Goal: Task Accomplishment & Management: Manage account settings

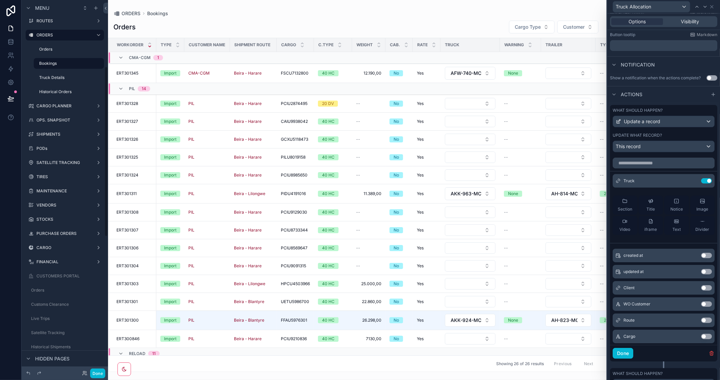
scroll to position [225, 0]
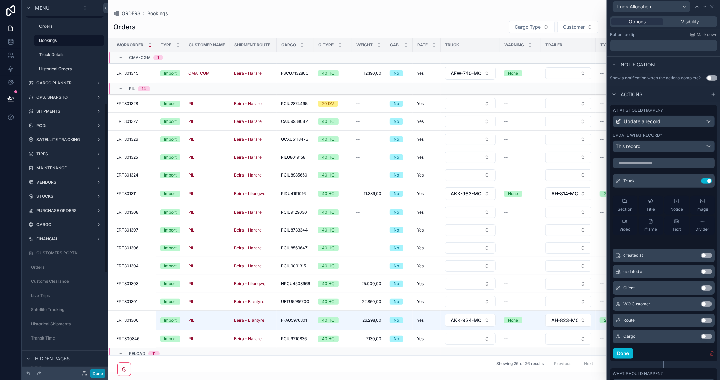
click at [100, 372] on button "Done" at bounding box center [97, 373] width 15 height 10
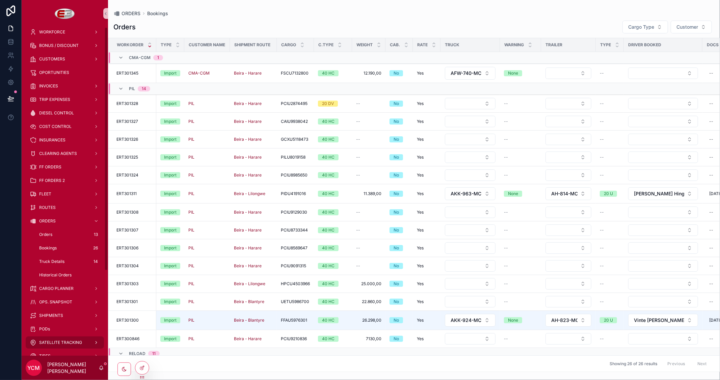
scroll to position [0, 0]
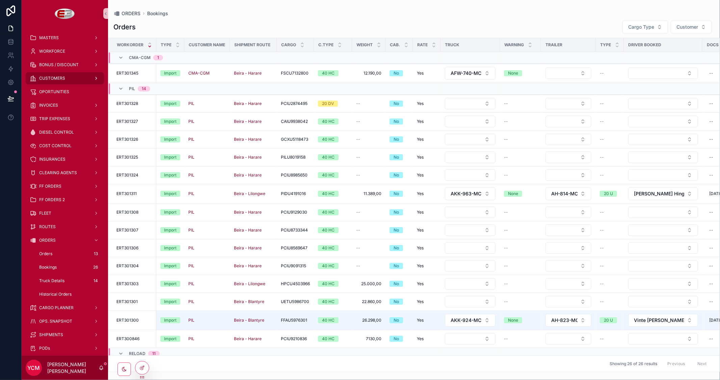
click at [58, 79] on span "CUSTOMERS" at bounding box center [52, 78] width 26 height 5
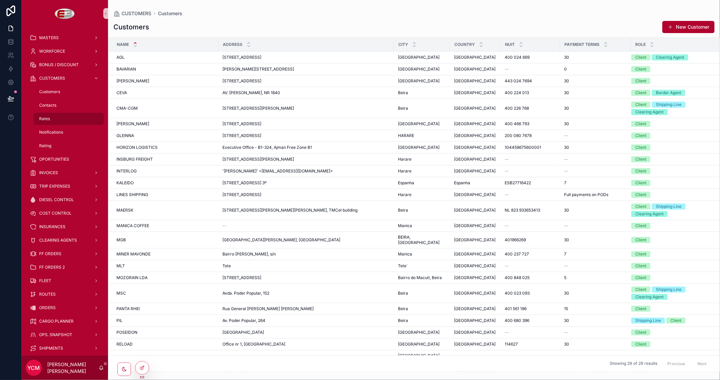
click at [43, 119] on span "Rates" at bounding box center [44, 118] width 11 height 5
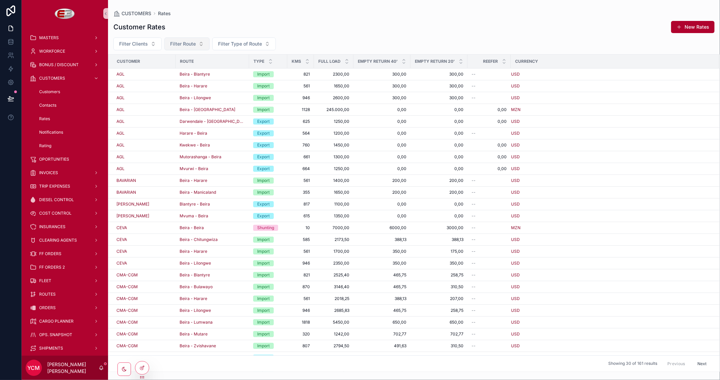
click at [189, 44] on span "Filter Route" at bounding box center [183, 43] width 26 height 7
type input "****"
click at [166, 72] on span "Beira - Harare" at bounding box center [164, 71] width 31 height 7
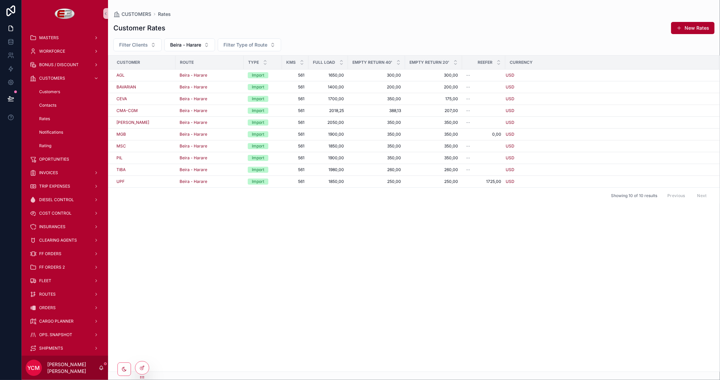
click at [348, 39] on div "Filter Clients Beira - Harare Filter Type of Route" at bounding box center [414, 44] width 612 height 13
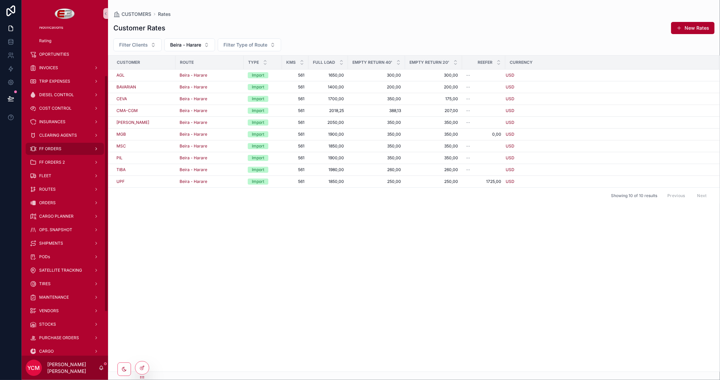
scroll to position [129, 0]
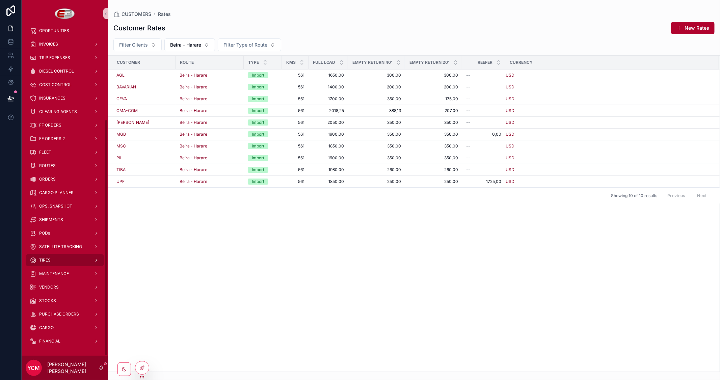
click at [43, 258] on span "TIRES" at bounding box center [44, 259] width 11 height 5
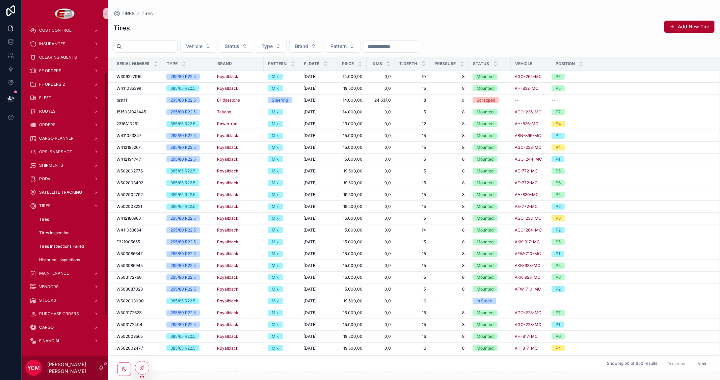
scroll to position [61, 0]
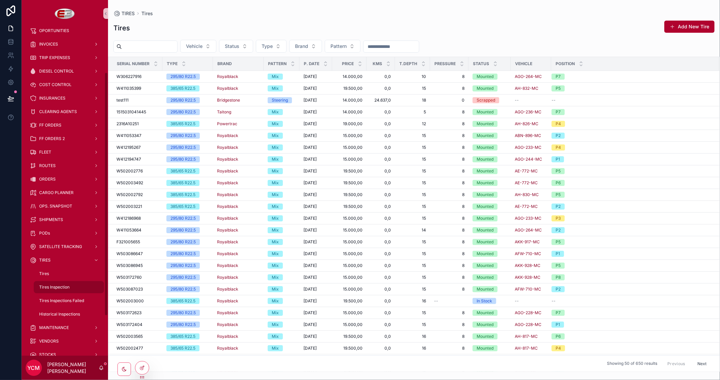
click at [65, 284] on span "Tires Inspection" at bounding box center [54, 286] width 30 height 5
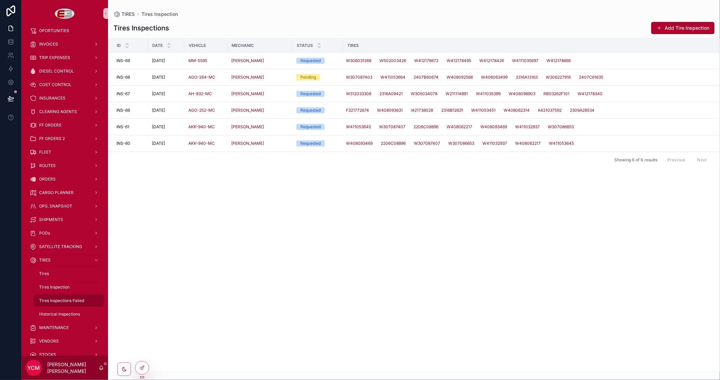
click at [64, 298] on div "Tires Inspections Failed" at bounding box center [69, 300] width 62 height 11
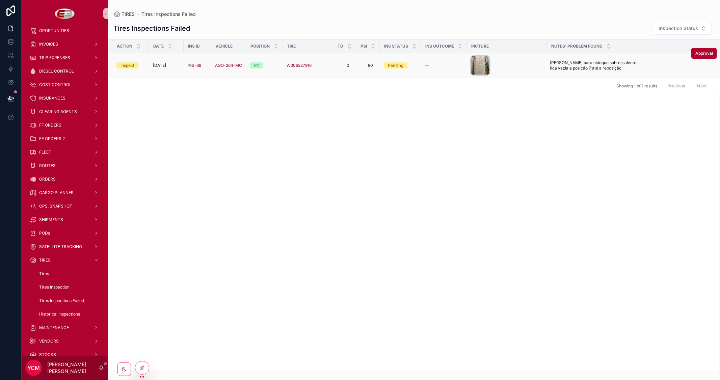
click at [479, 64] on div "scrollable content" at bounding box center [480, 65] width 19 height 19
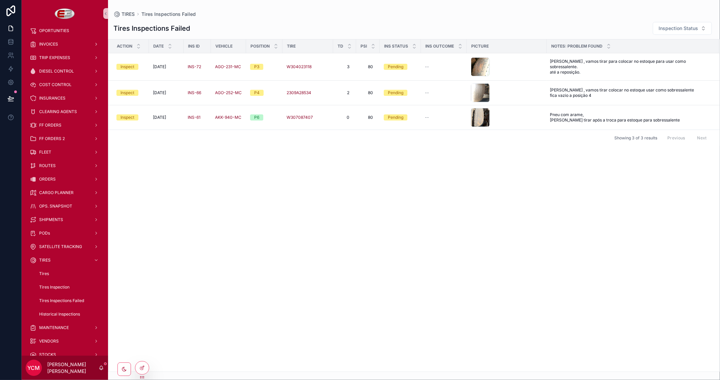
click at [11, 15] on icon at bounding box center [10, 10] width 13 height 11
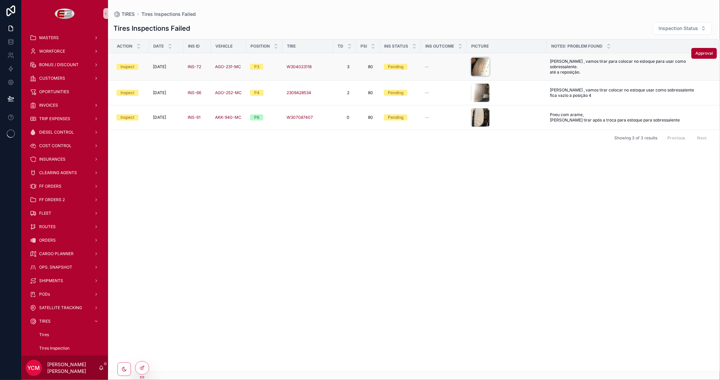
click at [483, 64] on div "scrollable content" at bounding box center [480, 66] width 19 height 19
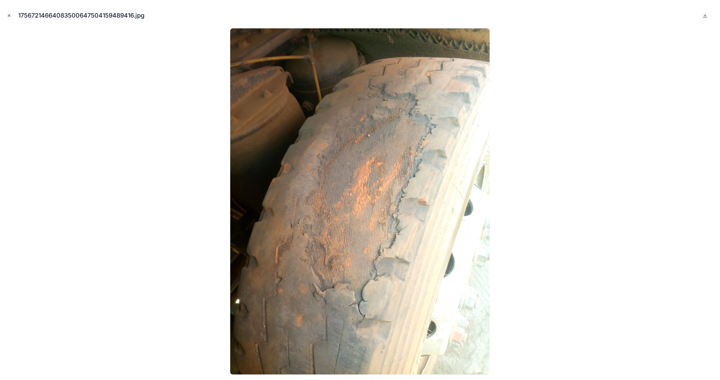
click at [8, 15] on icon "Close modal" at bounding box center [9, 15] width 5 height 5
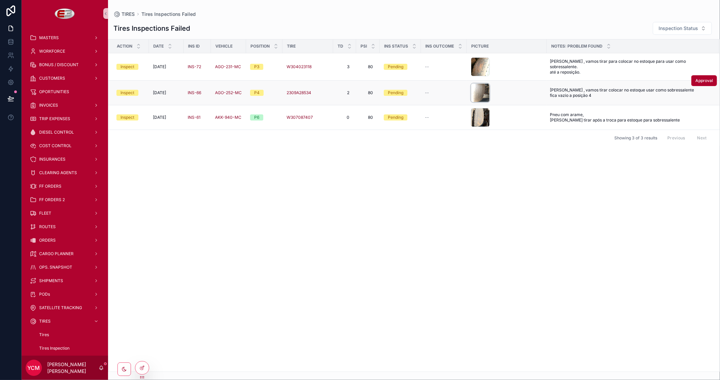
click at [481, 89] on div "scrollable content" at bounding box center [480, 92] width 19 height 19
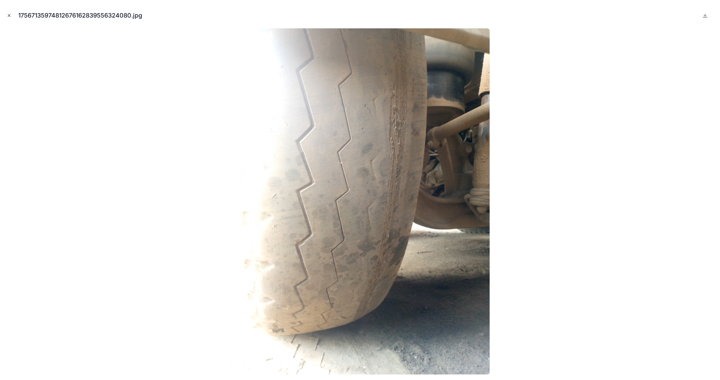
click at [7, 17] on icon "Close modal" at bounding box center [9, 15] width 5 height 5
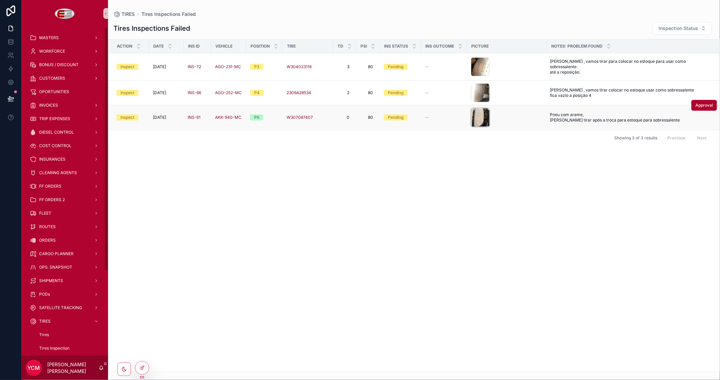
click at [487, 116] on div "scrollable content" at bounding box center [480, 117] width 19 height 19
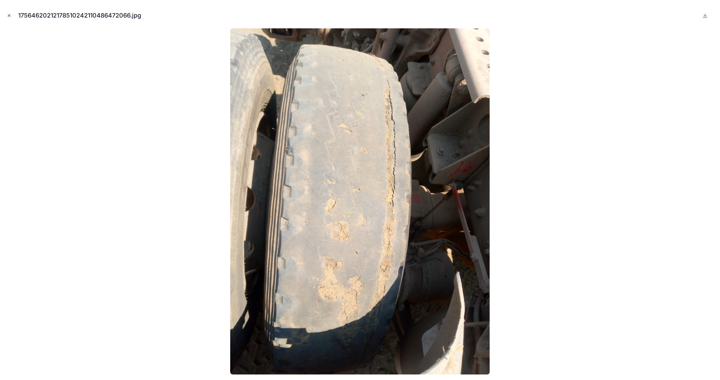
click at [7, 16] on icon "Close modal" at bounding box center [9, 15] width 5 height 5
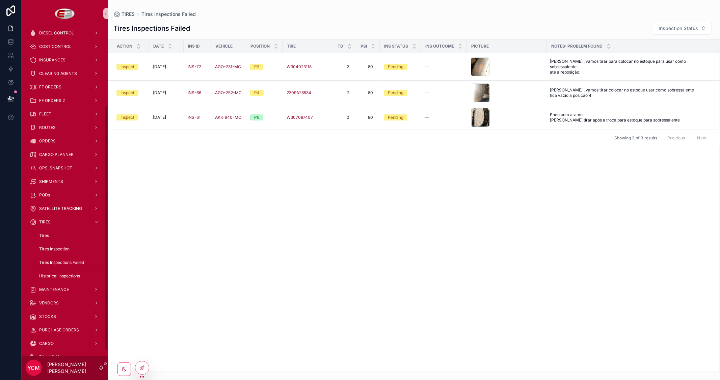
scroll to position [115, 0]
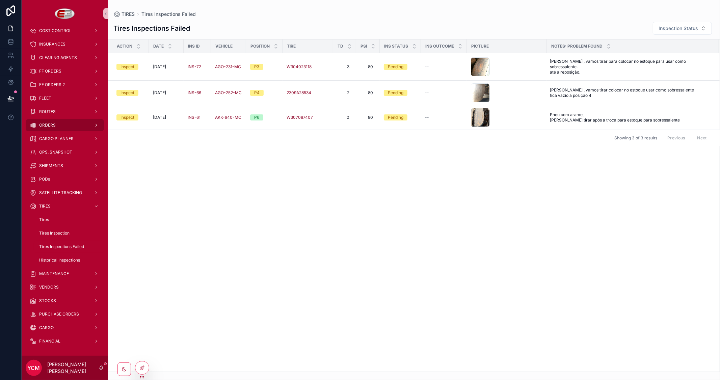
click at [51, 121] on div "ORDERS" at bounding box center [65, 125] width 70 height 11
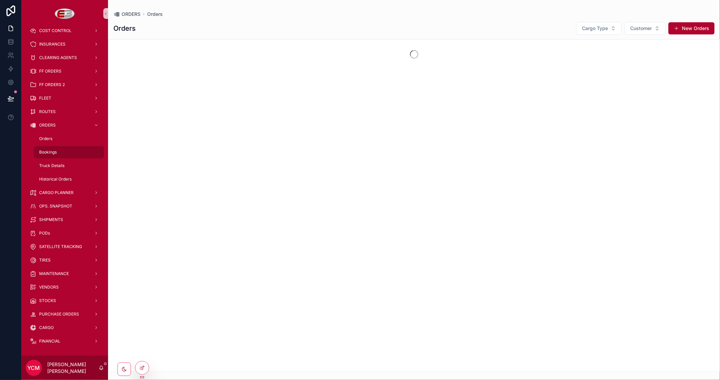
click at [50, 151] on span "Bookings" at bounding box center [48, 151] width 18 height 5
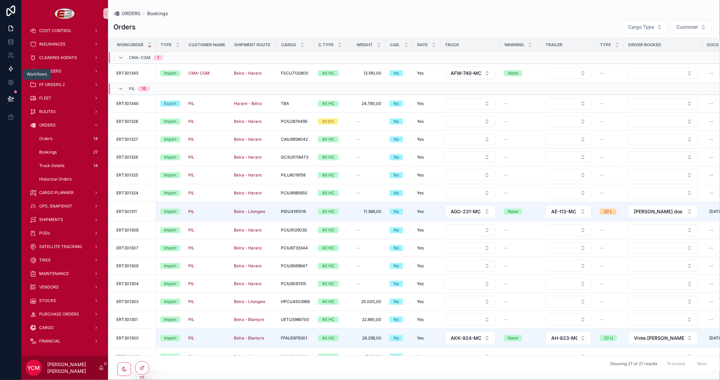
click at [9, 72] on icon at bounding box center [10, 68] width 7 height 7
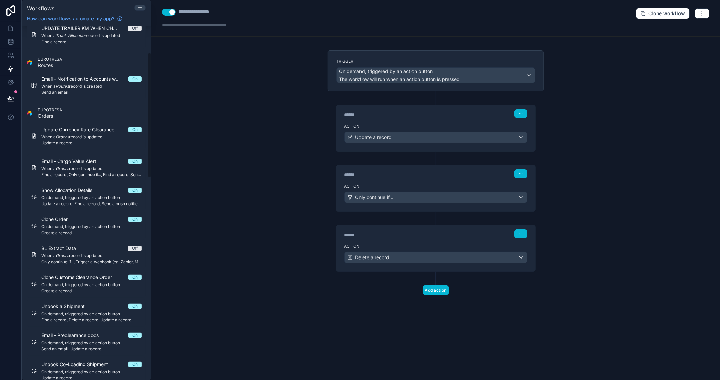
scroll to position [112, 0]
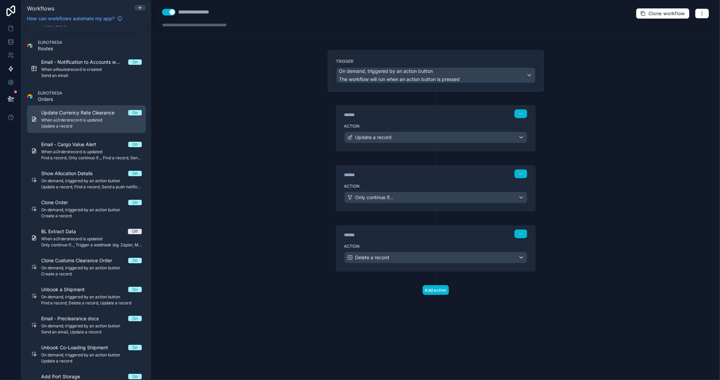
click at [96, 119] on span "When a Orders record is updated" at bounding box center [91, 119] width 101 height 5
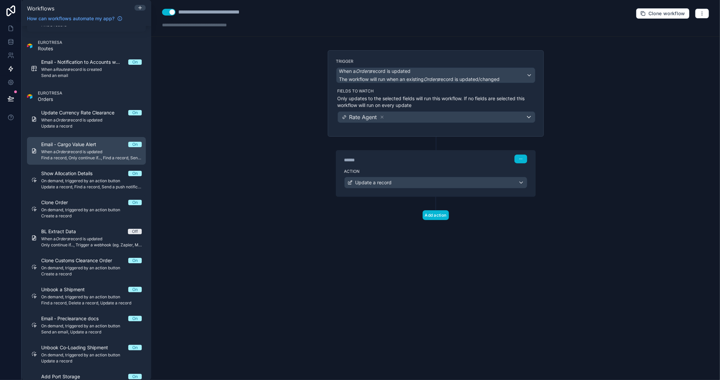
click at [84, 146] on span "Email - Cargo Value Alert" at bounding box center [72, 144] width 63 height 7
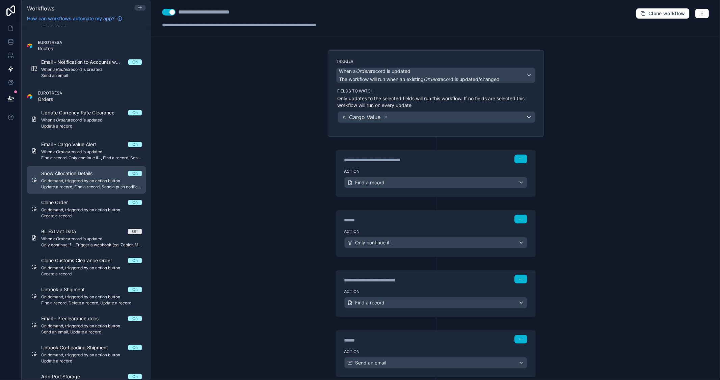
click at [85, 176] on span "Show Allocation Details" at bounding box center [70, 173] width 59 height 7
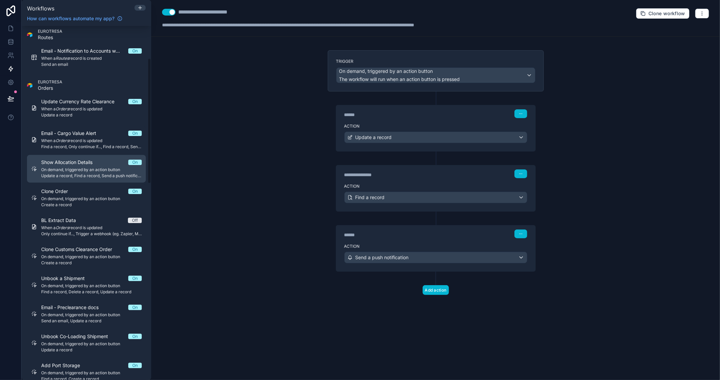
scroll to position [75, 0]
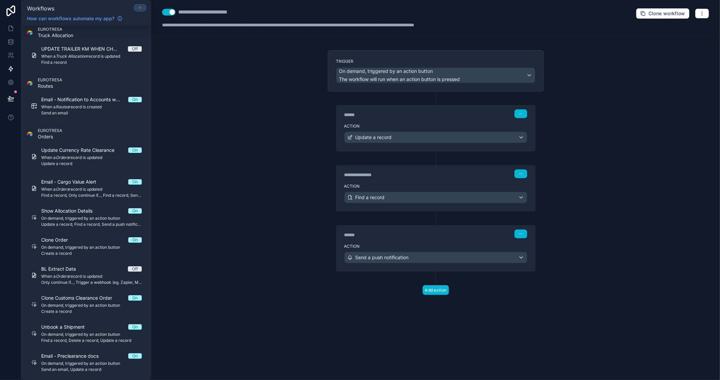
click at [141, 8] on icon at bounding box center [139, 8] width 3 height 0
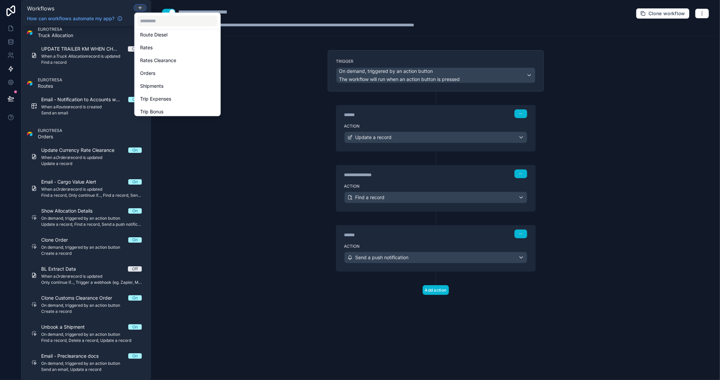
scroll to position [225, 0]
click at [174, 18] on input "text" at bounding box center [177, 21] width 80 height 11
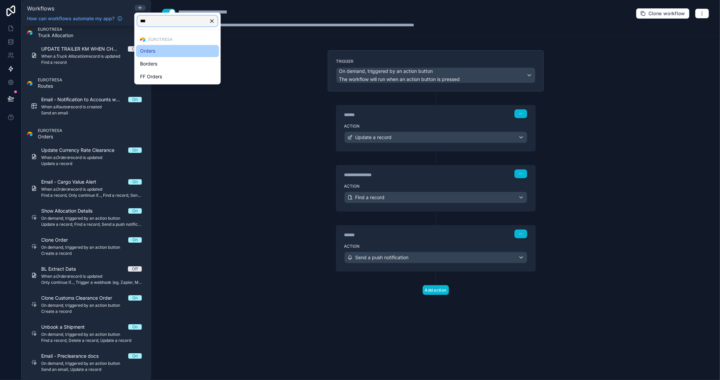
type input "***"
click at [161, 47] on div "Orders" at bounding box center [177, 51] width 75 height 8
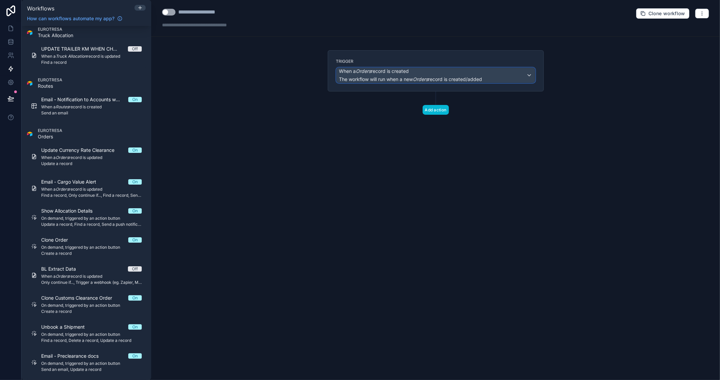
click at [451, 80] on span "The workflow will run when a new Orders record is created/added" at bounding box center [410, 79] width 143 height 6
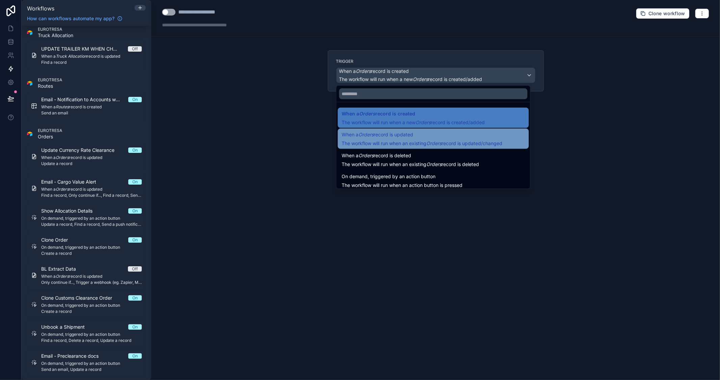
click at [436, 137] on span "When a Orders record is updated" at bounding box center [422, 135] width 161 height 8
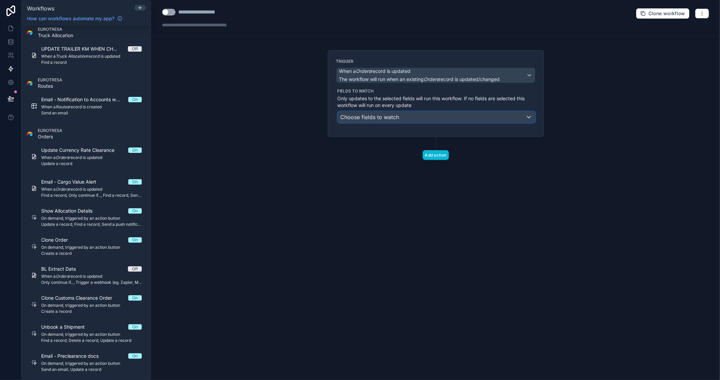
click at [422, 116] on div "Choose fields to watch" at bounding box center [436, 117] width 197 height 11
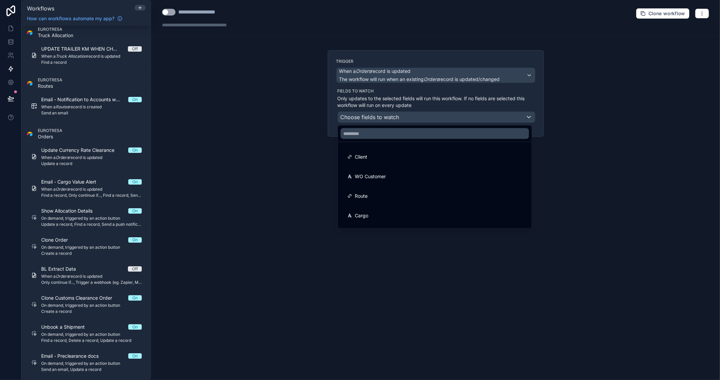
click at [369, 118] on div at bounding box center [360, 190] width 720 height 380
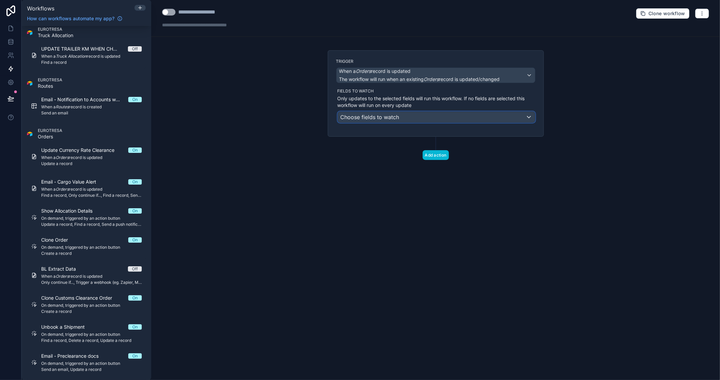
click at [366, 116] on span "Choose fields to watch" at bounding box center [369, 117] width 59 height 7
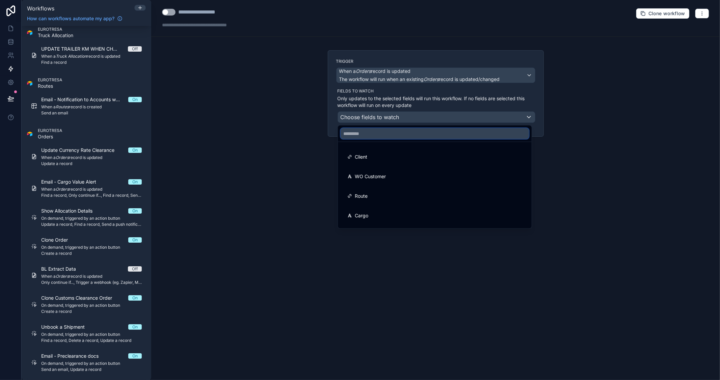
click at [378, 135] on input "text" at bounding box center [434, 133] width 188 height 11
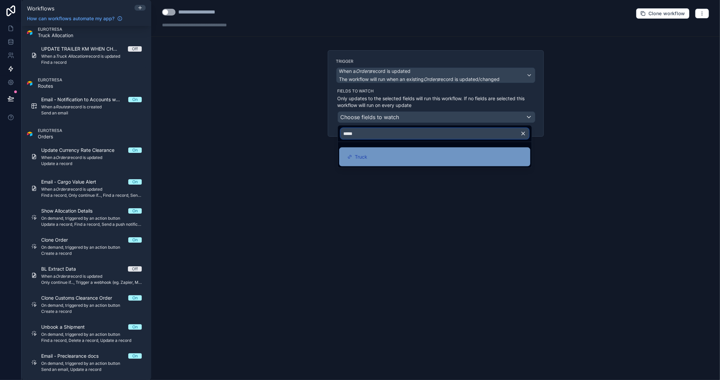
type input "*****"
click at [368, 150] on div "Truck" at bounding box center [434, 156] width 191 height 19
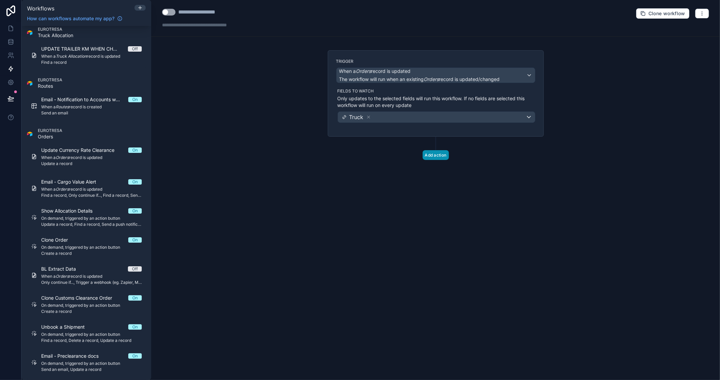
click at [439, 156] on button "Add action" at bounding box center [435, 155] width 26 height 10
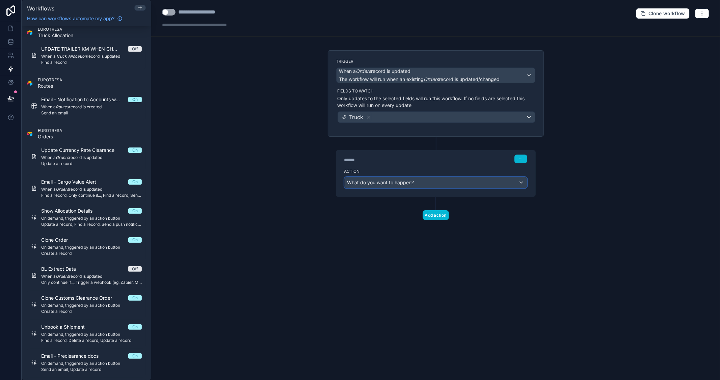
click at [412, 182] on span "What do you want to happen?" at bounding box center [380, 182] width 67 height 6
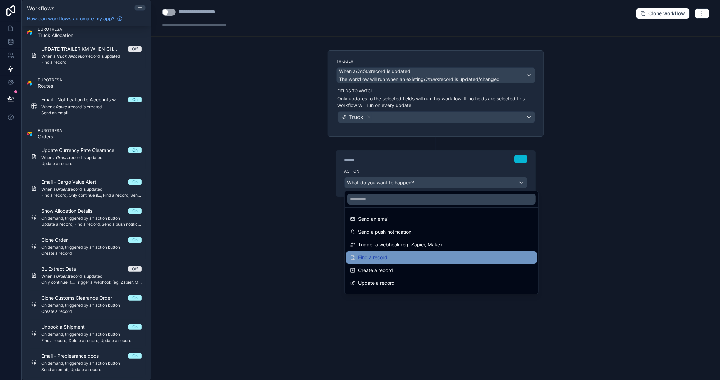
click at [385, 254] on span "Find a record" at bounding box center [372, 257] width 29 height 8
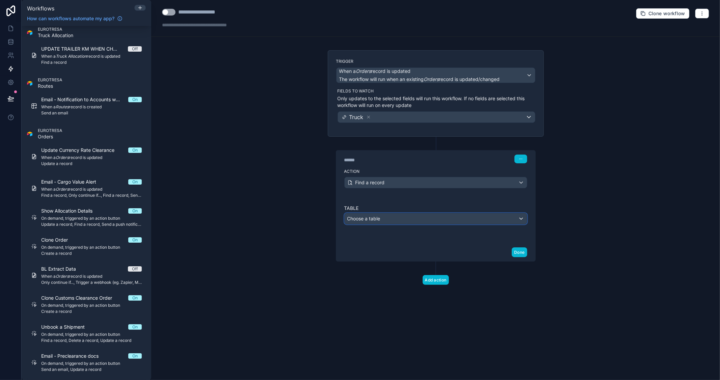
click at [390, 215] on div "Choose a table" at bounding box center [435, 218] width 182 height 11
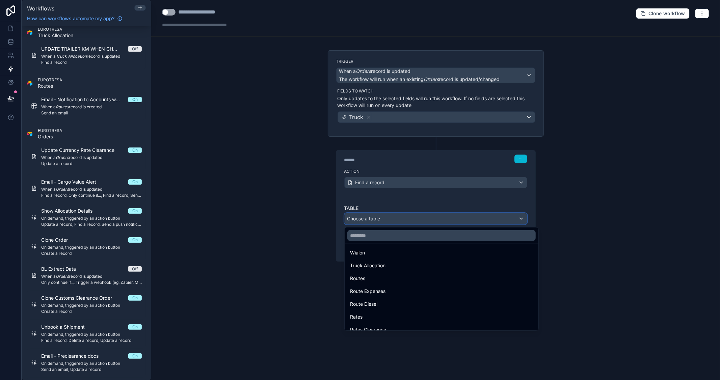
scroll to position [225, 0]
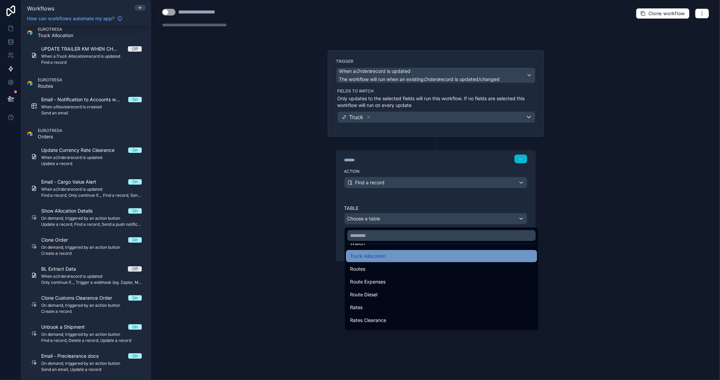
click at [386, 257] on div "Truck Allocation" at bounding box center [441, 256] width 183 height 8
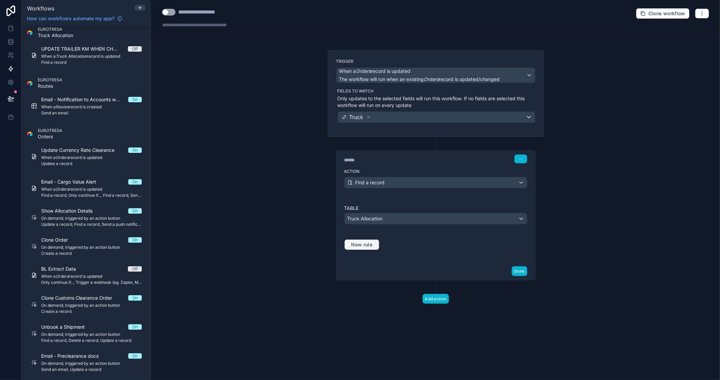
click at [364, 243] on span "New rule" at bounding box center [362, 245] width 27 height 6
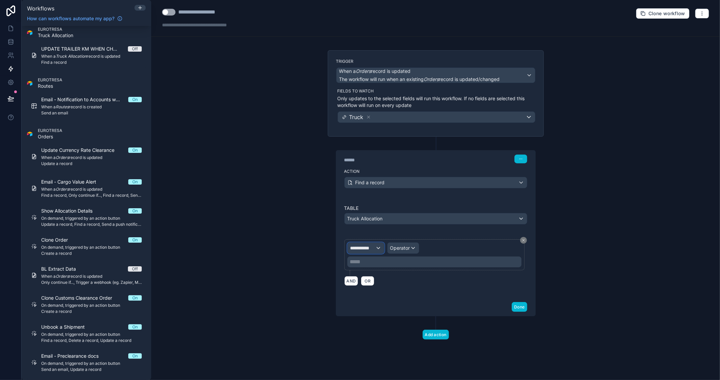
click at [375, 250] on span "**********" at bounding box center [362, 248] width 25 height 7
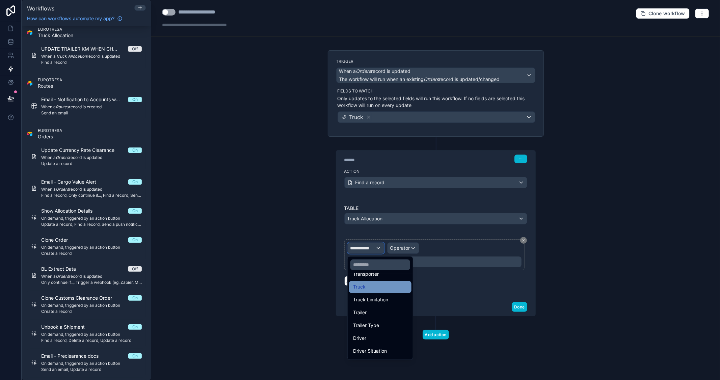
scroll to position [75, 0]
click at [380, 289] on div "Truck" at bounding box center [380, 287] width 54 height 8
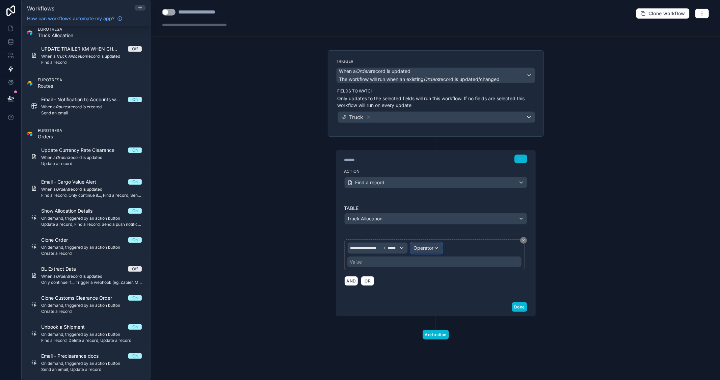
click at [423, 249] on span "Operator" at bounding box center [423, 248] width 20 height 6
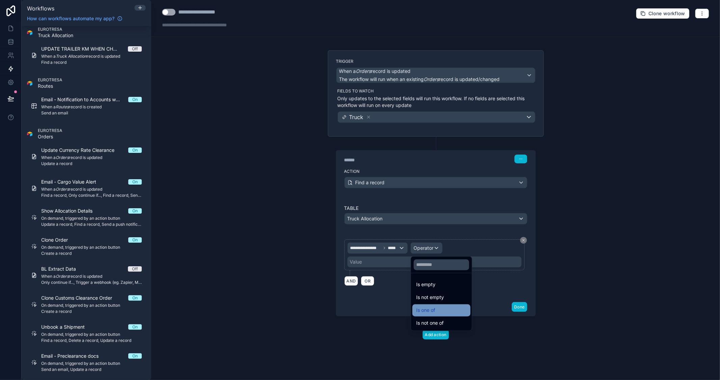
click at [431, 308] on span "Is one of" at bounding box center [425, 310] width 19 height 8
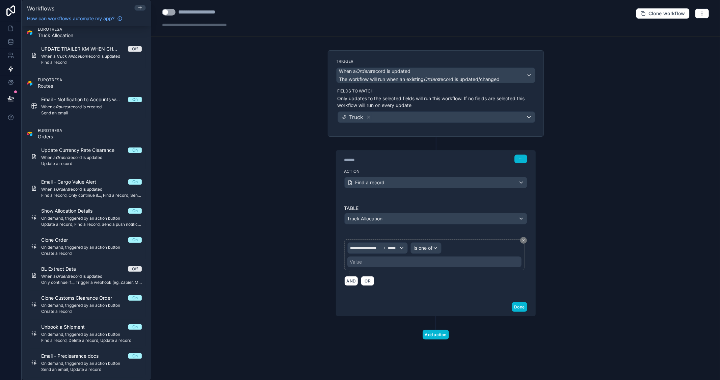
click at [377, 263] on div "Value" at bounding box center [434, 261] width 174 height 11
click at [582, 202] on div "**********" at bounding box center [435, 190] width 569 height 380
click at [379, 261] on div "Value" at bounding box center [434, 261] width 174 height 11
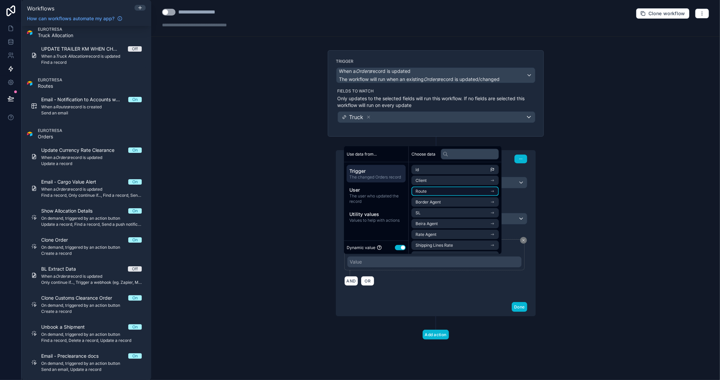
scroll to position [37, 0]
click at [495, 227] on icon "scrollable content" at bounding box center [492, 229] width 5 height 5
click at [436, 183] on li "id" at bounding box center [454, 181] width 87 height 9
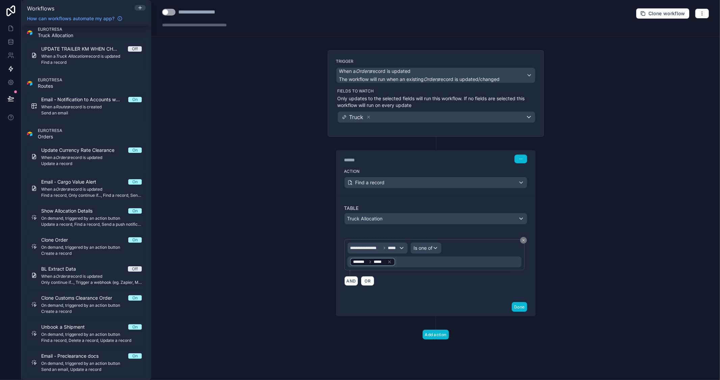
click at [452, 291] on div "**********" at bounding box center [435, 247] width 199 height 102
click at [520, 306] on button "Done" at bounding box center [518, 307] width 15 height 10
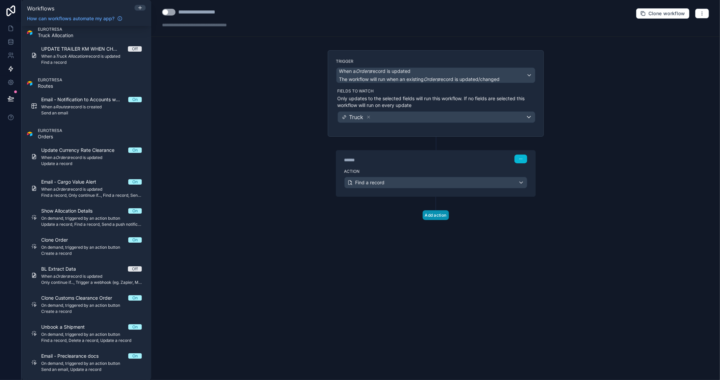
click at [433, 218] on button "Add action" at bounding box center [435, 215] width 26 height 10
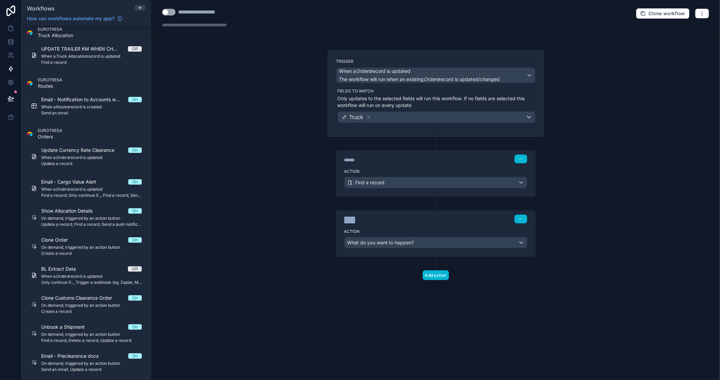
drag, startPoint x: 362, startPoint y: 218, endPoint x: 330, endPoint y: 218, distance: 32.4
click at [330, 218] on div "****** Step 2 Action What do you want to happen?" at bounding box center [436, 227] width 216 height 60
type div "******"
drag, startPoint x: 365, startPoint y: 159, endPoint x: 296, endPoint y: 154, distance: 69.3
click at [296, 154] on div "**********" at bounding box center [435, 190] width 569 height 380
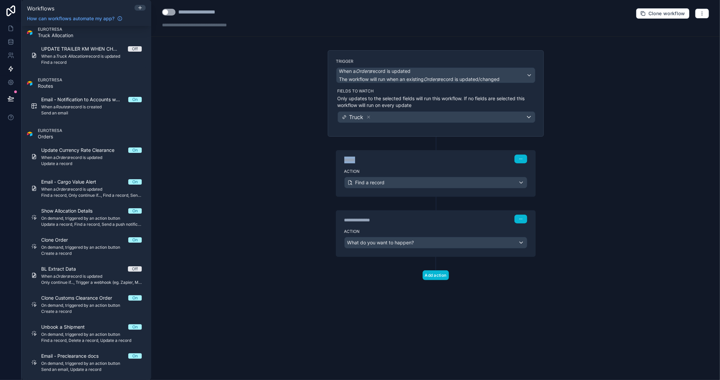
type div "******"
click at [433, 276] on button "Add action" at bounding box center [435, 275] width 26 height 10
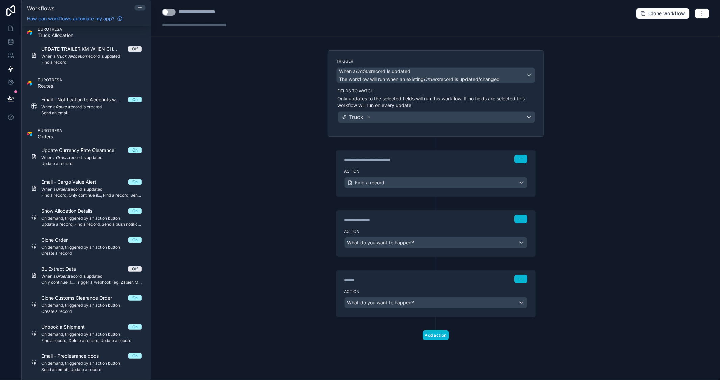
click at [354, 282] on div "******" at bounding box center [394, 280] width 101 height 7
drag, startPoint x: 368, startPoint y: 281, endPoint x: 311, endPoint y: 281, distance: 56.7
click at [311, 281] on div "**********" at bounding box center [435, 190] width 569 height 380
type div "******"
click at [409, 244] on span "What do you want to happen?" at bounding box center [380, 243] width 67 height 6
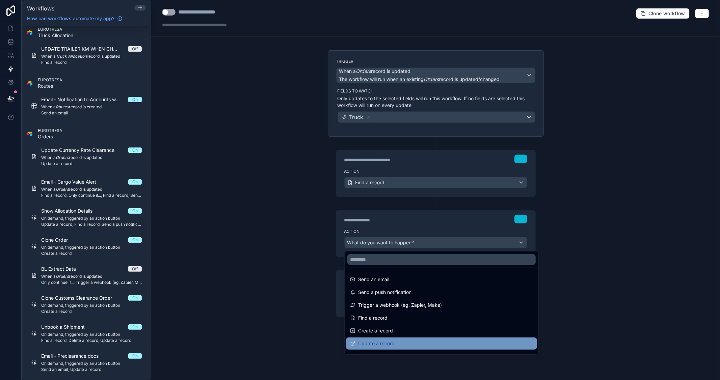
click at [416, 342] on div "Update a record" at bounding box center [441, 343] width 183 height 8
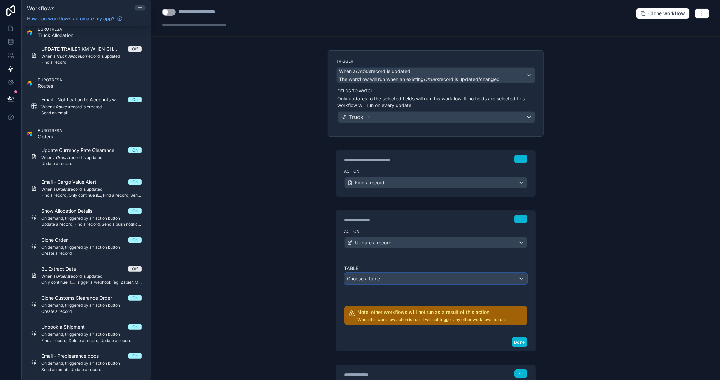
click at [408, 279] on div "Choose a table" at bounding box center [435, 278] width 182 height 11
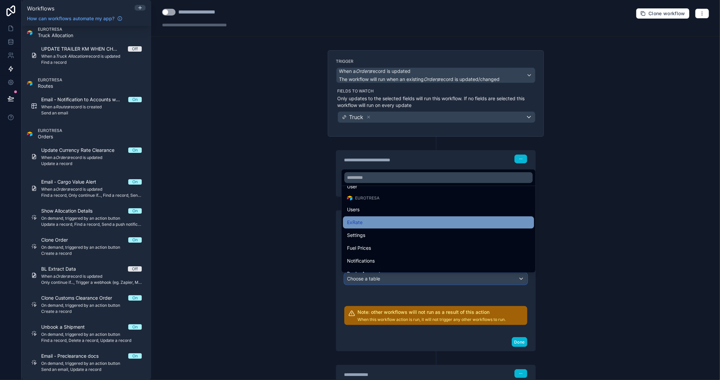
scroll to position [37, 0]
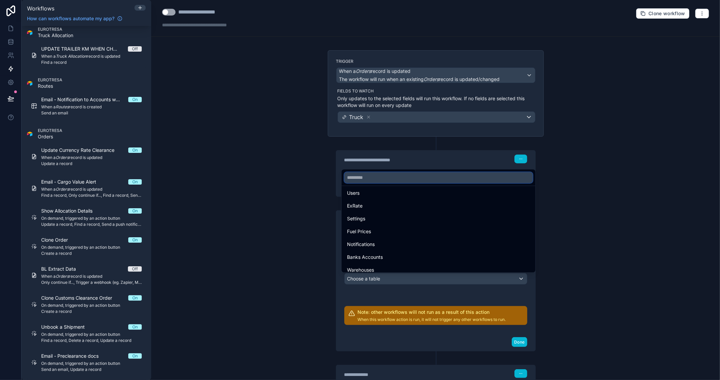
click at [389, 177] on input "text" at bounding box center [438, 177] width 188 height 11
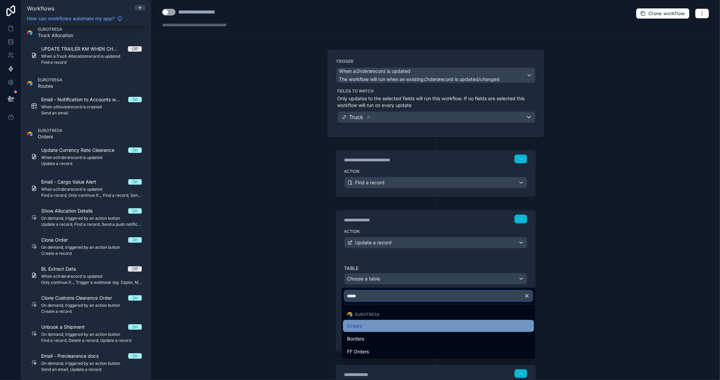
type input "*****"
click at [372, 323] on div "Orders" at bounding box center [438, 326] width 183 height 8
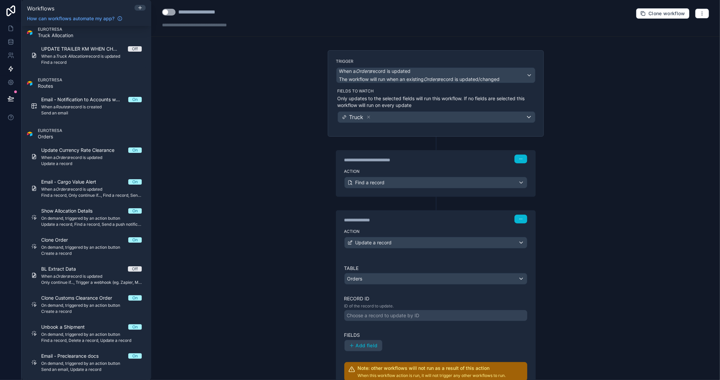
click at [589, 276] on div "**********" at bounding box center [435, 190] width 569 height 380
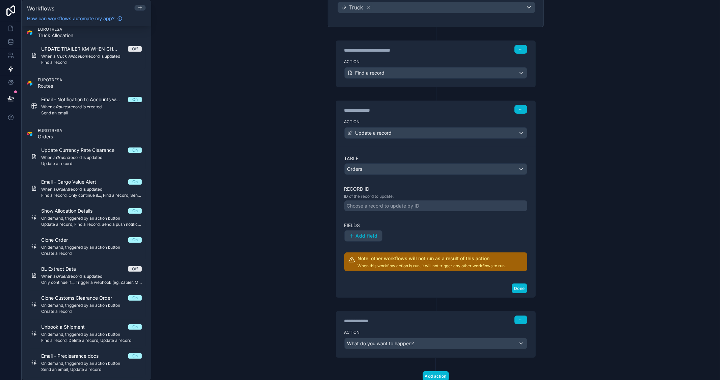
scroll to position [112, 0]
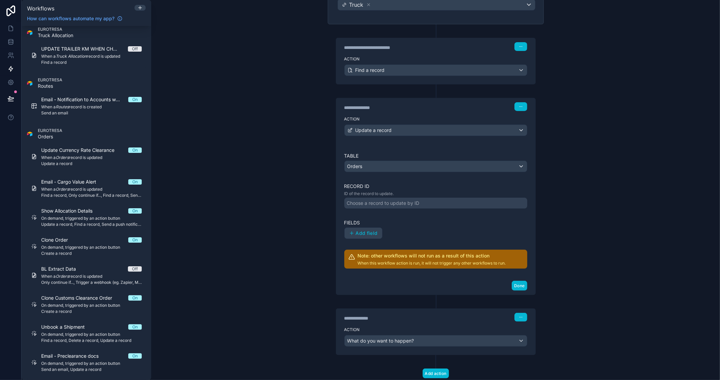
click at [435, 204] on div "Choose a record to update by ID" at bounding box center [435, 203] width 183 height 11
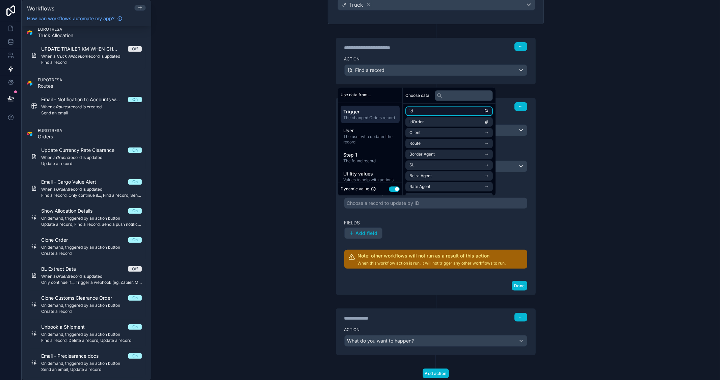
click at [415, 109] on li "id" at bounding box center [448, 110] width 87 height 9
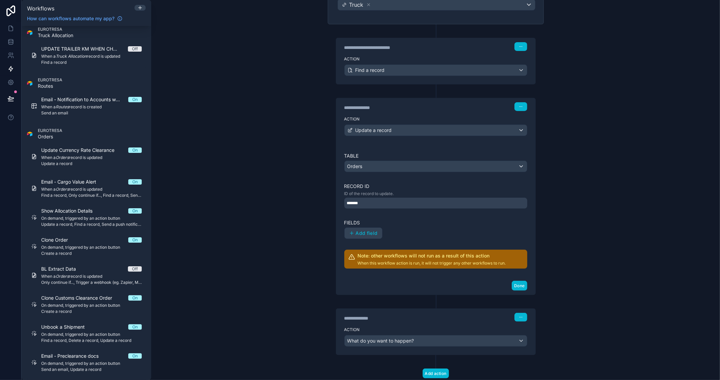
click at [615, 197] on div "**********" at bounding box center [435, 190] width 569 height 380
click at [363, 235] on span "Add field" at bounding box center [367, 233] width 22 height 6
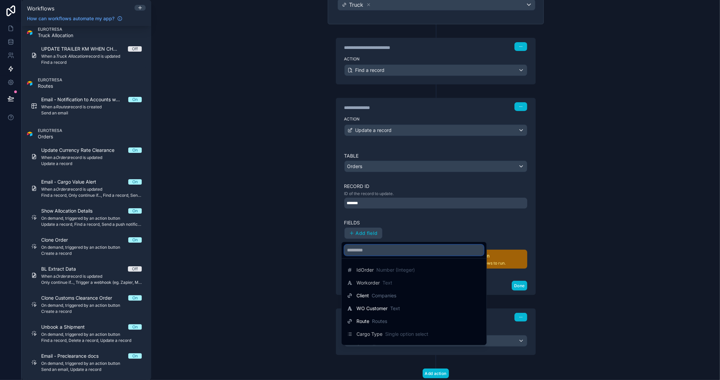
click at [374, 253] on input "text" at bounding box center [413, 250] width 139 height 11
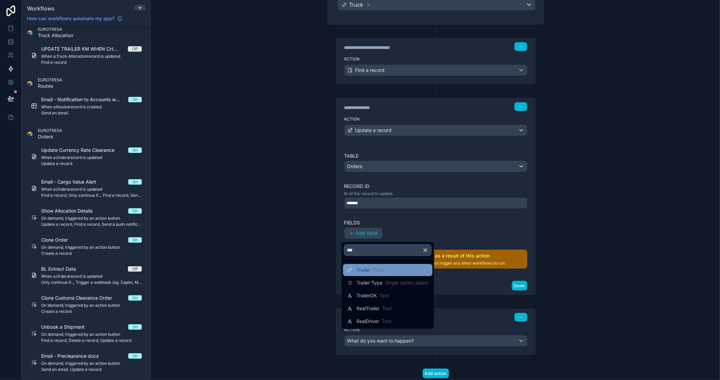
type input "***"
click at [368, 267] on span "Trailer" at bounding box center [362, 270] width 13 height 7
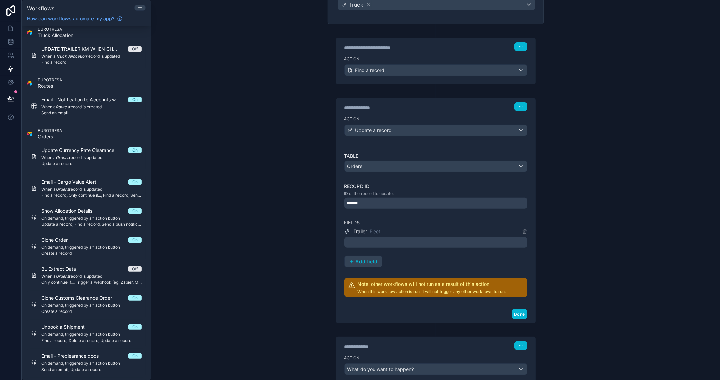
click at [383, 242] on div at bounding box center [435, 242] width 183 height 11
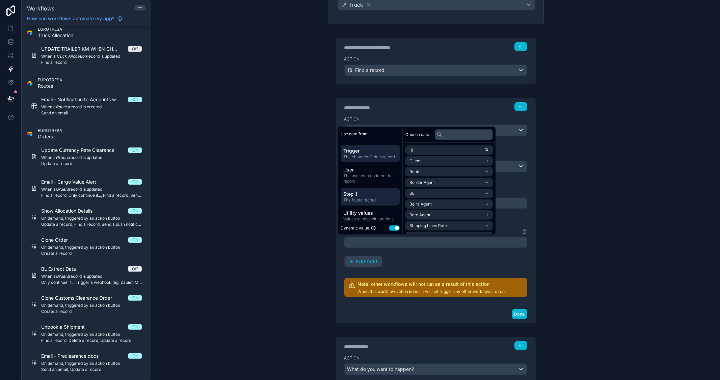
click at [377, 194] on span "Step 1" at bounding box center [370, 194] width 54 height 7
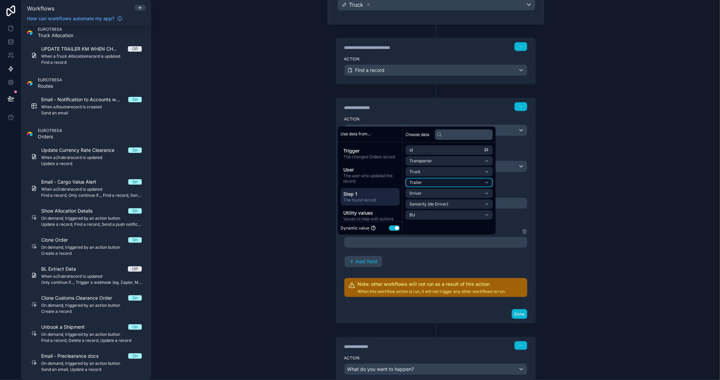
click at [463, 184] on li "Trailer" at bounding box center [448, 182] width 87 height 9
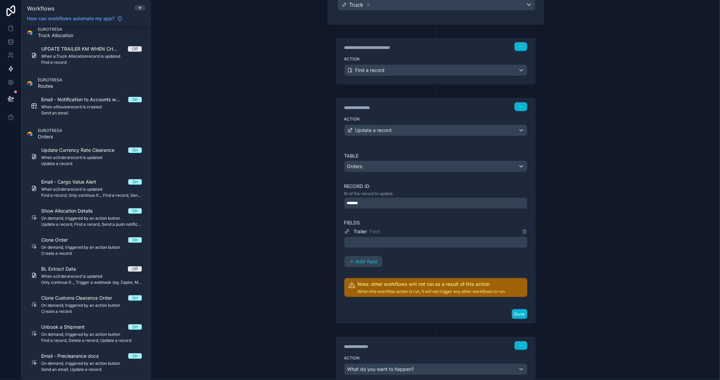
click at [460, 275] on div "Table Orders Record ID ID of the record to update. ******* Fields Trailer Fleet…" at bounding box center [435, 225] width 183 height 144
click at [392, 243] on div at bounding box center [435, 242] width 183 height 11
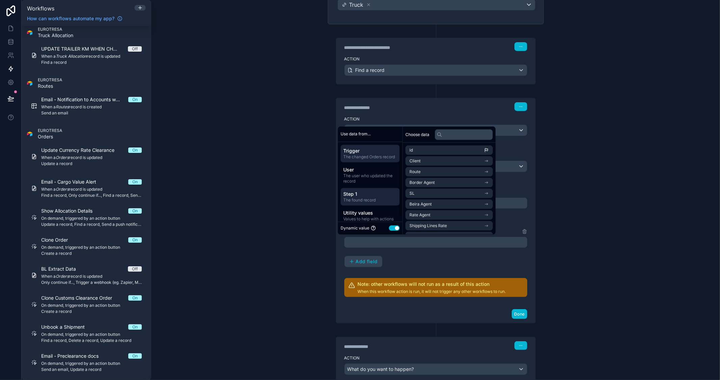
click at [366, 198] on span "The found record" at bounding box center [370, 199] width 54 height 5
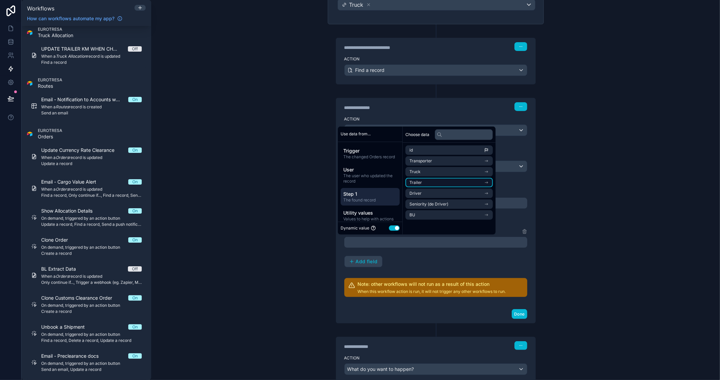
click at [433, 180] on li "Trailer" at bounding box center [448, 182] width 87 height 9
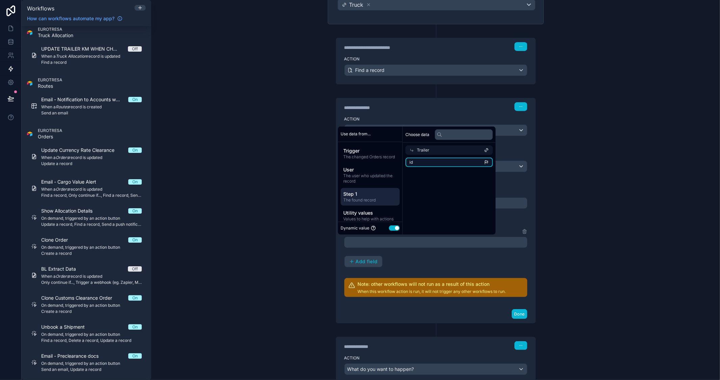
click at [431, 163] on li "id" at bounding box center [448, 162] width 87 height 9
click at [575, 191] on div "**********" at bounding box center [435, 190] width 569 height 380
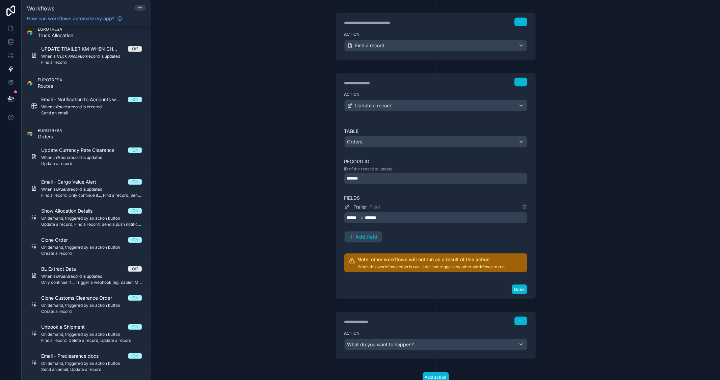
scroll to position [161, 0]
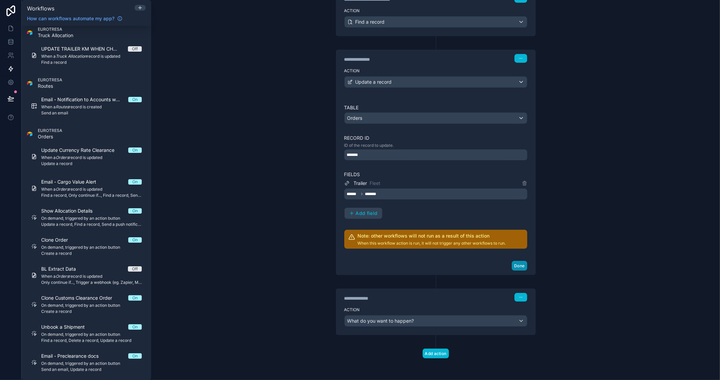
click at [519, 264] on button "Done" at bounding box center [518, 266] width 15 height 10
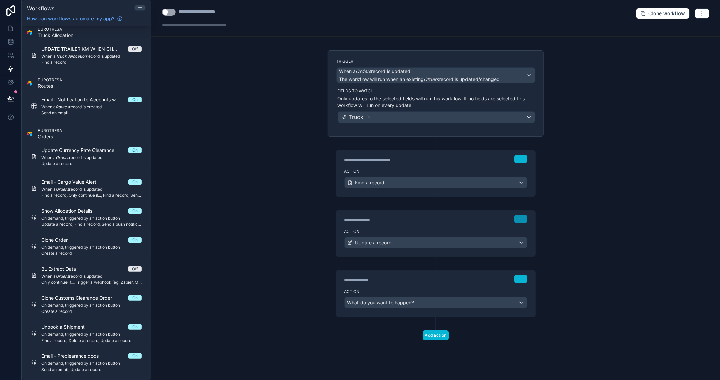
click at [521, 220] on icon "button" at bounding box center [521, 219] width 4 height 4
click at [601, 279] on div "**********" at bounding box center [435, 190] width 569 height 380
click at [422, 244] on div "Update a record" at bounding box center [435, 242] width 182 height 11
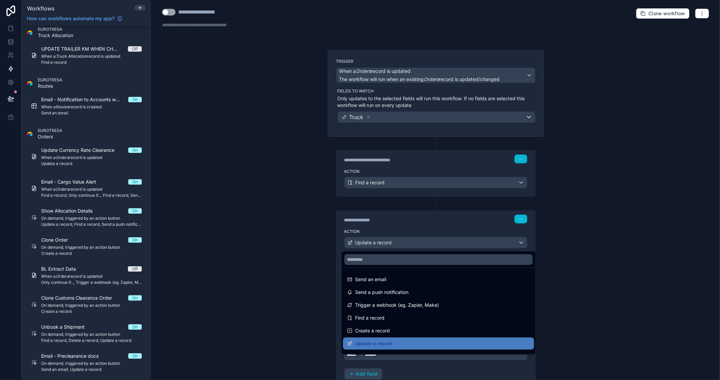
click at [601, 226] on div at bounding box center [360, 190] width 720 height 380
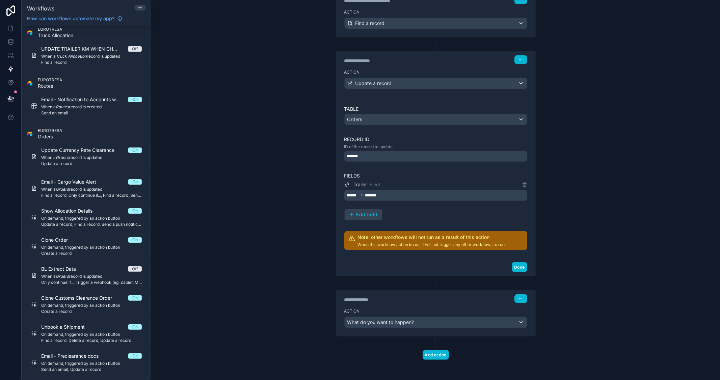
scroll to position [161, 0]
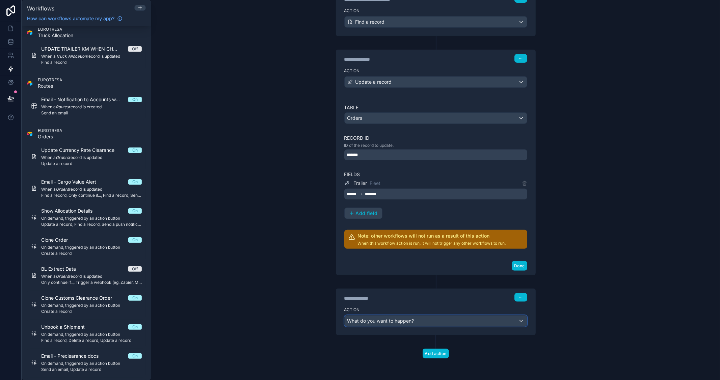
click at [400, 323] on span "What do you want to happen?" at bounding box center [380, 320] width 67 height 7
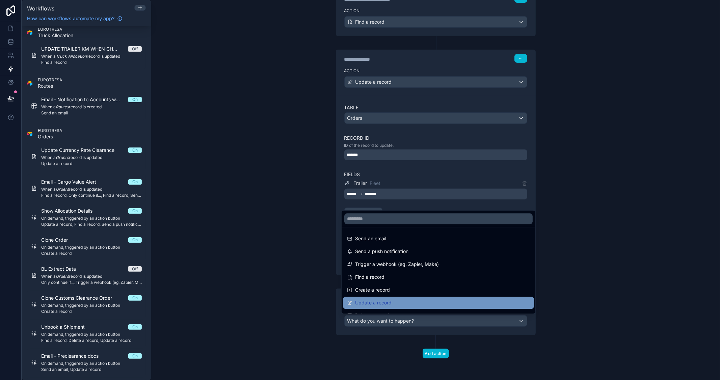
click at [387, 302] on span "Update a record" at bounding box center [373, 303] width 36 height 8
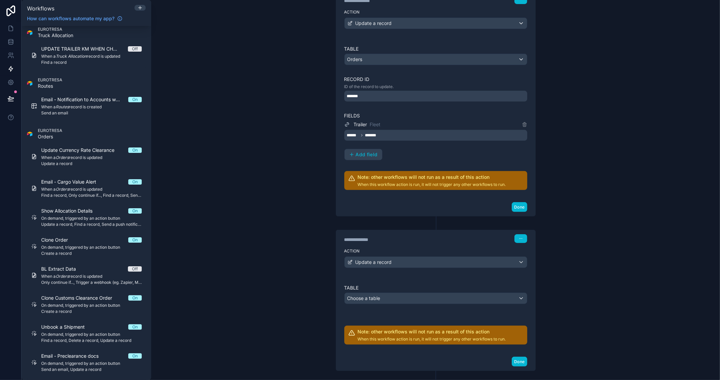
scroll to position [256, 0]
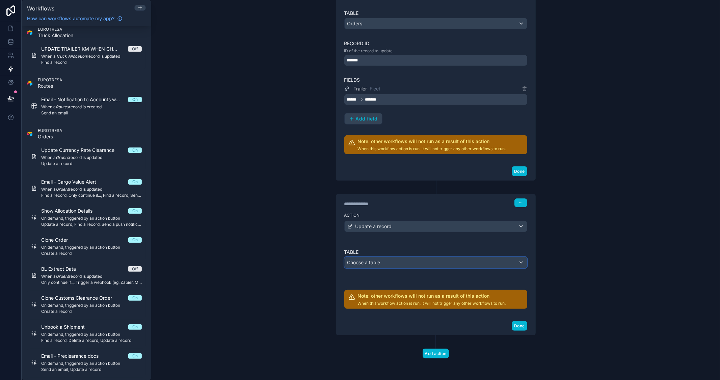
click at [423, 262] on div "Choose a table" at bounding box center [435, 262] width 182 height 11
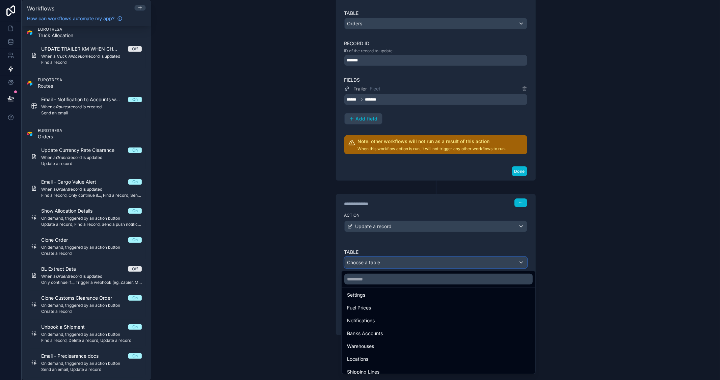
scroll to position [75, 0]
click at [372, 262] on div at bounding box center [360, 190] width 720 height 380
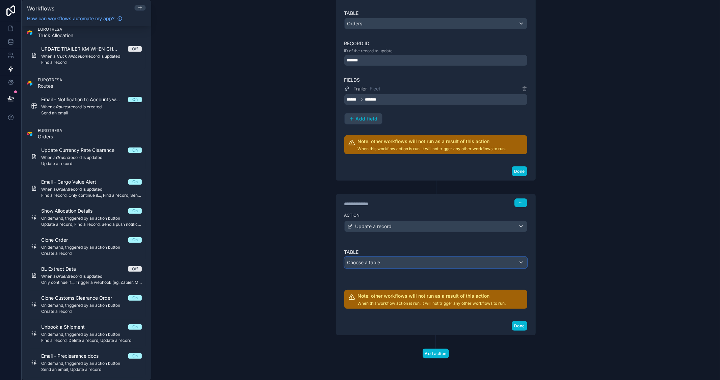
click at [376, 260] on span "Choose a table" at bounding box center [363, 262] width 33 height 6
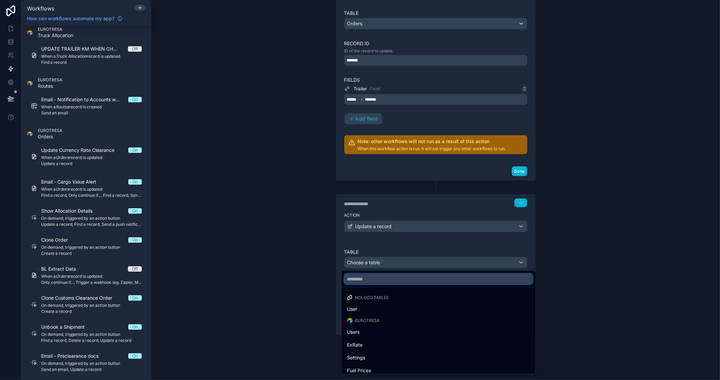
click at [372, 281] on input "text" at bounding box center [438, 279] width 188 height 11
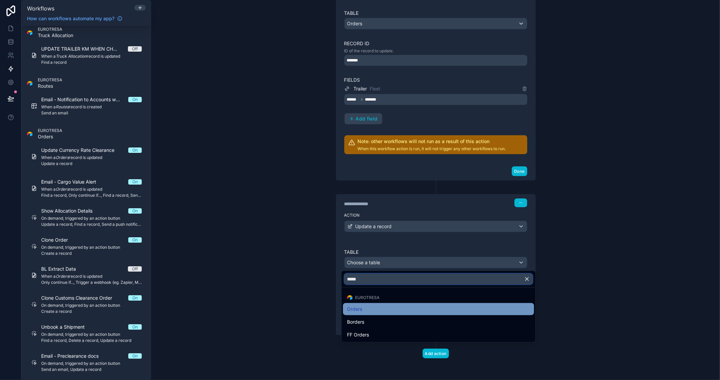
type input "*****"
click at [365, 306] on div "Orders" at bounding box center [438, 309] width 183 height 8
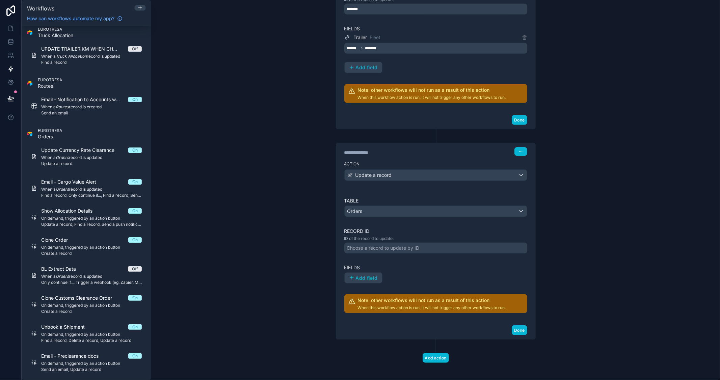
scroll to position [312, 0]
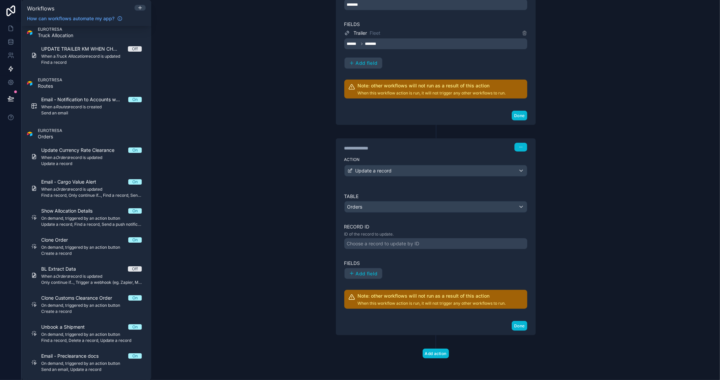
click at [362, 243] on div "Choose a record to update by ID" at bounding box center [383, 243] width 73 height 7
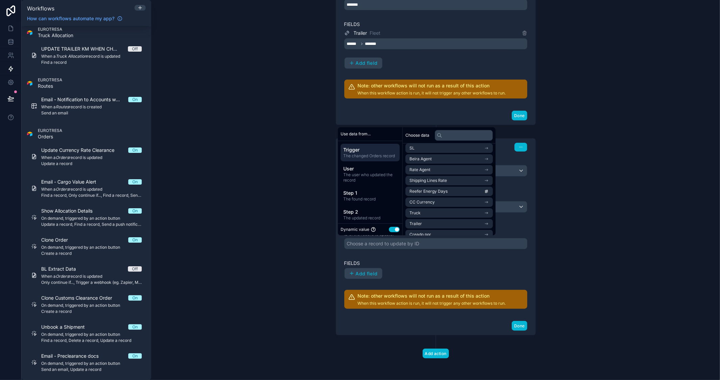
scroll to position [75, 0]
click at [450, 200] on li "Driver Booked" at bounding box center [448, 200] width 87 height 9
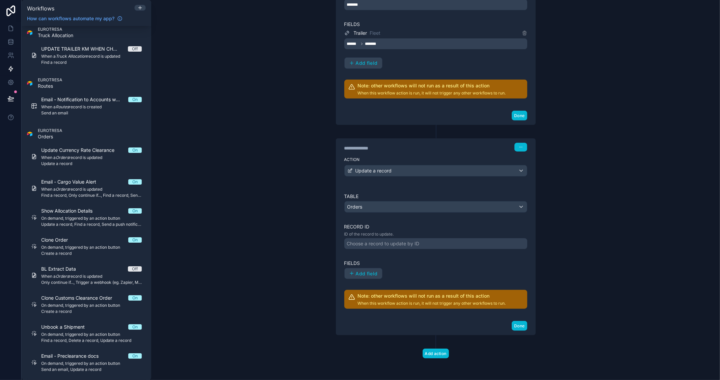
click at [575, 163] on div "**********" at bounding box center [435, 190] width 569 height 380
click at [446, 245] on div "Choose a record to update by ID" at bounding box center [435, 243] width 183 height 11
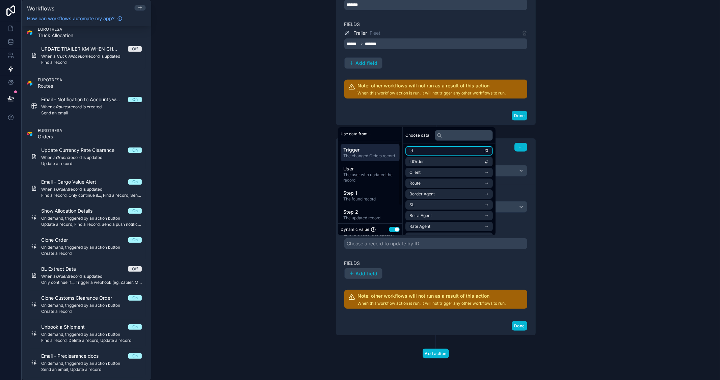
click at [432, 149] on li "id" at bounding box center [448, 150] width 87 height 9
click at [369, 150] on span "Trigger" at bounding box center [370, 150] width 54 height 7
click at [436, 149] on li "id" at bounding box center [448, 150] width 87 height 9
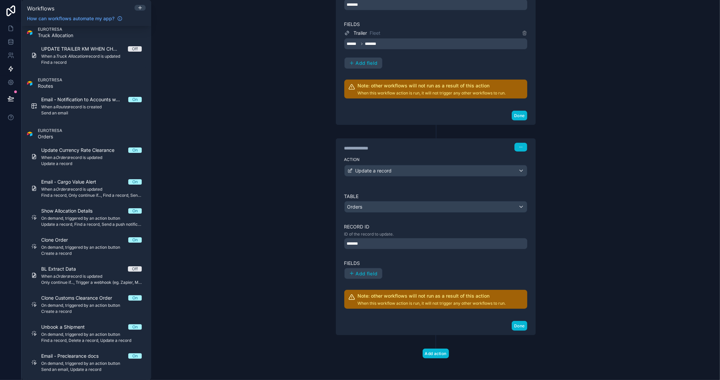
click at [596, 230] on div "**********" at bounding box center [435, 190] width 569 height 380
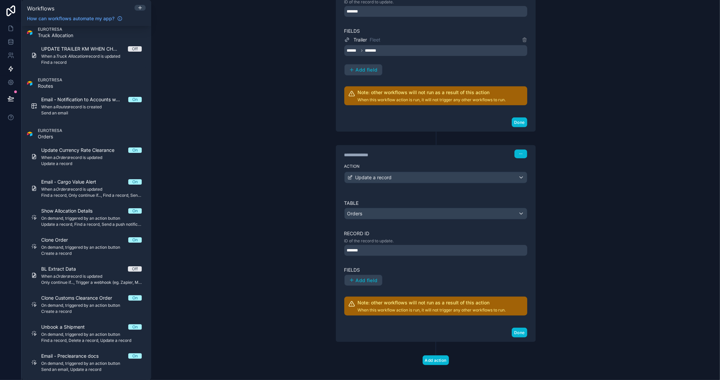
scroll to position [312, 0]
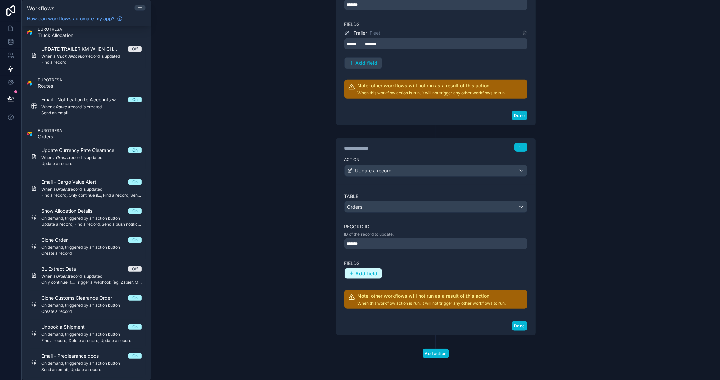
click at [364, 273] on span "Add field" at bounding box center [367, 274] width 22 height 6
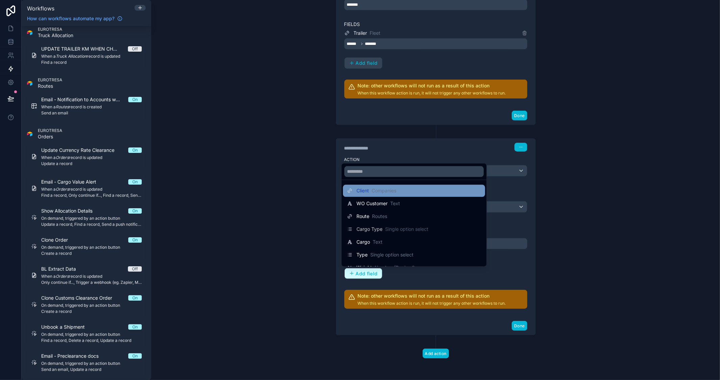
scroll to position [37, 0]
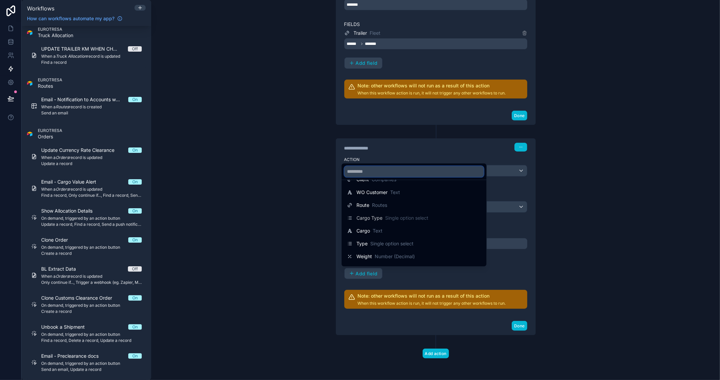
click at [383, 173] on input "text" at bounding box center [413, 171] width 139 height 11
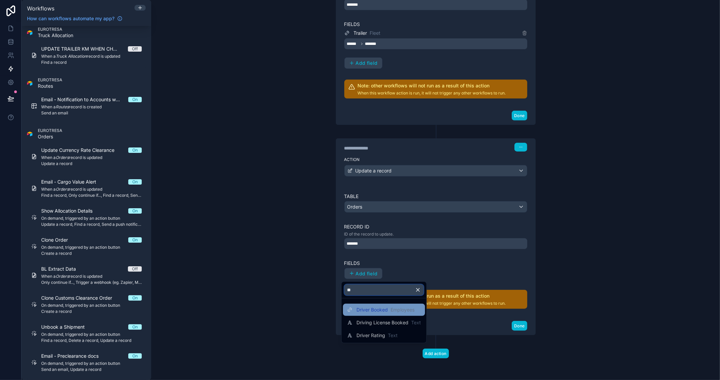
type input "**"
click at [372, 311] on span "Driver Booked" at bounding box center [371, 309] width 31 height 7
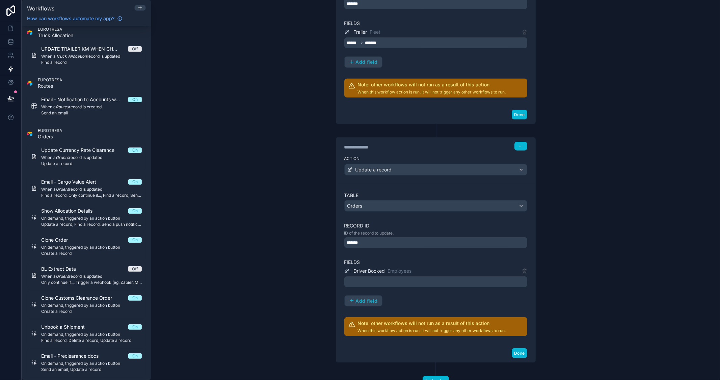
click at [385, 284] on div at bounding box center [435, 281] width 183 height 11
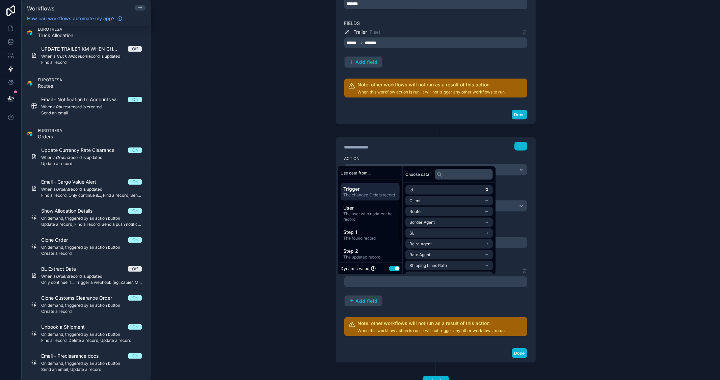
scroll to position [22, 0]
click at [370, 214] on span "The found record" at bounding box center [370, 216] width 54 height 5
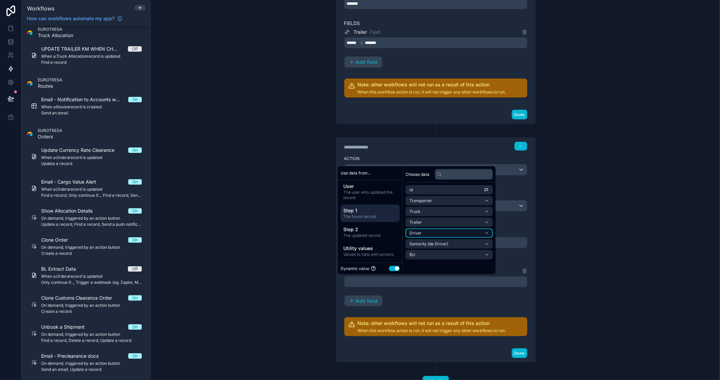
click at [488, 233] on icon "scrollable content" at bounding box center [487, 232] width 1 height 1
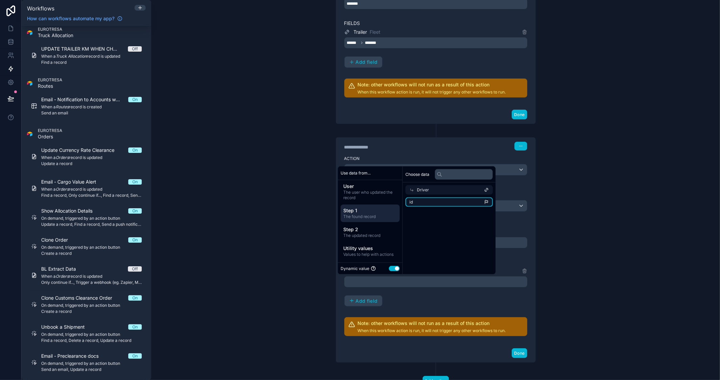
click at [437, 203] on li "id" at bounding box center [448, 201] width 87 height 9
click at [561, 241] on div "**********" at bounding box center [435, 190] width 569 height 380
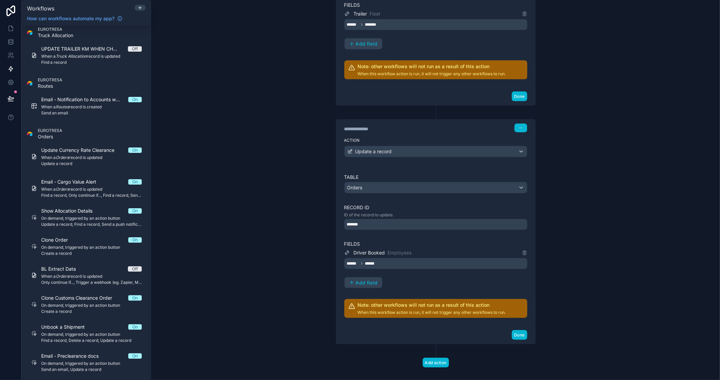
scroll to position [340, 0]
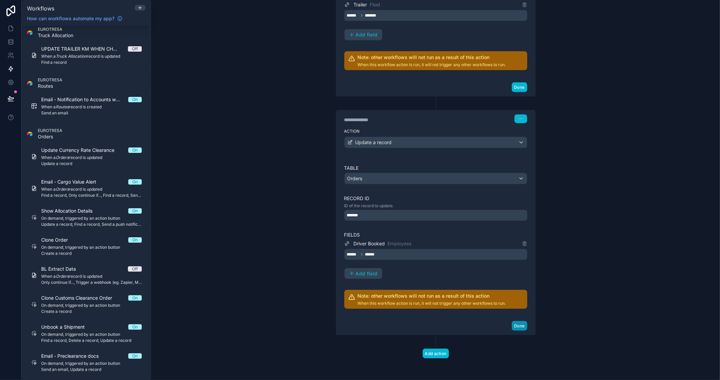
click at [515, 324] on button "Done" at bounding box center [518, 326] width 15 height 10
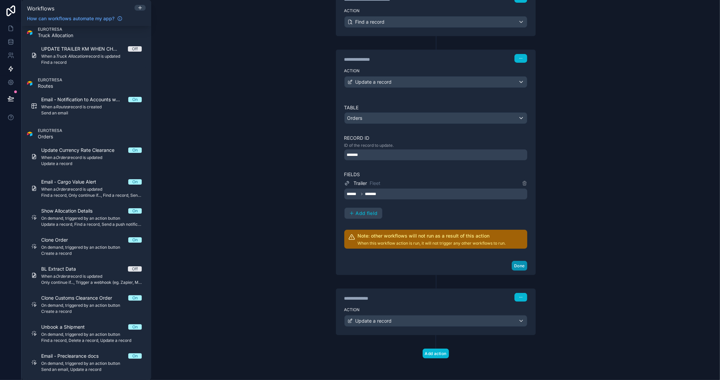
click at [514, 264] on button "Done" at bounding box center [518, 266] width 15 height 10
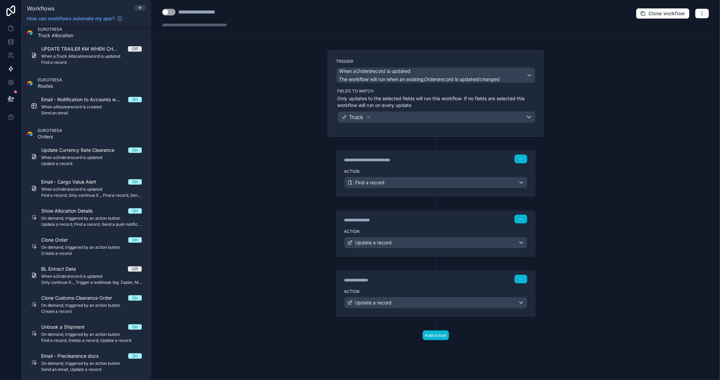
click at [213, 13] on div "**********" at bounding box center [206, 12] width 56 height 8
drag, startPoint x: 232, startPoint y: 13, endPoint x: 157, endPoint y: 13, distance: 75.2
click at [157, 13] on div "**********" at bounding box center [435, 18] width 569 height 37
type div "**********"
click at [167, 9] on button "Use setting" at bounding box center [168, 12] width 13 height 7
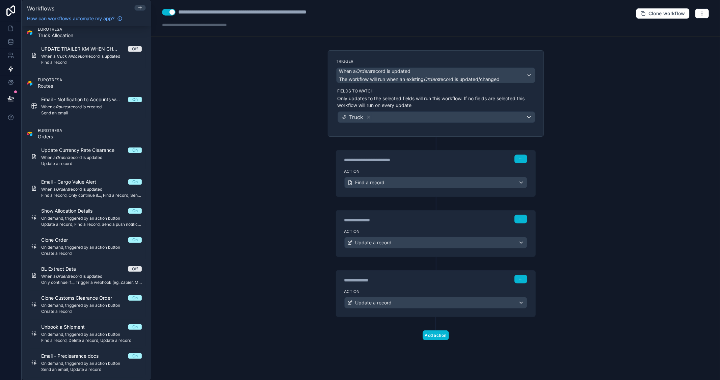
click at [243, 117] on div "**********" at bounding box center [435, 190] width 569 height 380
click at [203, 109] on div "**********" at bounding box center [435, 190] width 569 height 380
click at [10, 30] on icon at bounding box center [10, 28] width 7 height 7
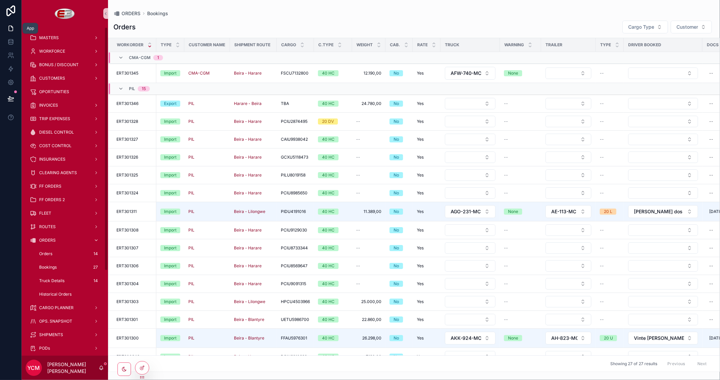
click at [48, 238] on span "ORDERS" at bounding box center [47, 240] width 17 height 5
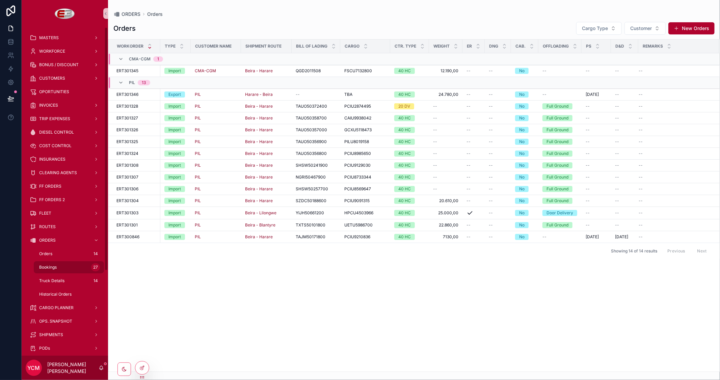
click at [52, 266] on span "Bookings" at bounding box center [48, 267] width 18 height 5
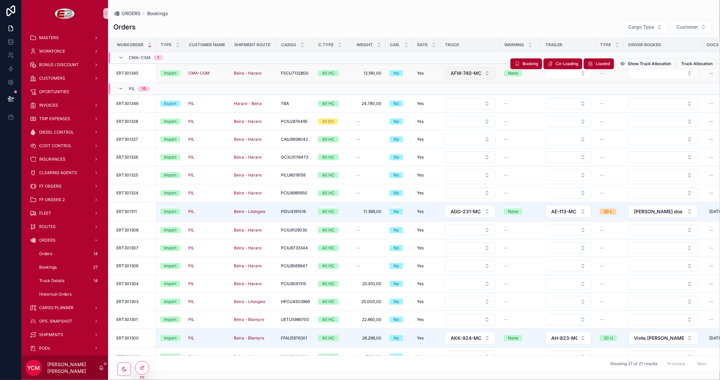
click at [489, 69] on button "AFW-740-MC" at bounding box center [470, 73] width 51 height 13
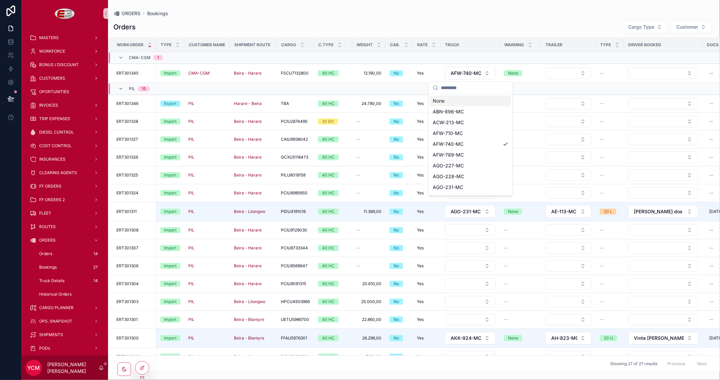
click at [449, 101] on div "None" at bounding box center [470, 100] width 81 height 11
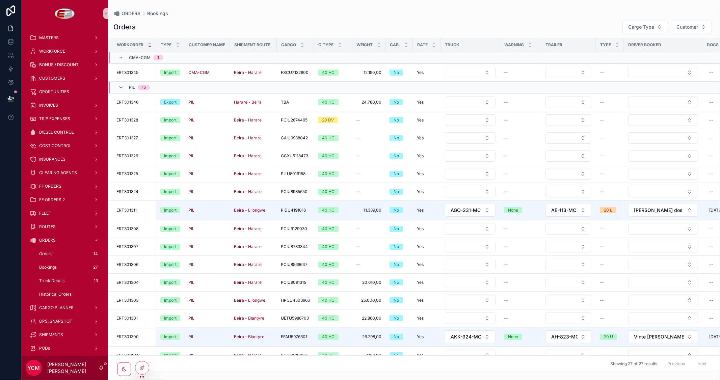
click at [496, 23] on div "Orders Cargo Type Customer" at bounding box center [413, 26] width 601 height 13
click at [486, 72] on button "Select Button" at bounding box center [470, 72] width 51 height 11
click at [464, 132] on div "AFW-740-MC" at bounding box center [470, 132] width 81 height 11
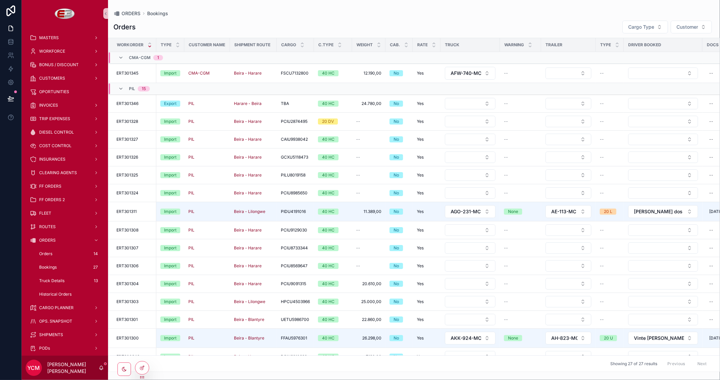
click at [502, 8] on div "ORDERS Bookings Orders Cargo Type Customer Workorder Type Customer Name Shipmen…" at bounding box center [414, 186] width 612 height 372
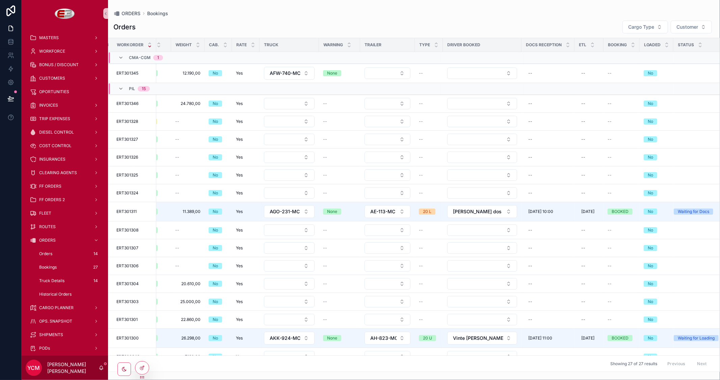
scroll to position [0, 181]
click at [140, 367] on icon at bounding box center [141, 368] width 3 height 3
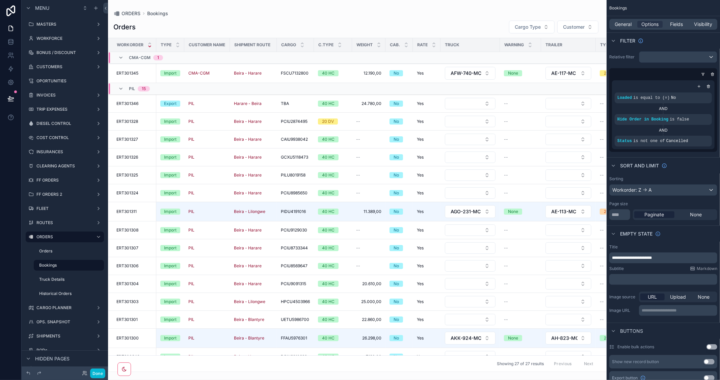
click at [367, 369] on div "scrollable content" at bounding box center [357, 190] width 498 height 380
click at [677, 25] on span "Fields" at bounding box center [676, 24] width 13 height 7
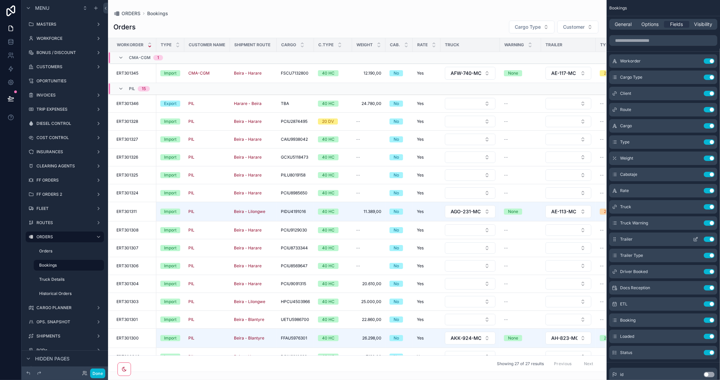
click at [695, 238] on icon "scrollable content" at bounding box center [695, 239] width 5 height 5
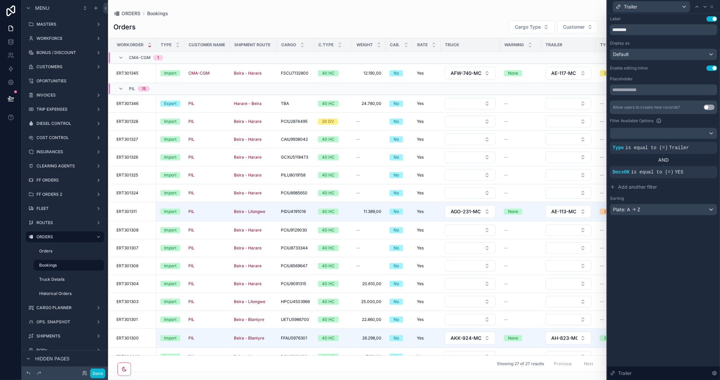
click at [409, 11] on div "ORDERS Bookings" at bounding box center [357, 13] width 488 height 5
drag, startPoint x: 418, startPoint y: 371, endPoint x: 423, endPoint y: 366, distance: 7.6
click at [419, 371] on div "Workorder Type Customer Name Shipment Route Cargo C.Type Weight Cab. Rate Truck…" at bounding box center [357, 204] width 498 height 333
click at [423, 365] on div "Showing 27 of 27 results Previous Next" at bounding box center [357, 363] width 498 height 16
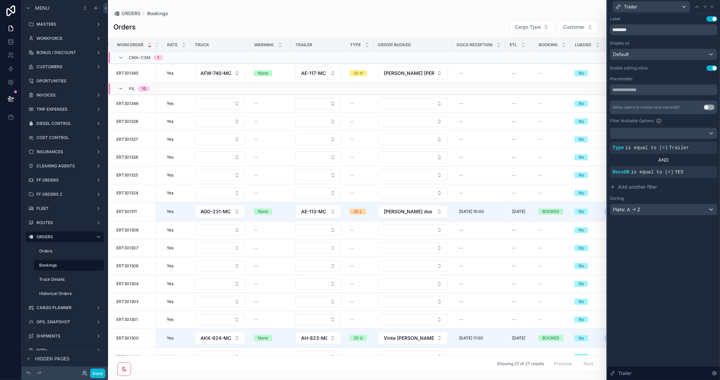
scroll to position [0, 252]
click at [709, 67] on button "Use setting" at bounding box center [711, 67] width 11 height 5
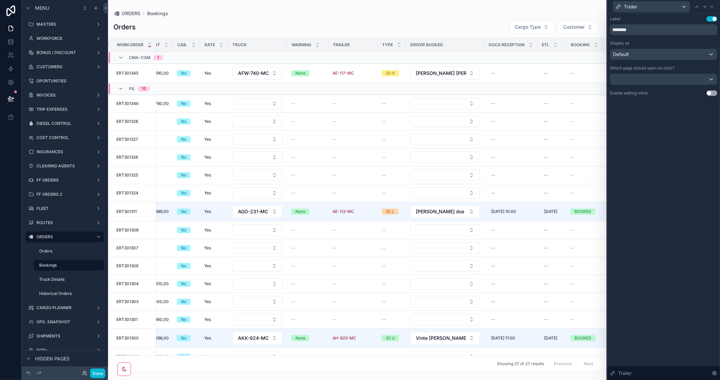
scroll to position [0, 230]
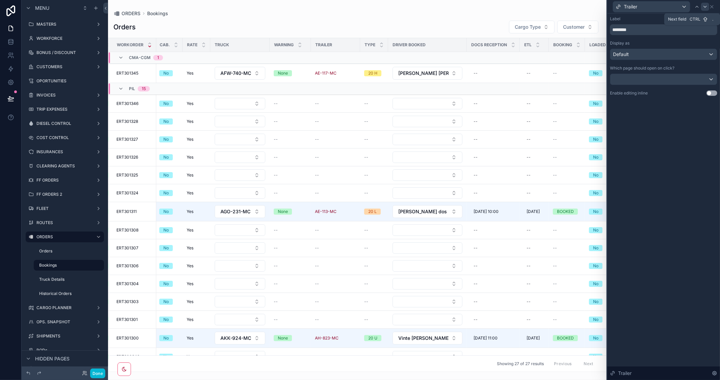
click at [704, 4] on icon at bounding box center [704, 6] width 5 height 5
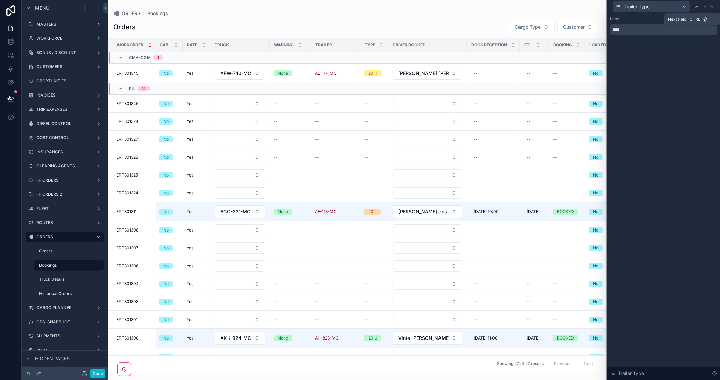
click at [704, 4] on icon at bounding box center [704, 6] width 5 height 5
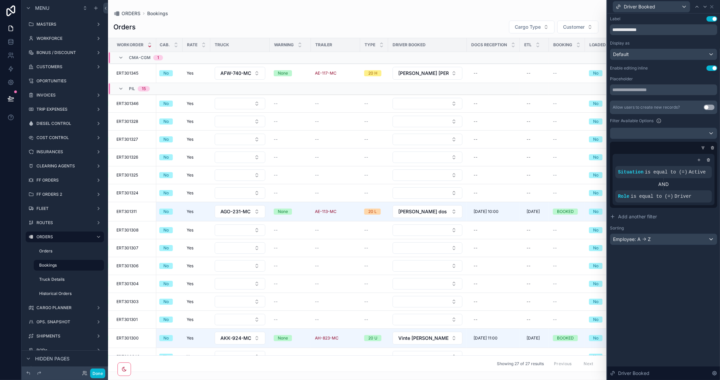
click at [710, 18] on button "Use setting" at bounding box center [711, 18] width 11 height 5
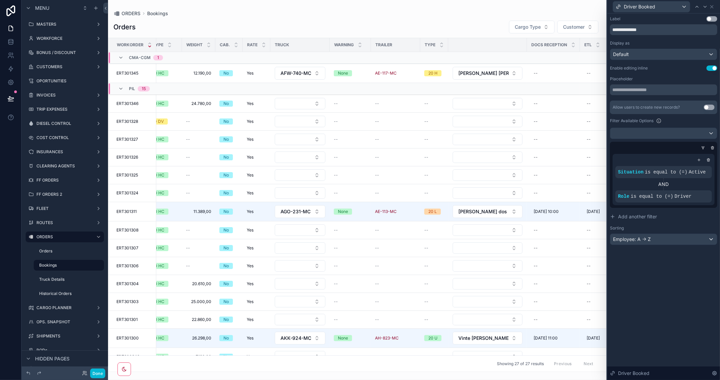
scroll to position [0, 186]
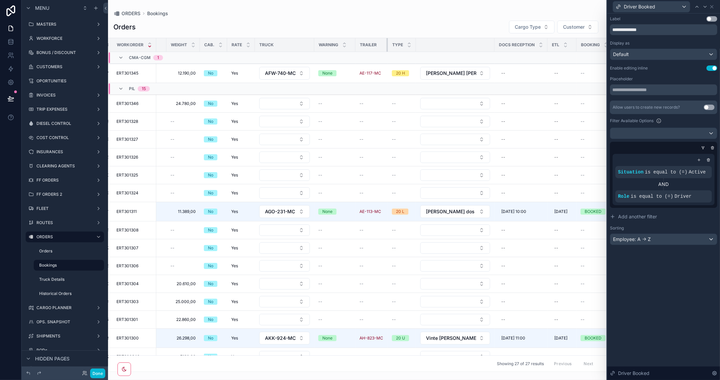
drag, startPoint x: 404, startPoint y: 47, endPoint x: 382, endPoint y: 50, distance: 22.1
click at [382, 50] on th "Trailer" at bounding box center [371, 45] width 32 height 14
click at [710, 68] on button "Use setting" at bounding box center [711, 67] width 11 height 5
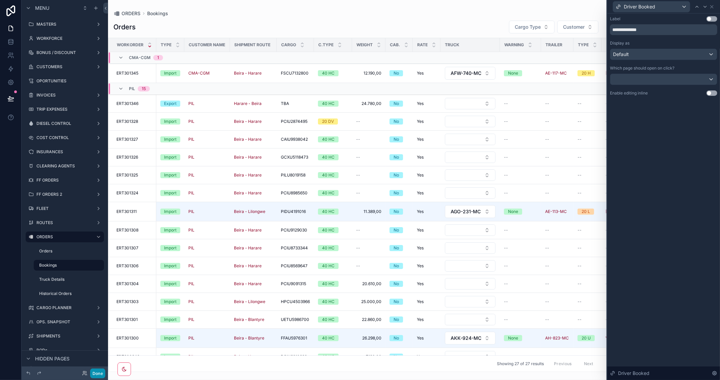
click at [91, 373] on button "Done" at bounding box center [97, 373] width 15 height 10
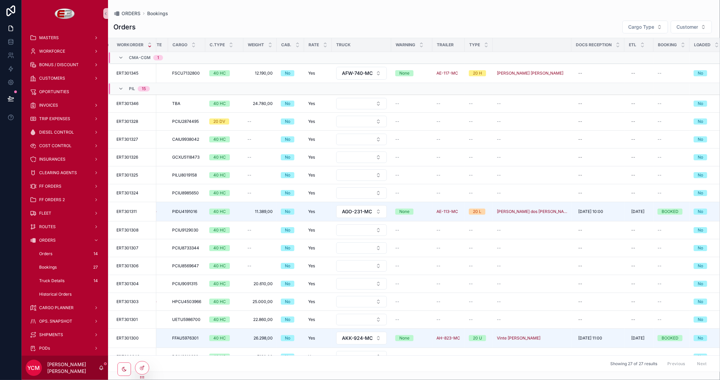
scroll to position [0, 0]
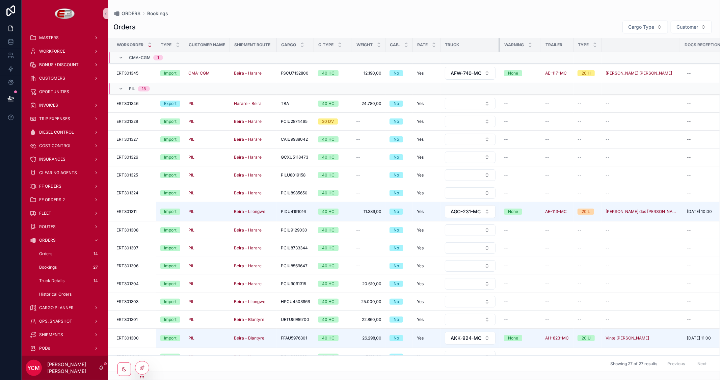
click at [498, 43] on th "Truck" at bounding box center [469, 45] width 59 height 14
drag, startPoint x: 540, startPoint y: 46, endPoint x: 526, endPoint y: 46, distance: 13.8
click at [526, 46] on th "Warning" at bounding box center [518, 45] width 37 height 14
drag, startPoint x: 568, startPoint y: 44, endPoint x: 574, endPoint y: 45, distance: 5.8
click at [574, 45] on tr "Workorder Type Customer Name Shipment Route Cargo C.Type Weight Cab. Rate Truck…" at bounding box center [497, 45] width 779 height 14
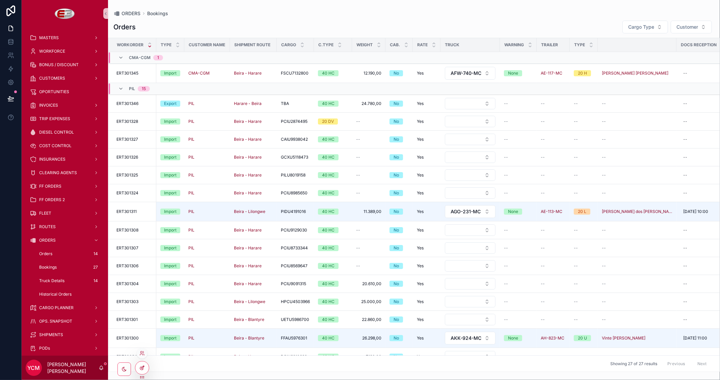
click at [142, 368] on icon at bounding box center [141, 367] width 5 height 5
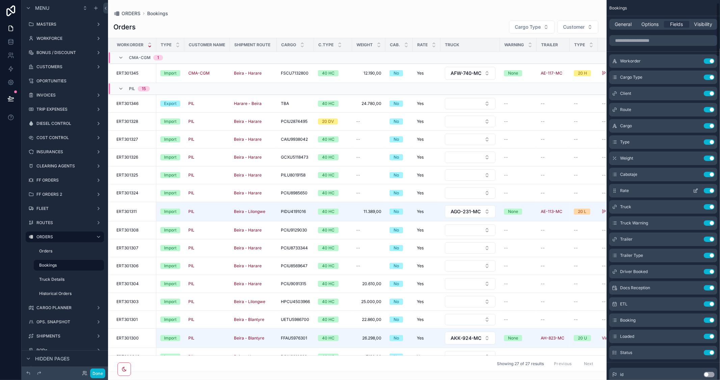
scroll to position [37, 0]
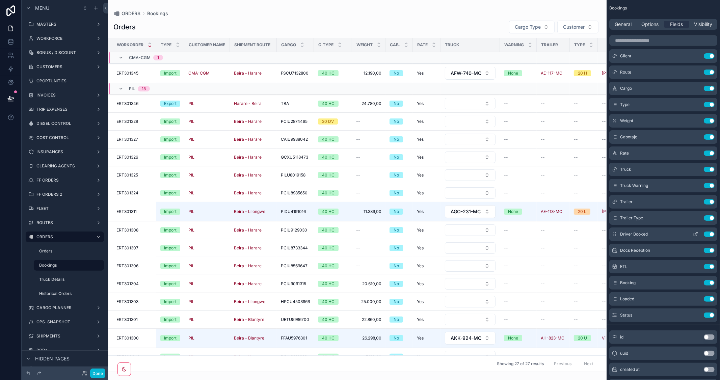
click at [695, 234] on icon "scrollable content" at bounding box center [696, 233] width 3 height 3
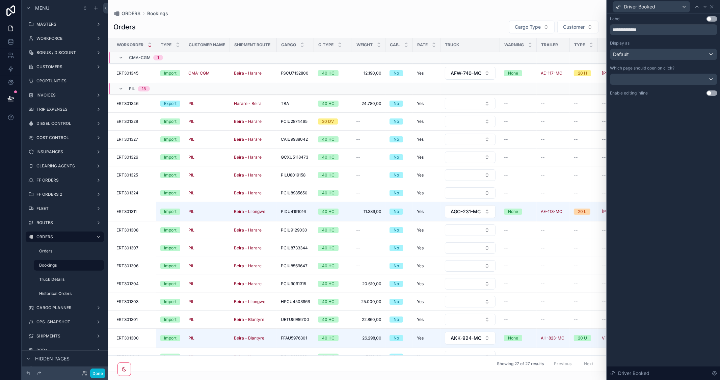
click at [676, 163] on div "**********" at bounding box center [663, 196] width 113 height 366
click at [662, 30] on input "**********" at bounding box center [663, 29] width 107 height 11
type input "**********"
click at [714, 19] on button "Use setting" at bounding box center [711, 18] width 11 height 5
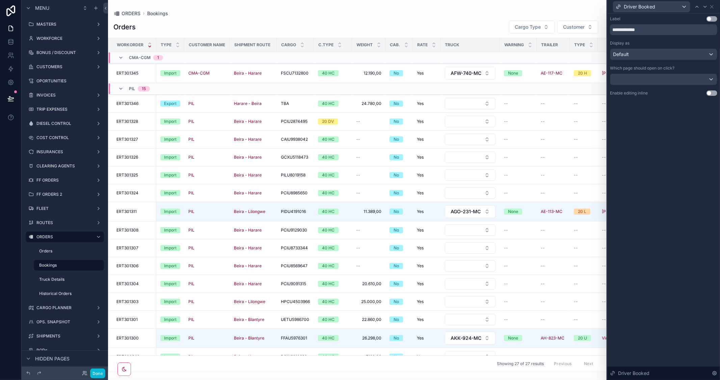
click at [713, 19] on button "Use setting" at bounding box center [711, 18] width 11 height 5
click at [96, 371] on button "Done" at bounding box center [97, 373] width 15 height 10
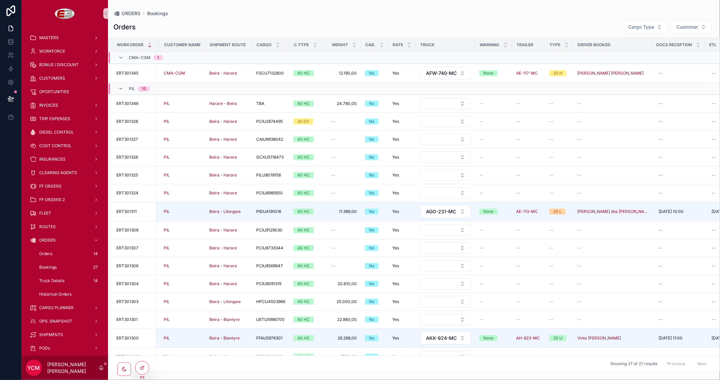
scroll to position [0, 21]
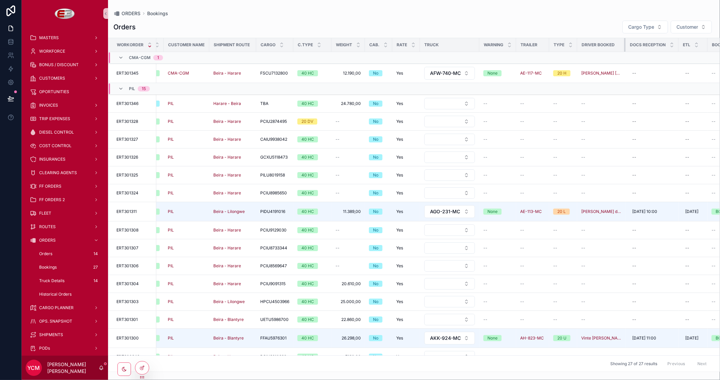
drag, startPoint x: 649, startPoint y: 46, endPoint x: 619, endPoint y: 48, distance: 30.5
click at [619, 48] on th "Driver Booked" at bounding box center [601, 45] width 48 height 14
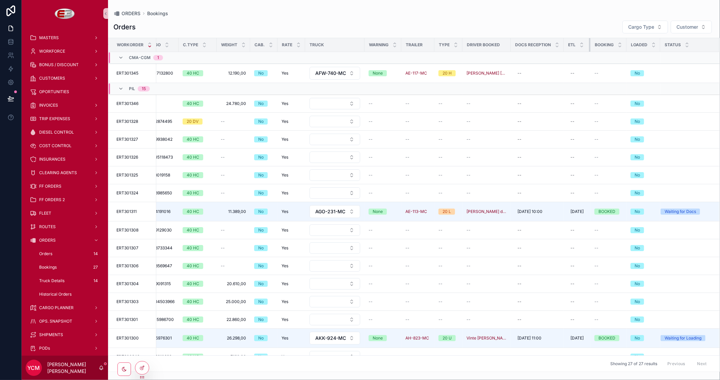
scroll to position [0, 143]
drag, startPoint x: 584, startPoint y: 45, endPoint x: 578, endPoint y: 45, distance: 5.7
click at [578, 45] on th "ETL" at bounding box center [576, 45] width 27 height 14
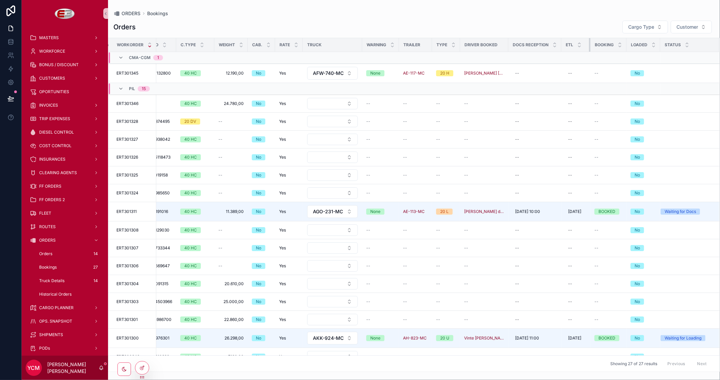
drag, startPoint x: 583, startPoint y: 44, endPoint x: 589, endPoint y: 49, distance: 7.8
click at [589, 49] on tr "Workorder Type Customer Name Shipment Route Cargo C.Type Weight Cab. Rate Truck…" at bounding box center [345, 45] width 749 height 14
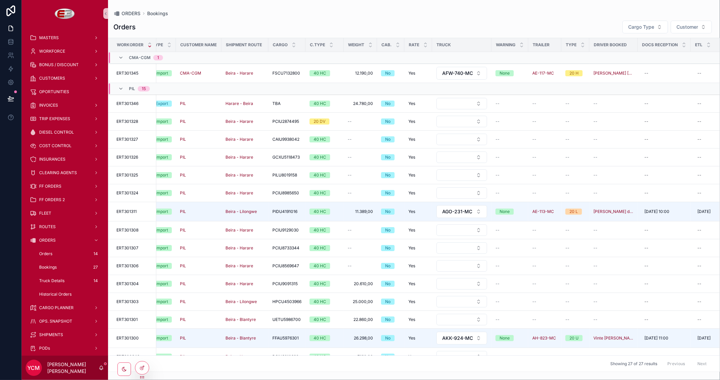
scroll to position [0, 2]
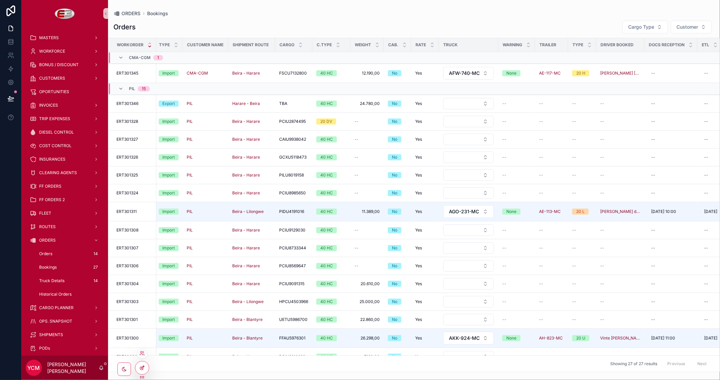
click at [144, 370] on div at bounding box center [141, 367] width 13 height 13
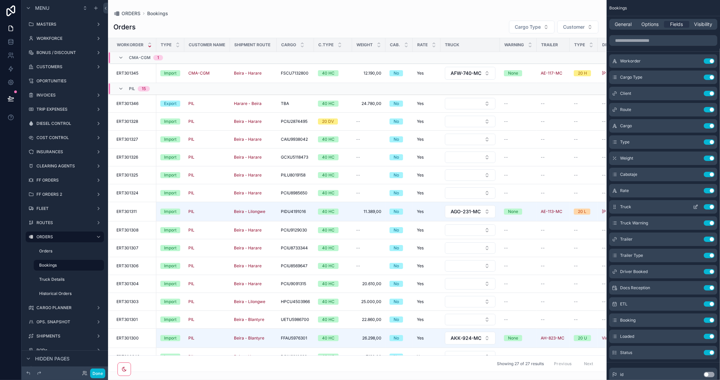
click at [695, 207] on icon "scrollable content" at bounding box center [696, 206] width 3 height 3
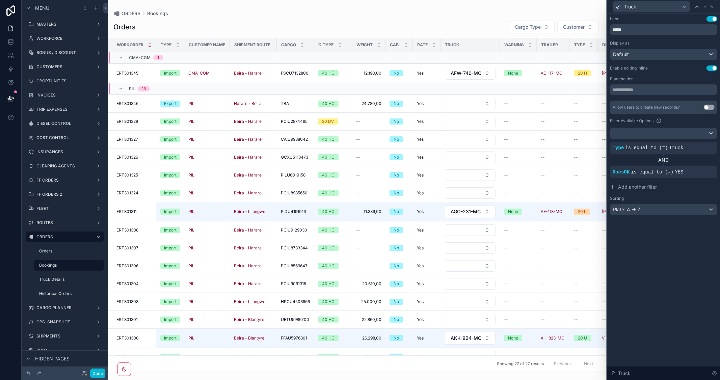
click at [710, 67] on button "Use setting" at bounding box center [711, 67] width 11 height 5
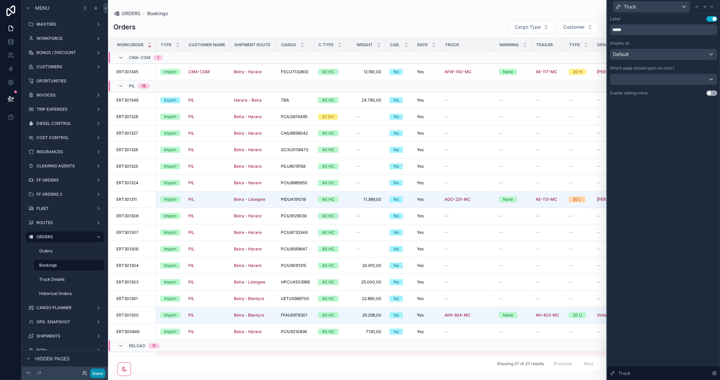
click at [95, 373] on button "Done" at bounding box center [97, 373] width 15 height 10
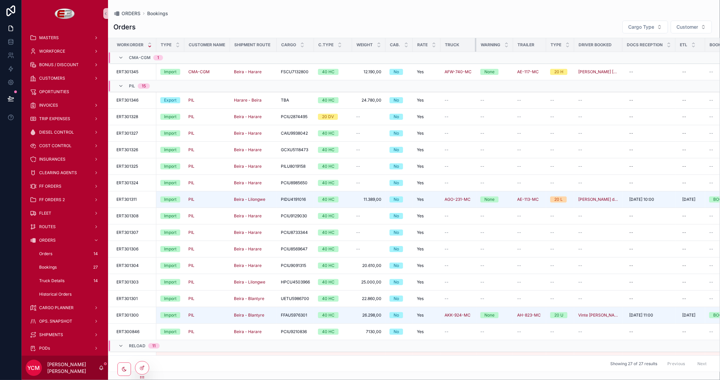
drag, startPoint x: 493, startPoint y: 48, endPoint x: 474, endPoint y: 50, distance: 18.9
click at [475, 50] on div "scrollable content" at bounding box center [476, 44] width 3 height 13
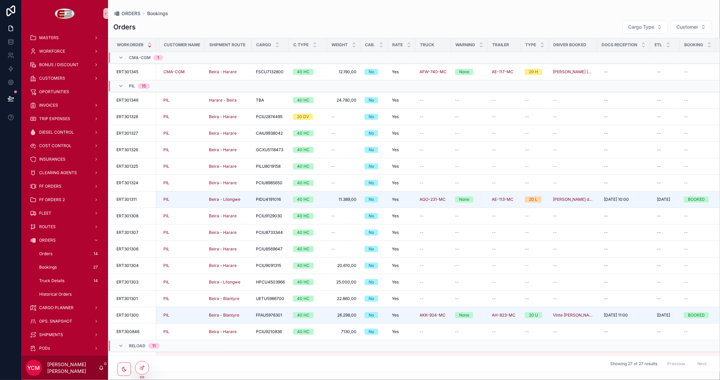
scroll to position [0, 0]
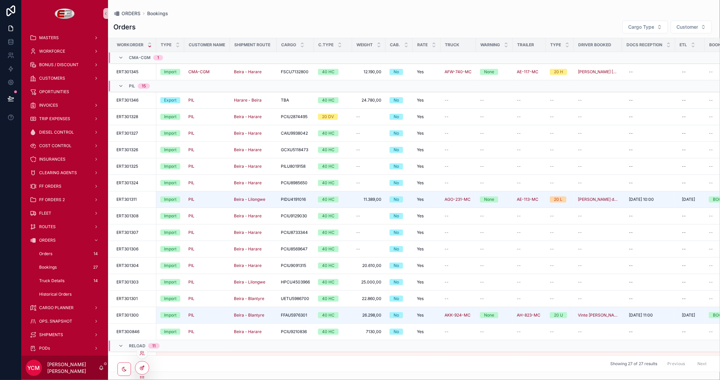
click at [143, 369] on icon at bounding box center [141, 367] width 5 height 5
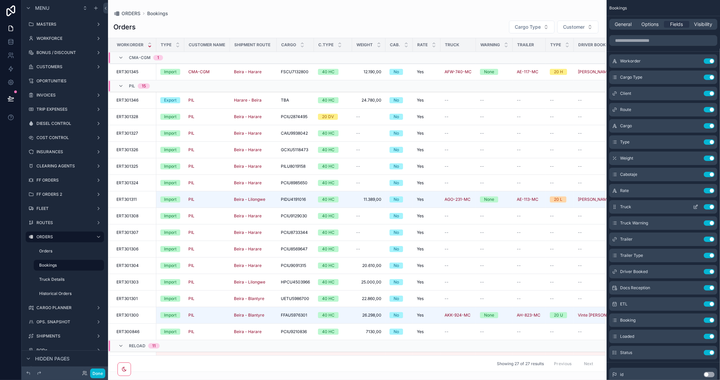
click at [696, 206] on icon "scrollable content" at bounding box center [696, 206] width 3 height 3
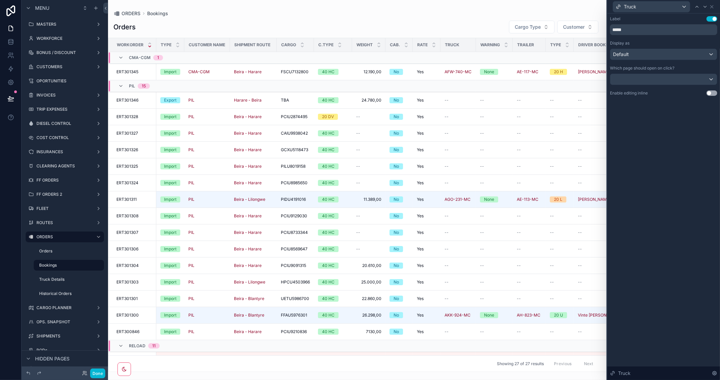
click at [713, 92] on button "Use setting" at bounding box center [711, 92] width 11 height 5
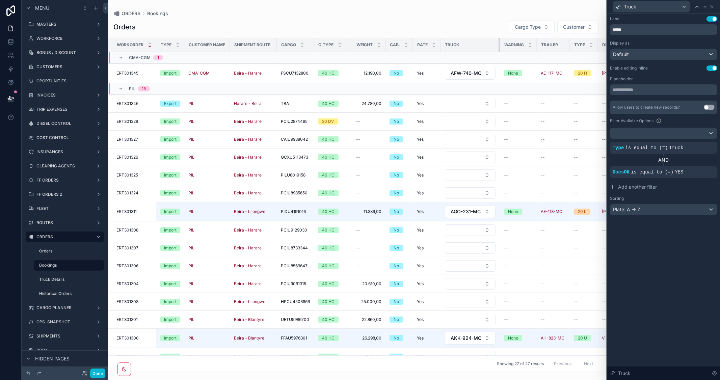
drag, startPoint x: 480, startPoint y: 44, endPoint x: 501, endPoint y: 49, distance: 21.0
click at [501, 49] on tr "Workorder Type Customer Name Shipment Route Cargo C.Type Weight Cab. Rate Truck…" at bounding box center [482, 45] width 749 height 14
click at [99, 376] on button "Done" at bounding box center [97, 373] width 15 height 10
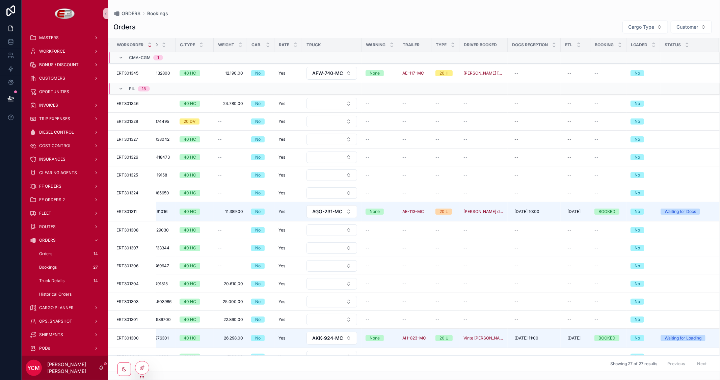
scroll to position [0, 149]
click at [142, 367] on icon at bounding box center [141, 367] width 5 height 5
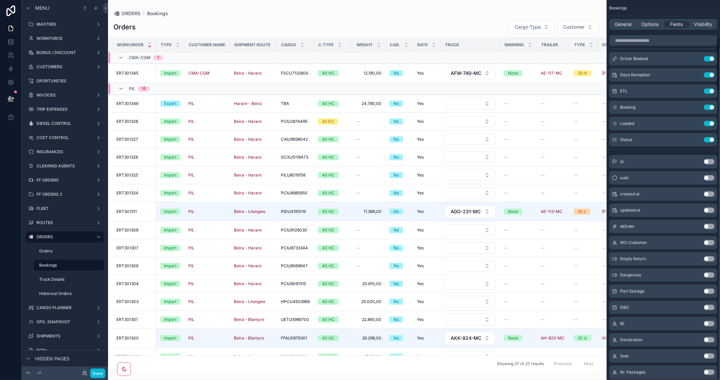
scroll to position [262, 0]
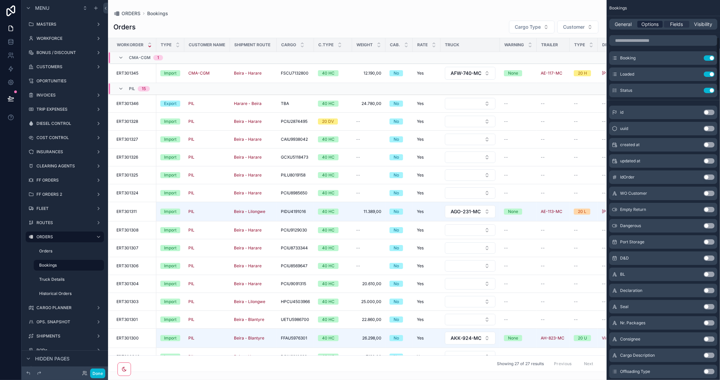
click at [655, 25] on span "Options" at bounding box center [649, 24] width 17 height 7
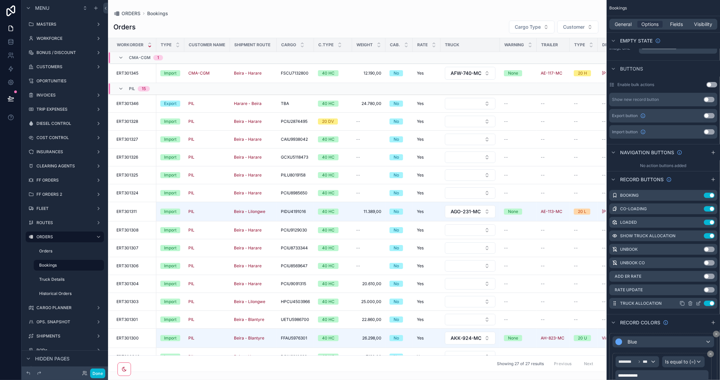
click at [705, 302] on button "Use setting" at bounding box center [708, 303] width 11 height 5
click at [707, 236] on button "Use setting" at bounding box center [708, 235] width 11 height 5
click at [102, 371] on button "Done" at bounding box center [97, 373] width 15 height 10
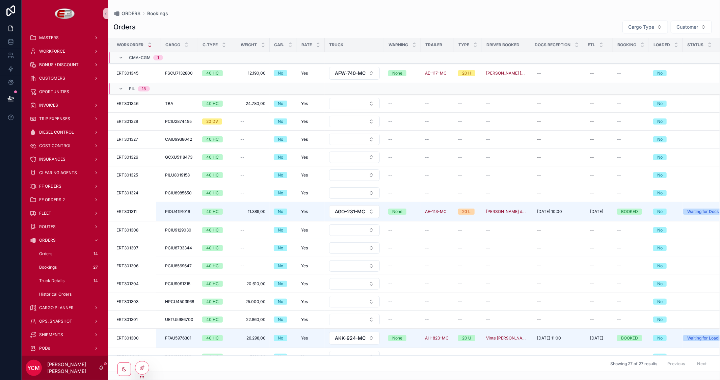
scroll to position [0, 149]
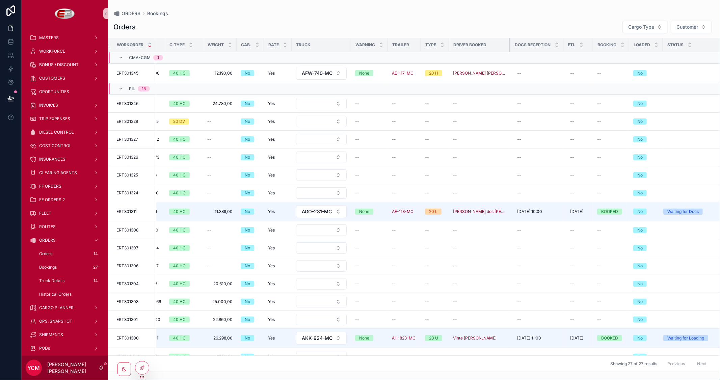
drag, startPoint x: 496, startPoint y: 45, endPoint x: 509, endPoint y: 45, distance: 13.2
click at [509, 45] on div "scrollable content" at bounding box center [510, 44] width 3 height 13
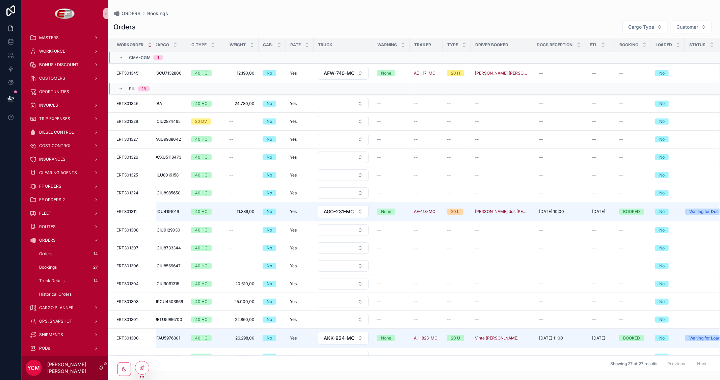
scroll to position [0, 162]
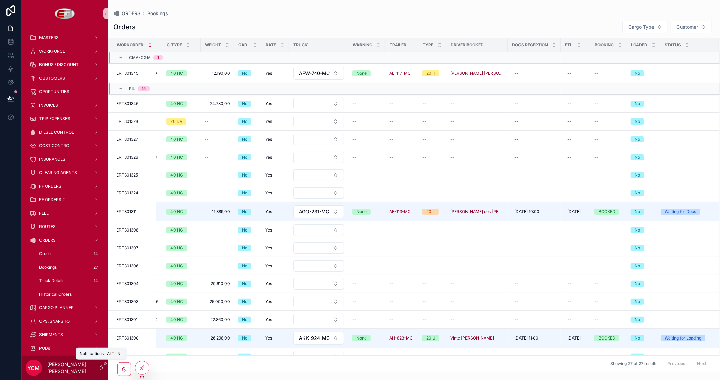
click at [103, 369] on icon "scrollable content" at bounding box center [101, 367] width 5 height 5
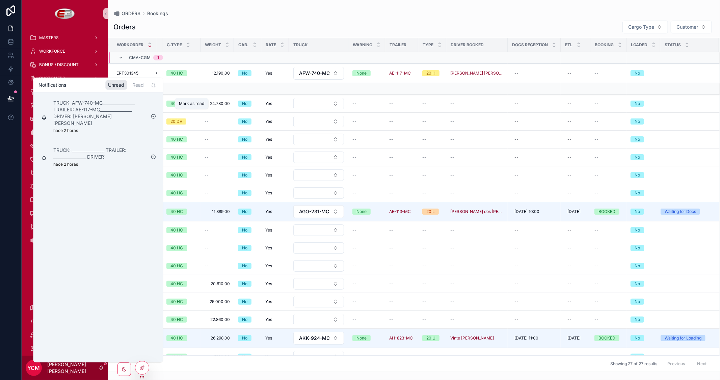
click at [151, 114] on icon "scrollable content" at bounding box center [153, 116] width 4 height 4
click at [153, 110] on icon "scrollable content" at bounding box center [152, 109] width 5 height 5
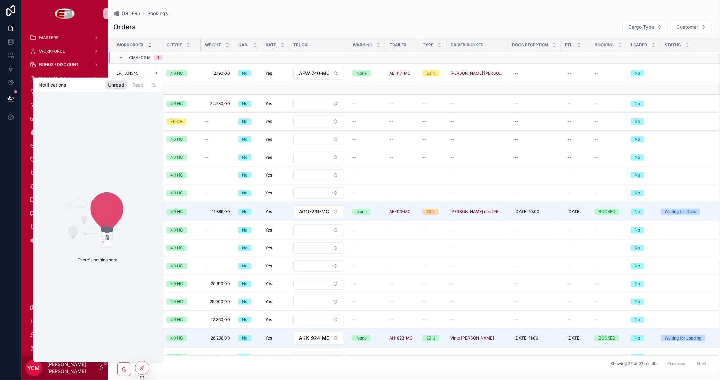
click at [323, 5] on div "ORDERS Bookings Orders Cargo Type Customer Workorder Type Customer Name Shipmen…" at bounding box center [414, 186] width 612 height 372
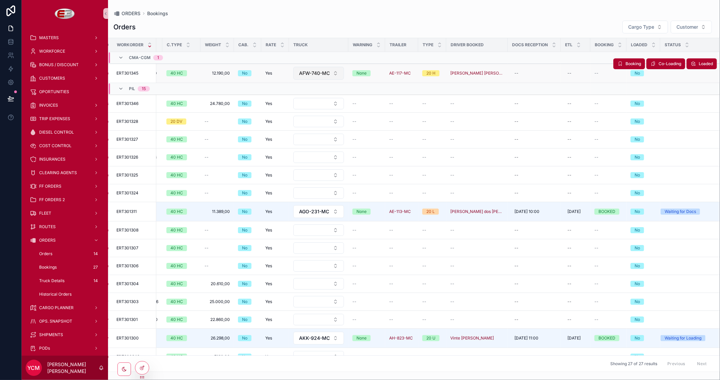
click at [325, 73] on button "AFW-740-MC" at bounding box center [318, 73] width 51 height 13
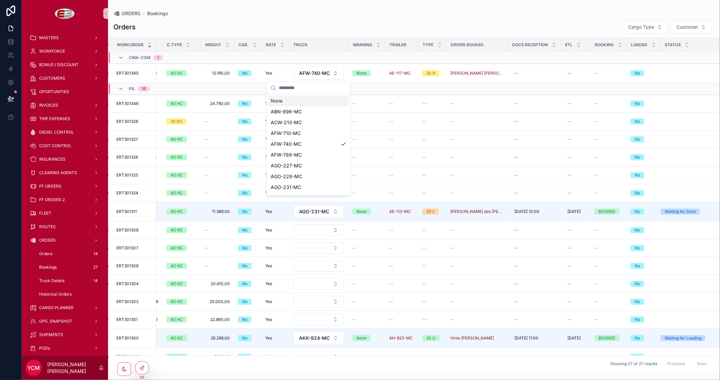
click at [291, 101] on div "None" at bounding box center [308, 100] width 81 height 11
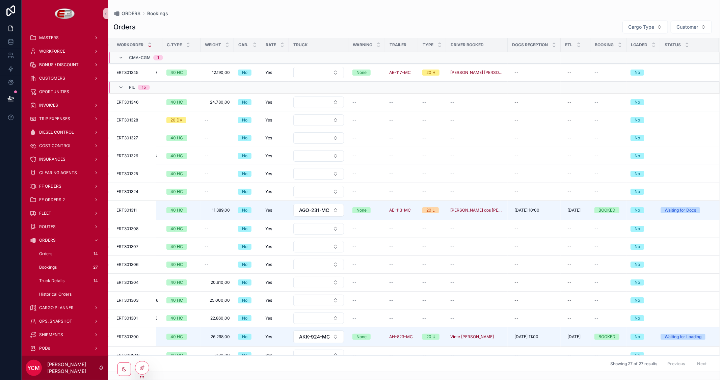
click at [387, 12] on div "ORDERS Bookings" at bounding box center [413, 13] width 601 height 5
click at [325, 74] on button "Select Button" at bounding box center [318, 72] width 51 height 11
click at [296, 134] on span "AFW-740-MC" at bounding box center [286, 132] width 31 height 7
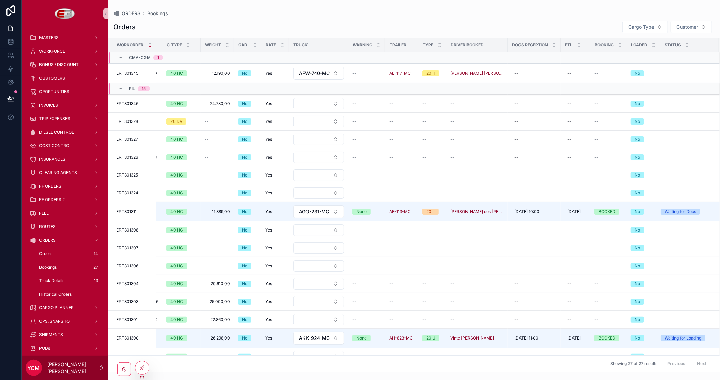
click at [377, 21] on div "Orders Cargo Type Customer" at bounding box center [413, 26] width 601 height 13
click at [7, 70] on icon at bounding box center [10, 68] width 7 height 7
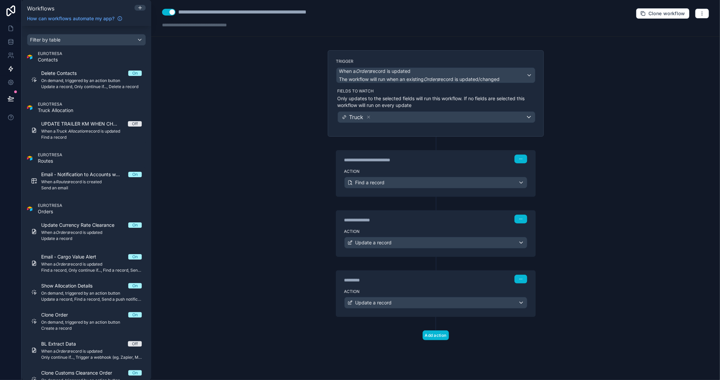
click at [377, 283] on div "*********" at bounding box center [394, 280] width 101 height 7
type div "*********"
click at [628, 228] on div "**********" at bounding box center [435, 190] width 569 height 380
click at [512, 243] on div "Update a record" at bounding box center [435, 242] width 182 height 11
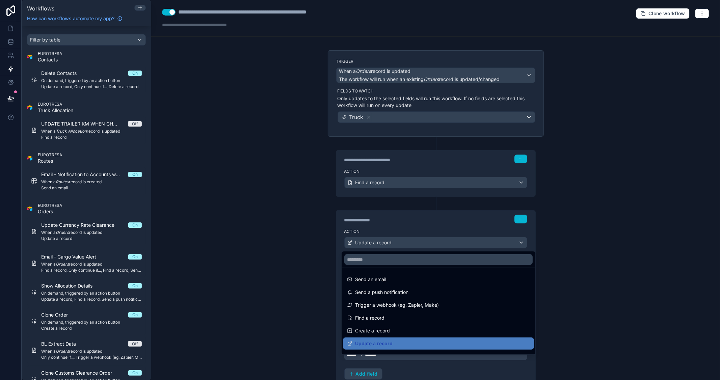
click at [604, 241] on div at bounding box center [360, 190] width 720 height 380
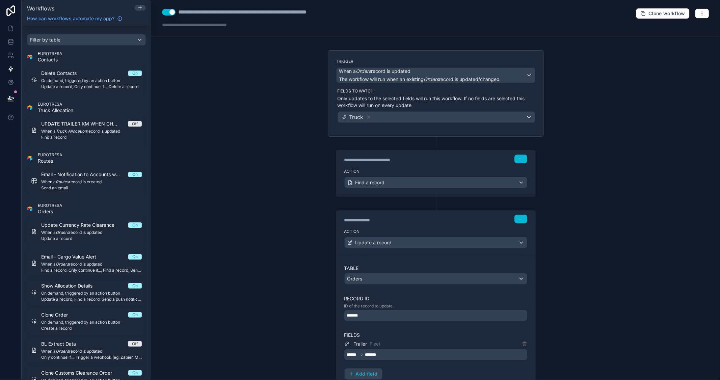
scroll to position [37, 0]
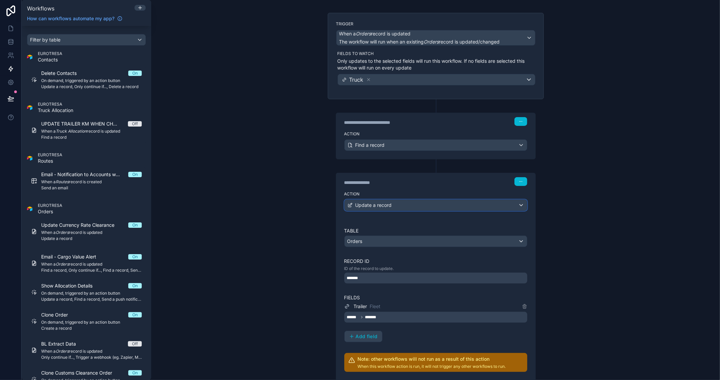
click at [475, 205] on div "Update a record" at bounding box center [435, 205] width 182 height 11
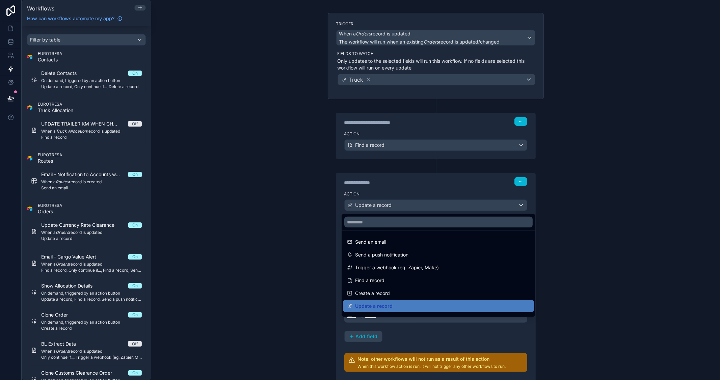
click at [610, 209] on div at bounding box center [360, 190] width 720 height 380
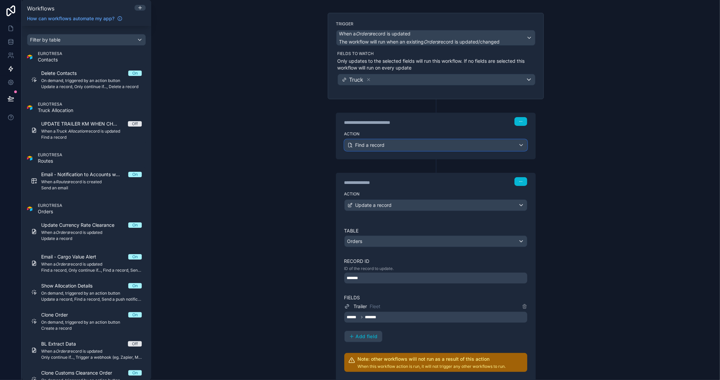
click at [426, 148] on div "Find a record" at bounding box center [435, 145] width 182 height 11
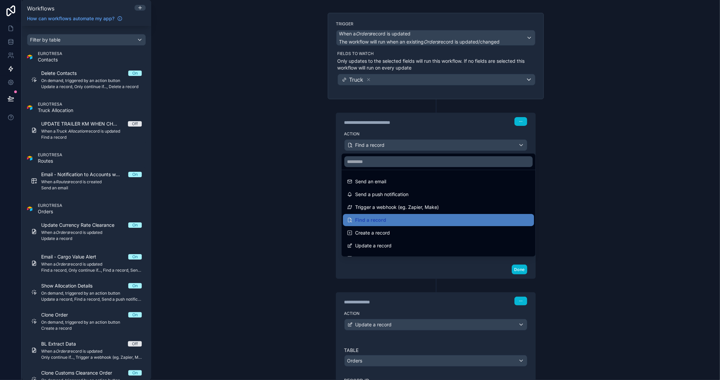
click at [616, 158] on div at bounding box center [360, 190] width 720 height 380
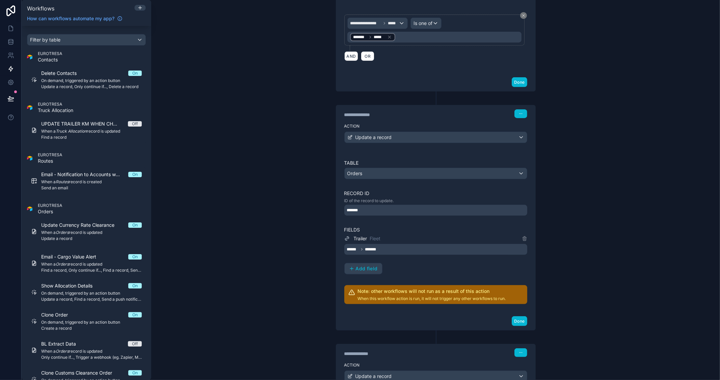
scroll to position [281, 0]
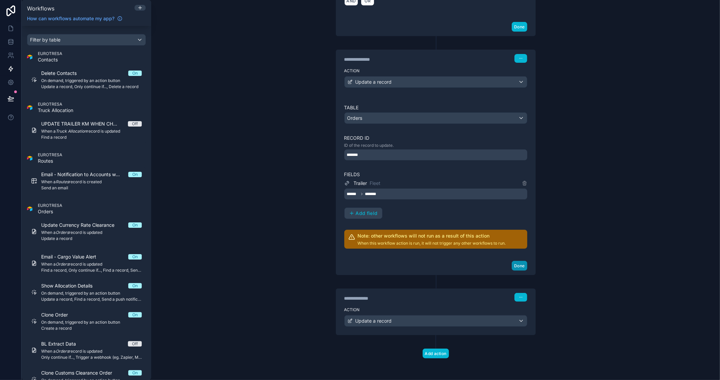
click at [515, 262] on button "Done" at bounding box center [518, 266] width 15 height 10
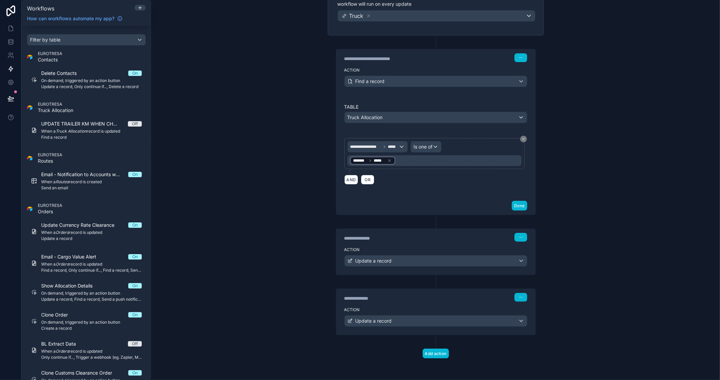
scroll to position [102, 0]
click at [516, 206] on button "Done" at bounding box center [518, 206] width 15 height 10
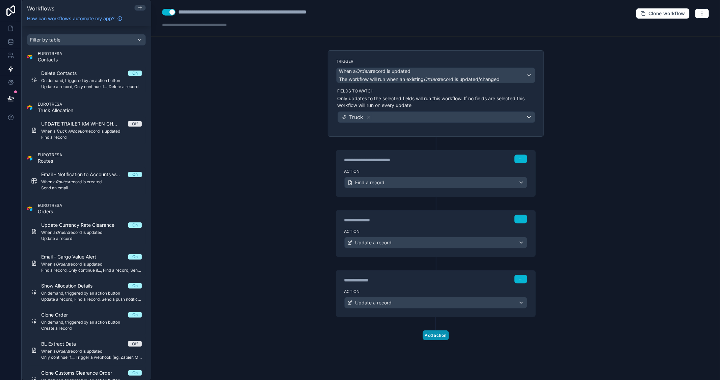
click at [440, 339] on button "Add action" at bounding box center [435, 335] width 26 height 10
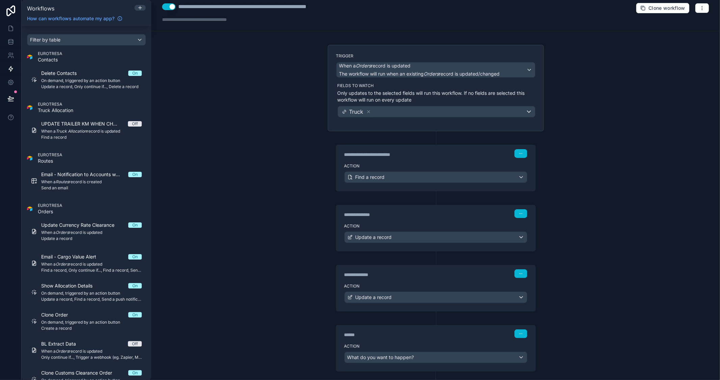
scroll to position [5, 0]
click at [446, 356] on div "What do you want to happen?" at bounding box center [435, 357] width 182 height 11
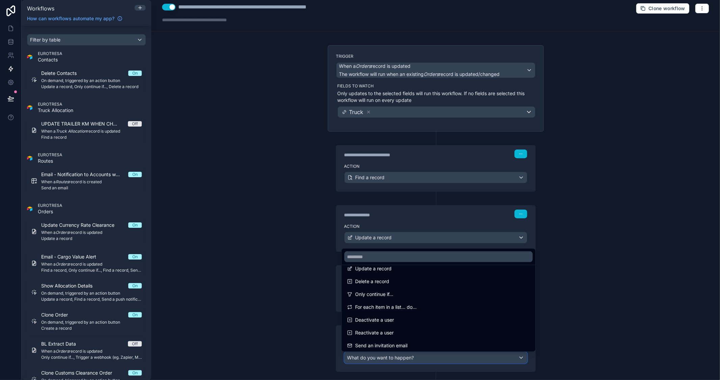
scroll to position [75, 0]
click at [443, 288] on div "Only continue if..." at bounding box center [438, 291] width 183 height 8
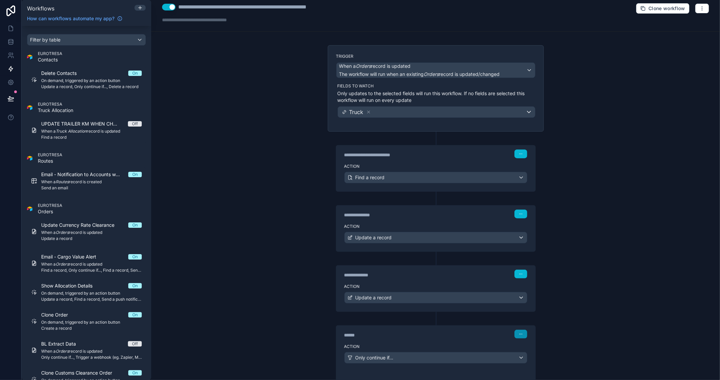
click at [519, 334] on icon "button" at bounding box center [521, 334] width 4 height 4
click at [586, 316] on div "**********" at bounding box center [435, 190] width 569 height 380
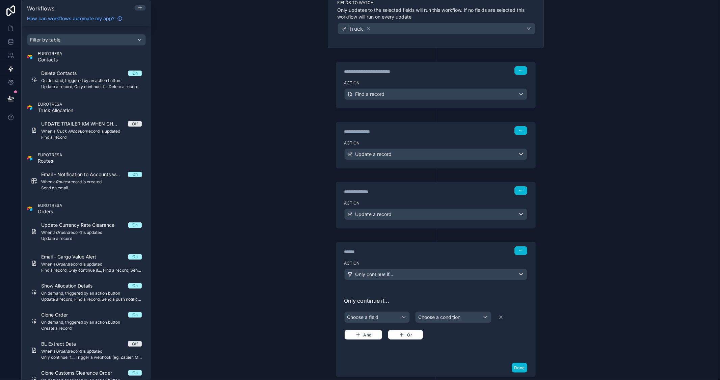
scroll to position [132, 0]
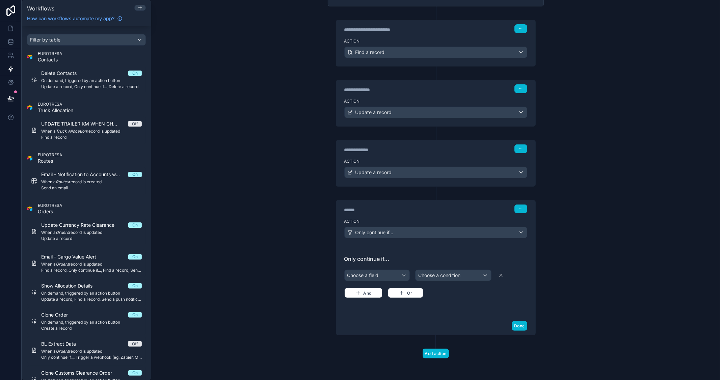
drag, startPoint x: 452, startPoint y: 203, endPoint x: 404, endPoint y: 199, distance: 48.4
click at [405, 199] on div "****** Step 4 Action Only continue if... Only continue if... Choose a field Cho…" at bounding box center [436, 261] width 216 height 148
drag, startPoint x: 382, startPoint y: 206, endPoint x: 328, endPoint y: 206, distance: 54.3
click at [328, 206] on div "****** Step 4 Action Only continue if... Only continue if... Choose a field Cho…" at bounding box center [436, 261] width 216 height 148
click at [397, 209] on div "******" at bounding box center [394, 209] width 101 height 7
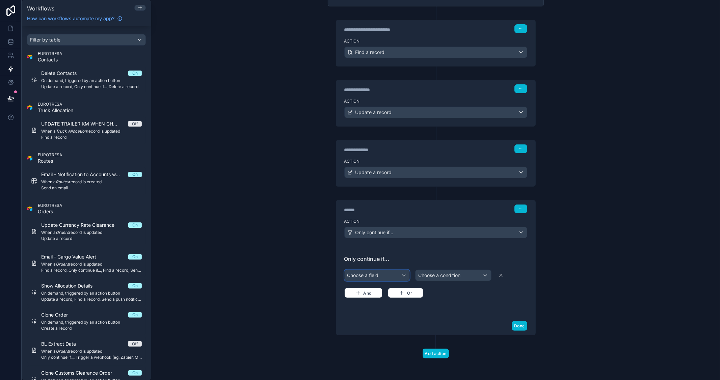
click at [395, 272] on div "Choose a field" at bounding box center [376, 275] width 65 height 11
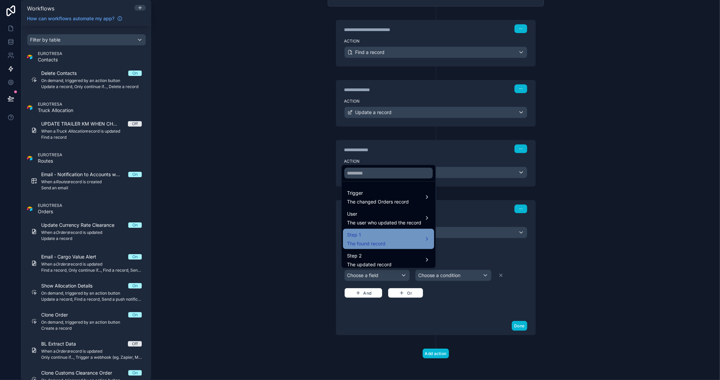
click at [386, 230] on div "Step 1 The found record" at bounding box center [388, 239] width 91 height 20
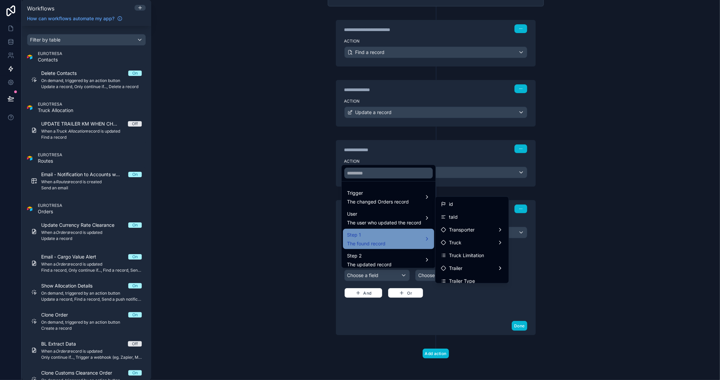
click at [386, 239] on div "Step 1 The found record" at bounding box center [388, 239] width 83 height 16
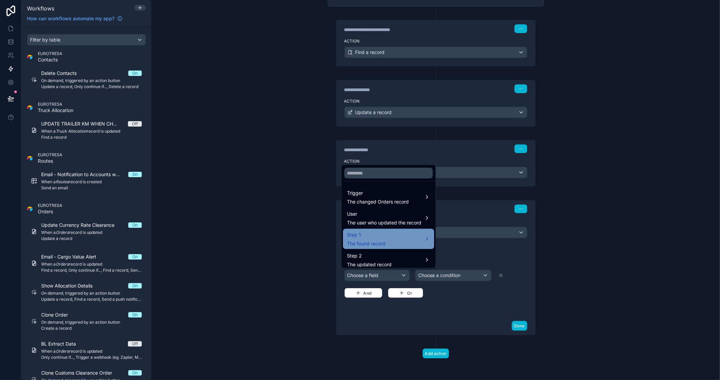
click at [383, 235] on span "Step 1" at bounding box center [366, 235] width 38 height 8
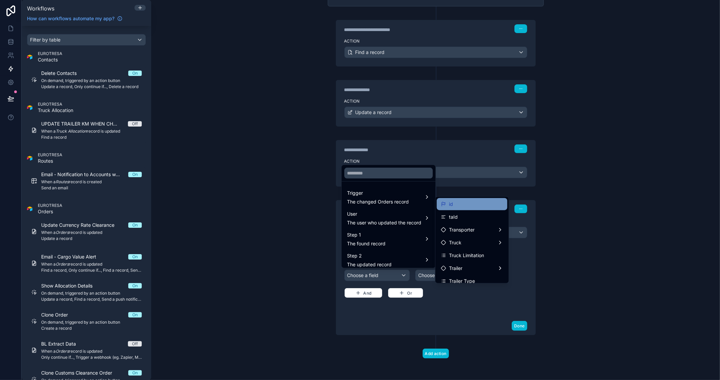
click at [468, 206] on div "id" at bounding box center [472, 204] width 62 height 8
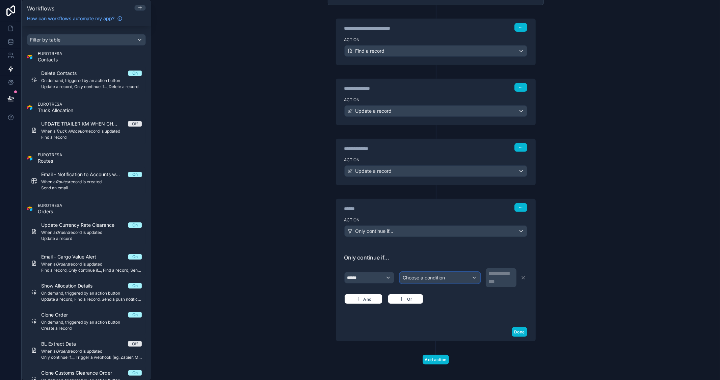
click at [426, 277] on span "Choose a condition" at bounding box center [424, 278] width 42 height 6
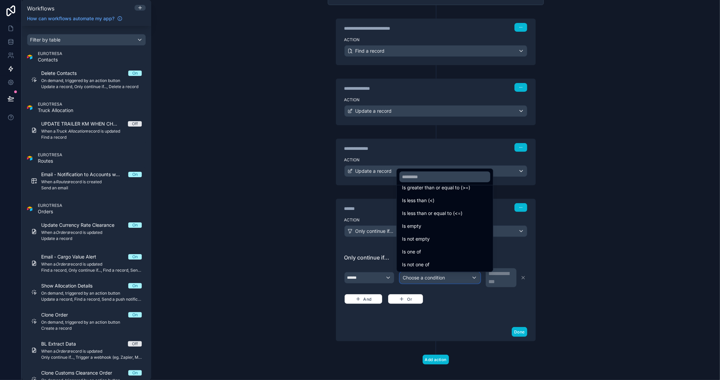
scroll to position [48, 0]
click at [430, 241] on span "Is not empty" at bounding box center [416, 238] width 28 height 8
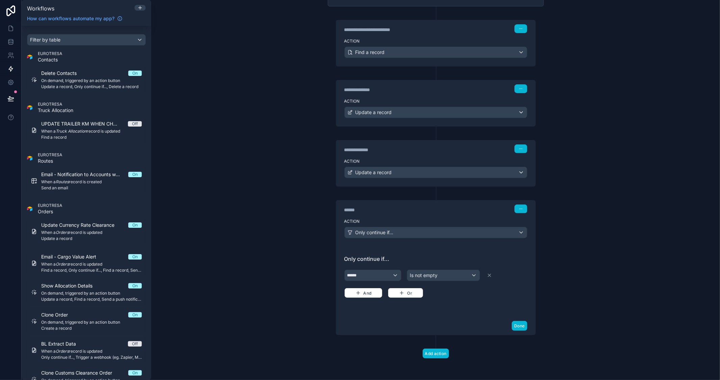
click at [568, 251] on div "**********" at bounding box center [435, 190] width 569 height 380
click at [472, 234] on div "Only continue if..." at bounding box center [435, 232] width 182 height 11
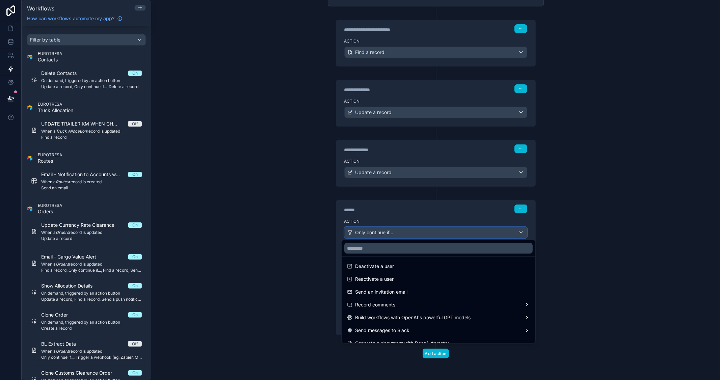
scroll to position [125, 0]
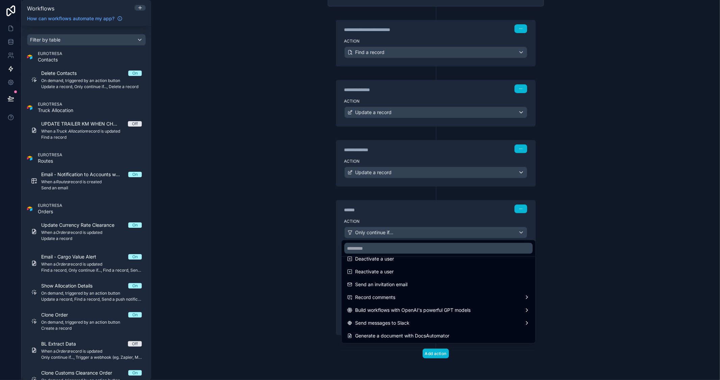
drag, startPoint x: 605, startPoint y: 258, endPoint x: 598, endPoint y: 256, distance: 7.0
click at [604, 257] on div at bounding box center [360, 190] width 720 height 380
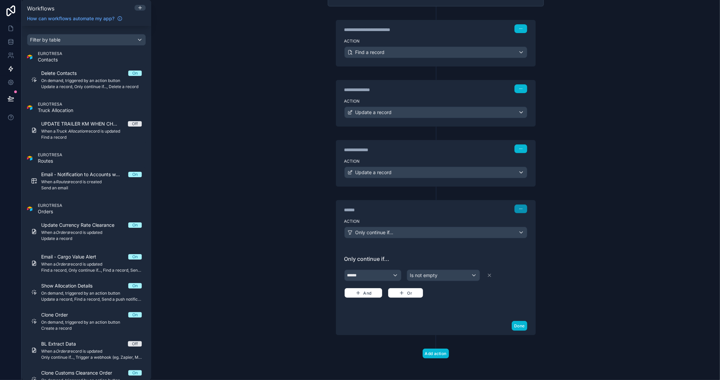
click at [520, 208] on button "button" at bounding box center [520, 208] width 13 height 9
click at [528, 233] on span "Delete" at bounding box center [530, 234] width 12 height 5
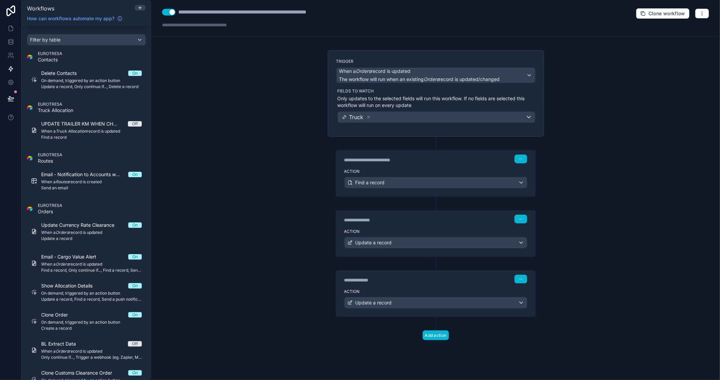
click at [627, 230] on div "**********" at bounding box center [435, 190] width 569 height 380
click at [9, 25] on icon at bounding box center [10, 28] width 7 height 7
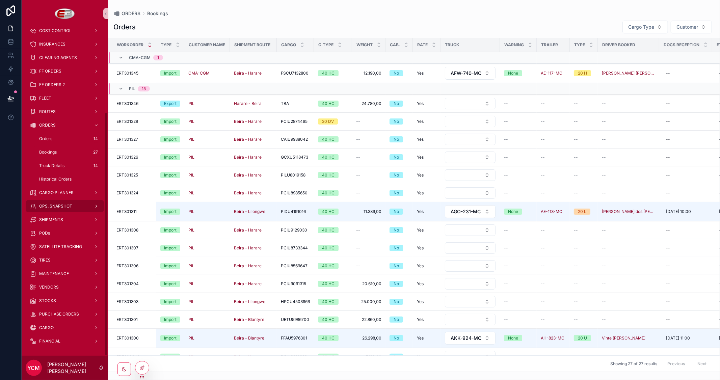
scroll to position [115, 0]
click at [57, 191] on span "CARGO PLANNER" at bounding box center [56, 192] width 34 height 5
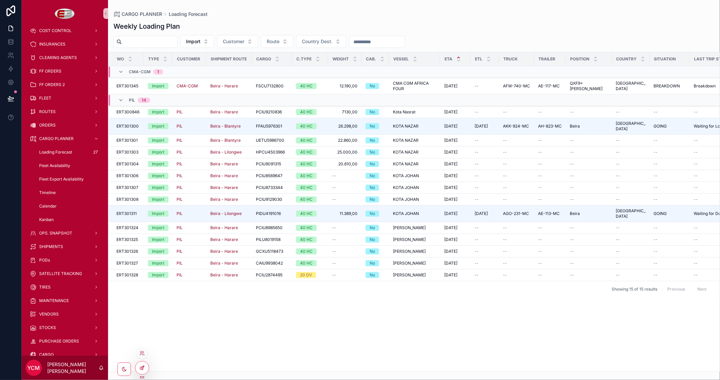
click at [142, 367] on icon at bounding box center [142, 367] width 3 height 3
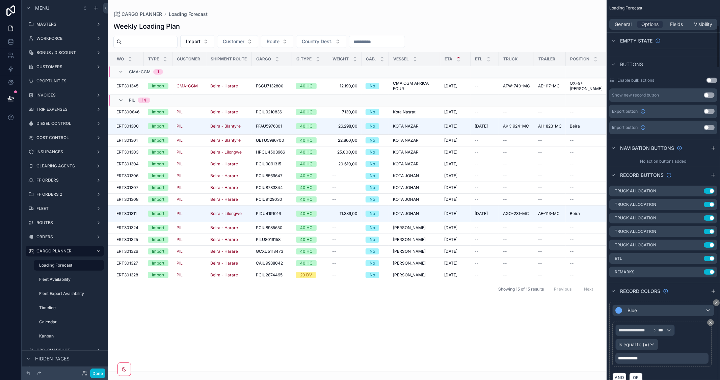
scroll to position [225, 0]
click at [697, 188] on icon "scrollable content" at bounding box center [697, 189] width 5 height 5
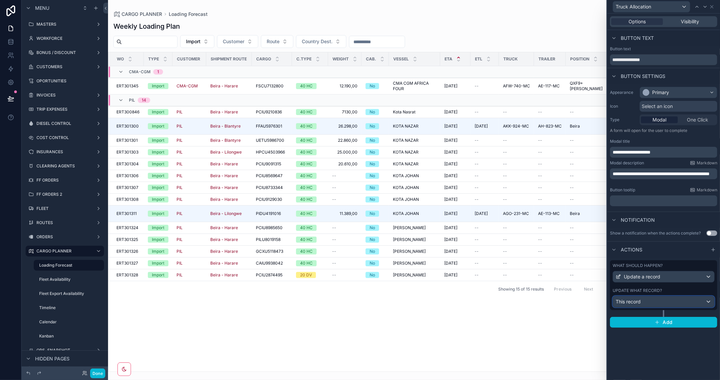
click at [690, 297] on div "This record" at bounding box center [663, 301] width 101 height 11
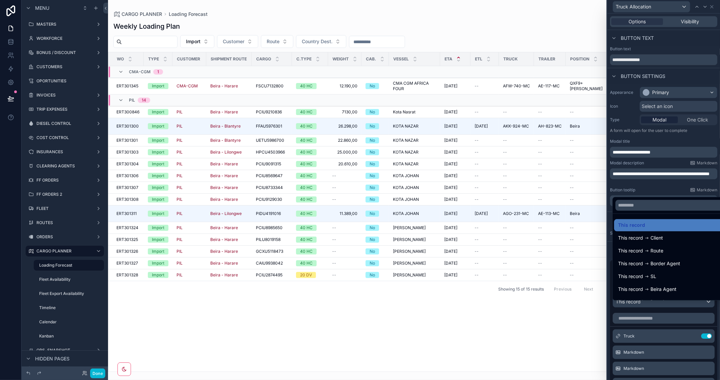
click at [699, 140] on div at bounding box center [663, 190] width 113 height 380
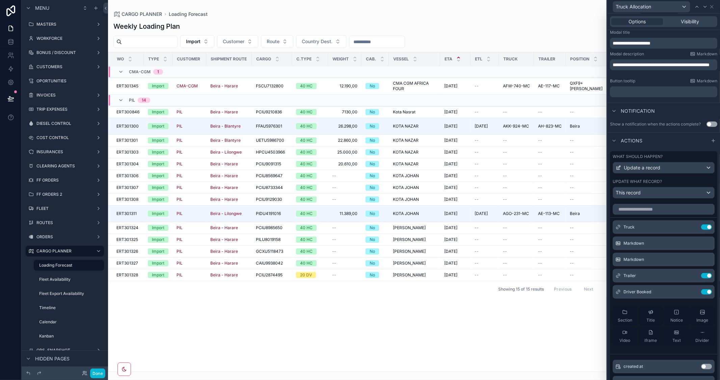
scroll to position [150, 0]
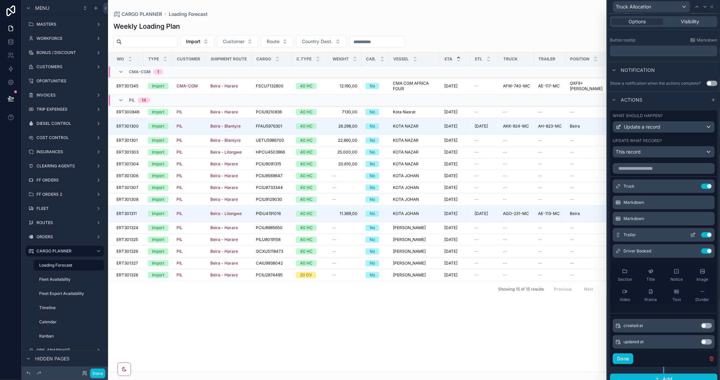
click at [692, 236] on icon at bounding box center [693, 234] width 3 height 3
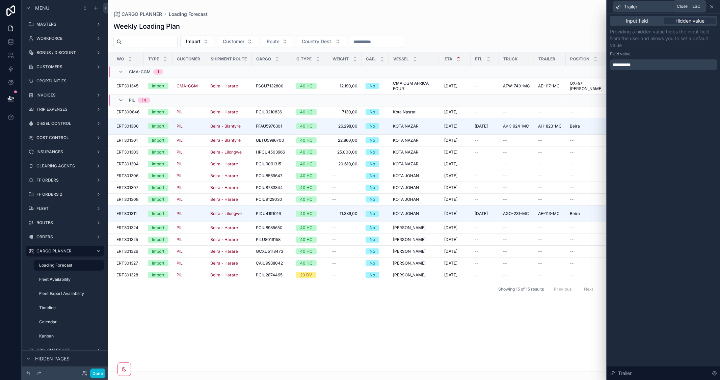
click at [711, 5] on icon at bounding box center [711, 6] width 5 height 5
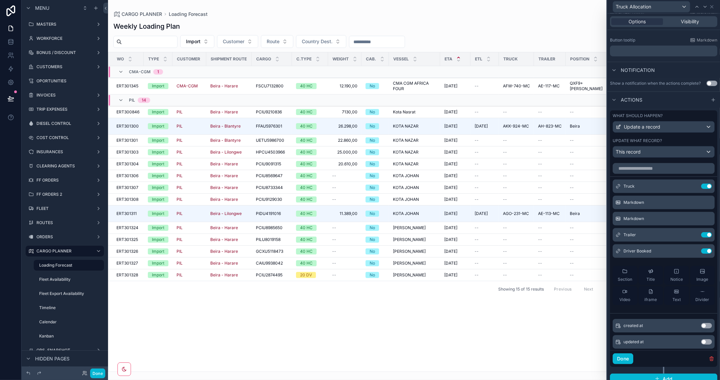
click at [705, 69] on div "Notification" at bounding box center [663, 70] width 113 height 16
click at [93, 373] on button "Done" at bounding box center [97, 373] width 15 height 10
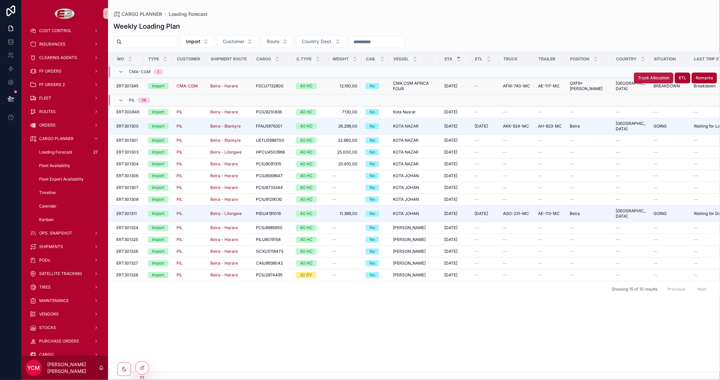
click at [640, 78] on span "Truck Allocation" at bounding box center [653, 77] width 31 height 5
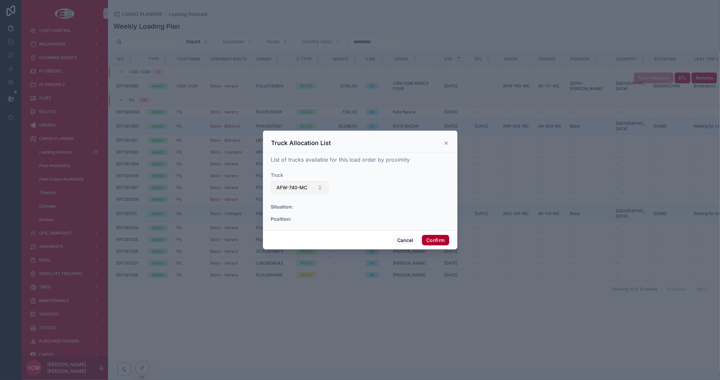
click at [312, 188] on button "AFW-740-MC" at bounding box center [300, 187] width 58 height 13
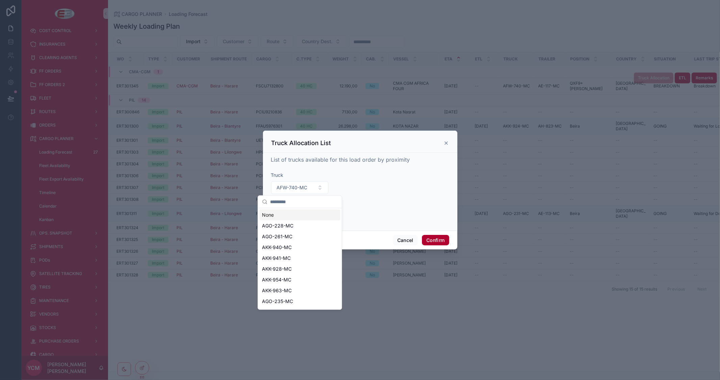
click at [288, 212] on div "None" at bounding box center [299, 215] width 81 height 11
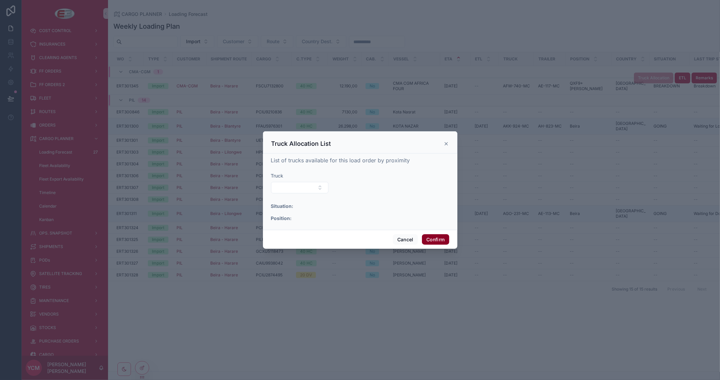
drag, startPoint x: 440, startPoint y: 239, endPoint x: 454, endPoint y: 247, distance: 16.4
click at [440, 239] on button "Confirm" at bounding box center [435, 239] width 27 height 11
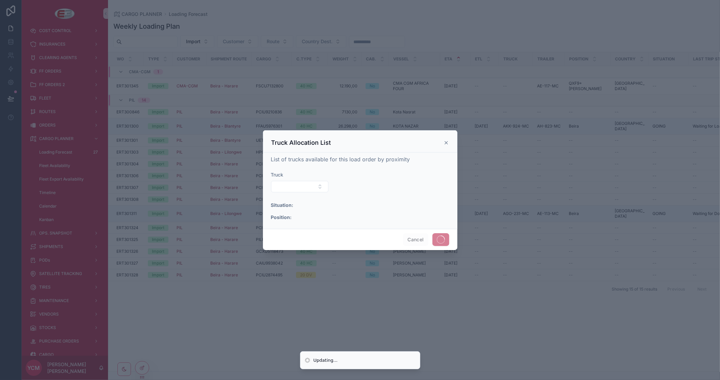
click at [434, 301] on div at bounding box center [360, 190] width 720 height 380
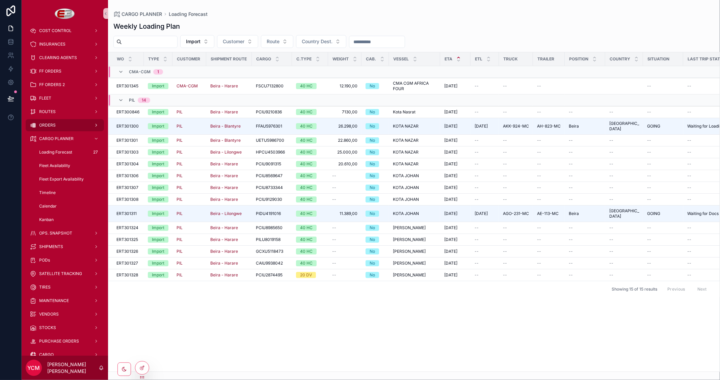
click at [55, 122] on div "ORDERS" at bounding box center [65, 125] width 70 height 11
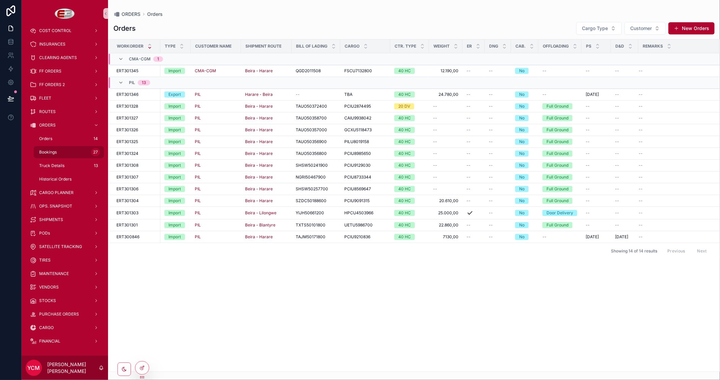
click at [51, 153] on span "Bookings" at bounding box center [48, 151] width 18 height 5
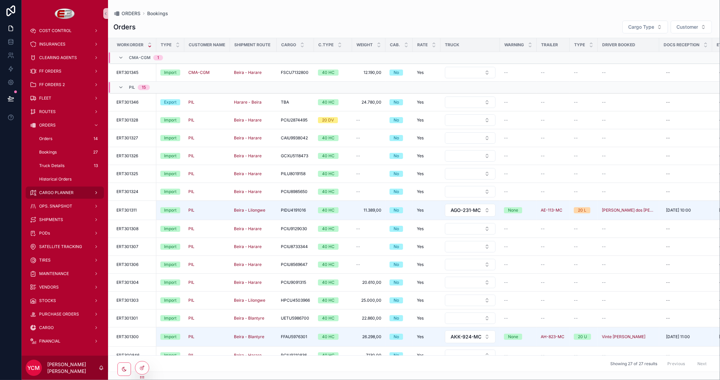
click at [59, 190] on span "CARGO PLANNER" at bounding box center [56, 192] width 34 height 5
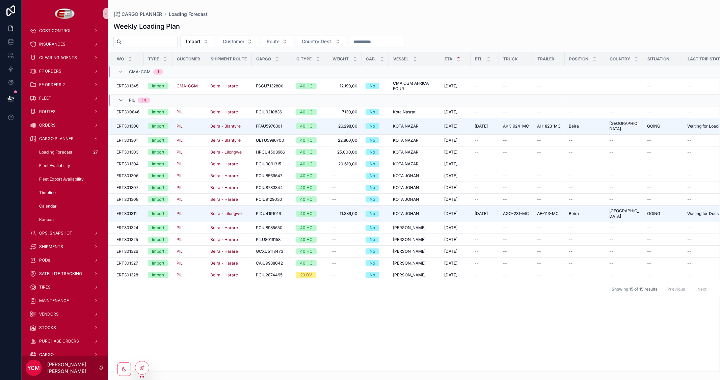
click at [59, 149] on div "Loading Forecast 27" at bounding box center [69, 152] width 62 height 11
click at [648, 78] on span "Truck Allocation" at bounding box center [653, 77] width 31 height 5
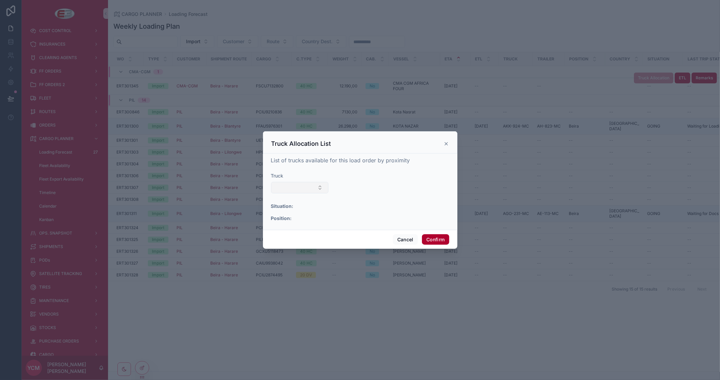
click at [306, 190] on button "Select Button" at bounding box center [300, 187] width 58 height 11
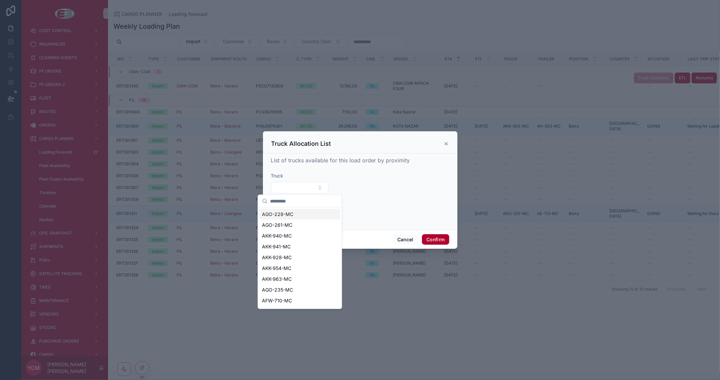
click at [299, 214] on div "AGO-228-MC" at bounding box center [299, 214] width 81 height 11
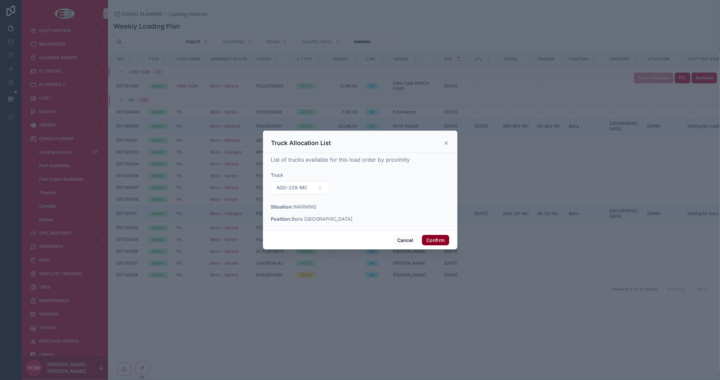
click at [437, 238] on button "Confirm" at bounding box center [435, 240] width 27 height 11
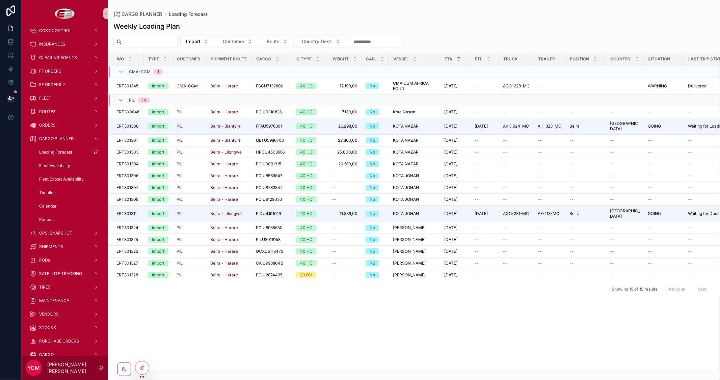
click at [458, 297] on div "WO Type Customer Shipment Route Cargo C.Type Weight Cab. Vessel ETA ETL Truck T…" at bounding box center [413, 211] width 611 height 319
click at [651, 78] on span "Truck Allocation" at bounding box center [653, 77] width 31 height 5
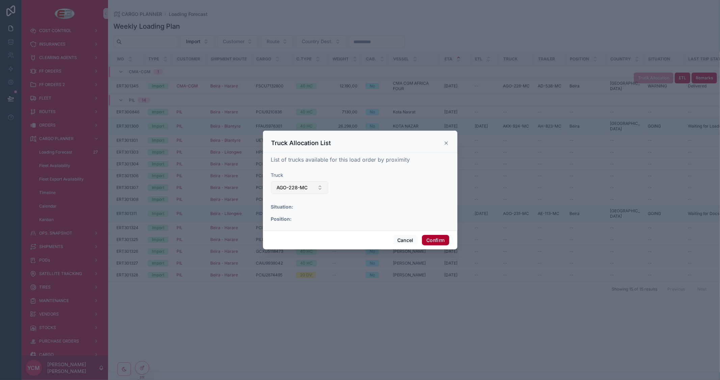
click at [322, 188] on button "AGO-228-MC" at bounding box center [300, 187] width 58 height 13
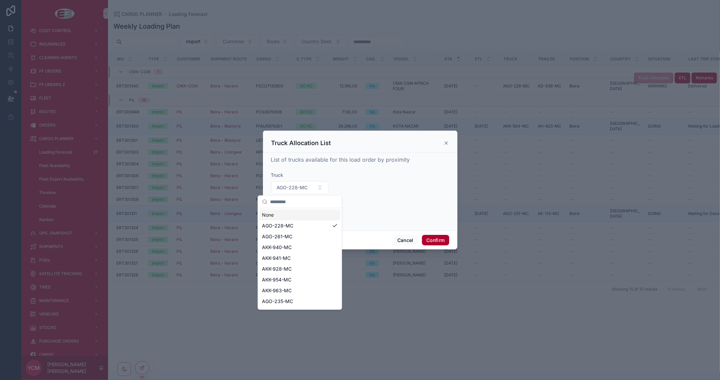
click at [277, 214] on div "None" at bounding box center [299, 215] width 81 height 11
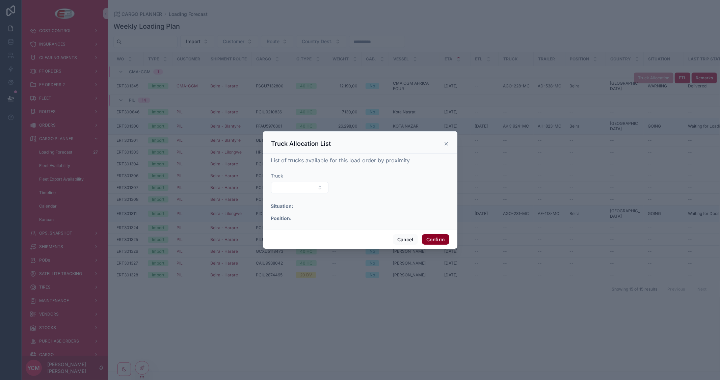
click at [436, 238] on button "Confirm" at bounding box center [435, 239] width 27 height 11
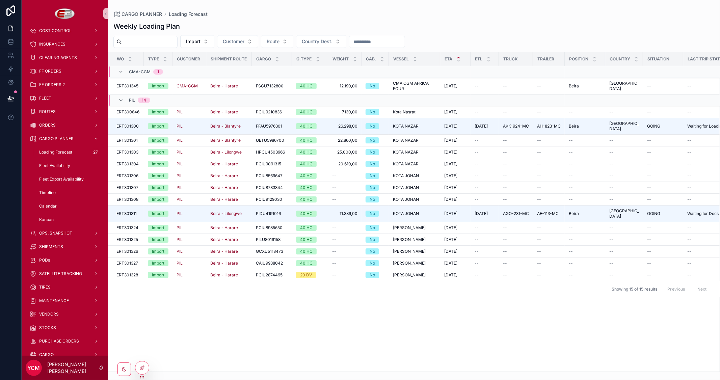
click at [494, 299] on div "WO Type Customer Shipment Route Cargo C.Type Weight Cab. Vessel ETA ETL Truck T…" at bounding box center [413, 211] width 611 height 319
click at [46, 120] on div "ORDERS" at bounding box center [65, 125] width 70 height 11
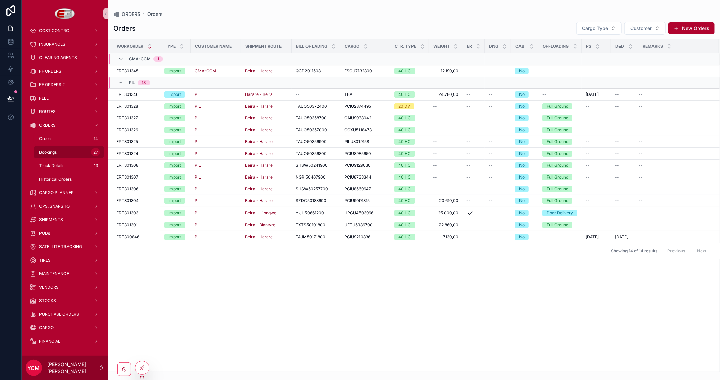
click at [53, 151] on span "Bookings" at bounding box center [48, 151] width 18 height 5
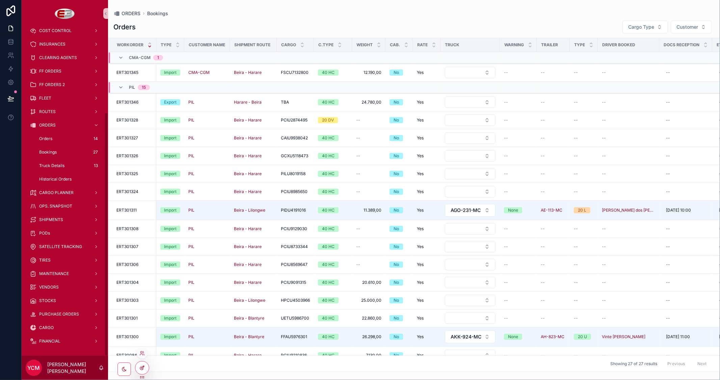
click at [141, 366] on icon at bounding box center [141, 367] width 5 height 5
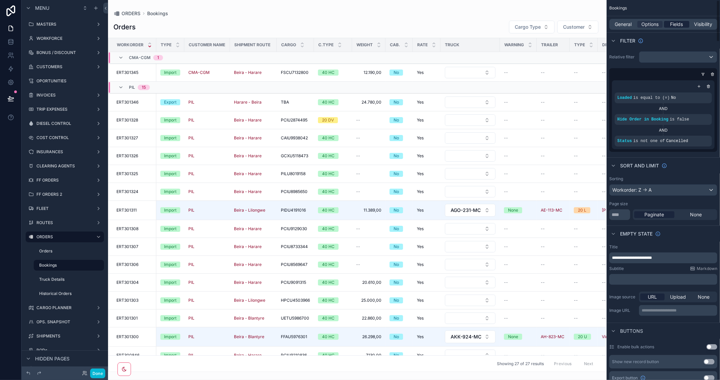
click at [679, 23] on span "Fields" at bounding box center [676, 24] width 13 height 7
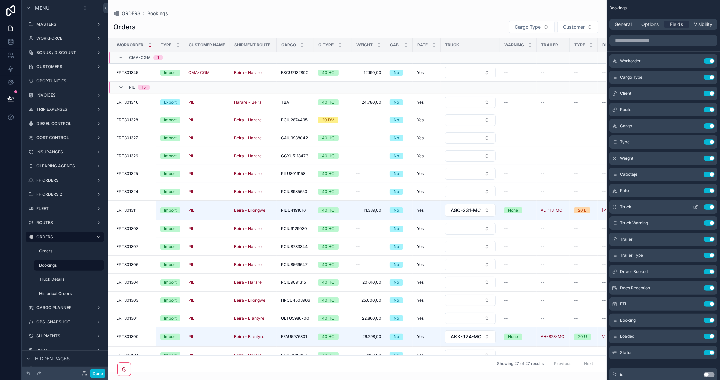
click at [695, 206] on icon "scrollable content" at bounding box center [695, 206] width 5 height 5
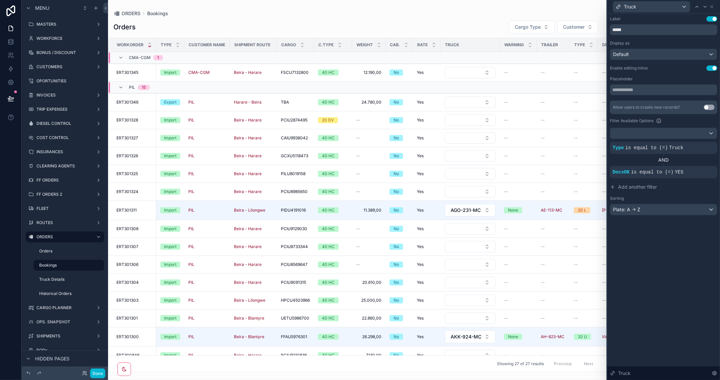
click at [711, 68] on button "Use setting" at bounding box center [711, 67] width 11 height 5
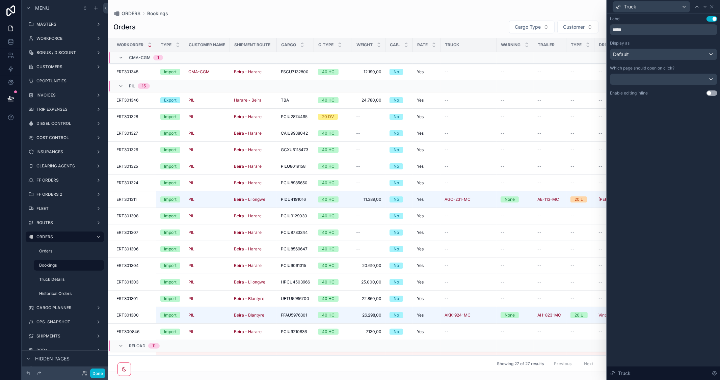
click at [457, 14] on div "scrollable content" at bounding box center [357, 190] width 498 height 380
click at [26, 372] on icon at bounding box center [28, 372] width 5 height 5
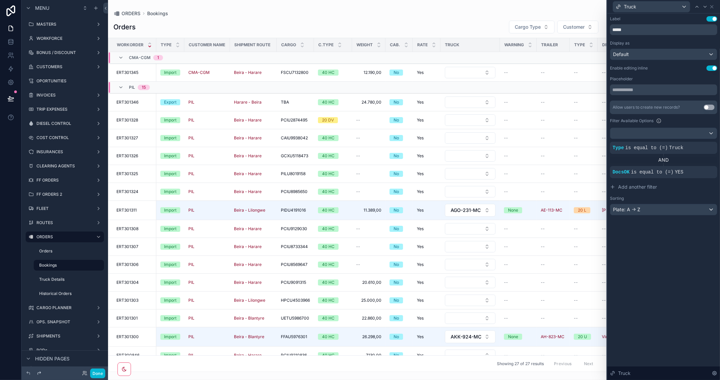
click at [39, 372] on icon at bounding box center [38, 372] width 5 height 5
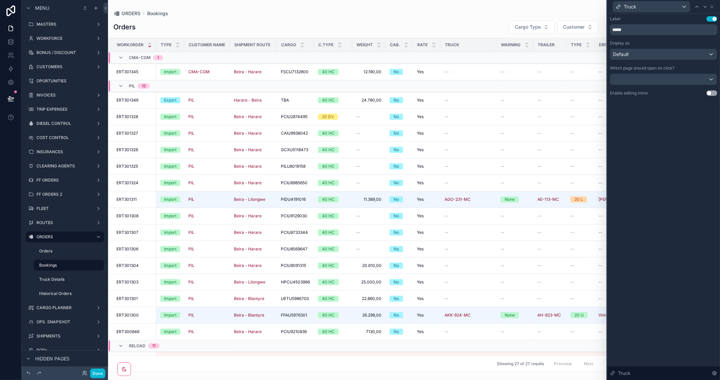
click at [712, 92] on button "Use setting" at bounding box center [711, 92] width 11 height 5
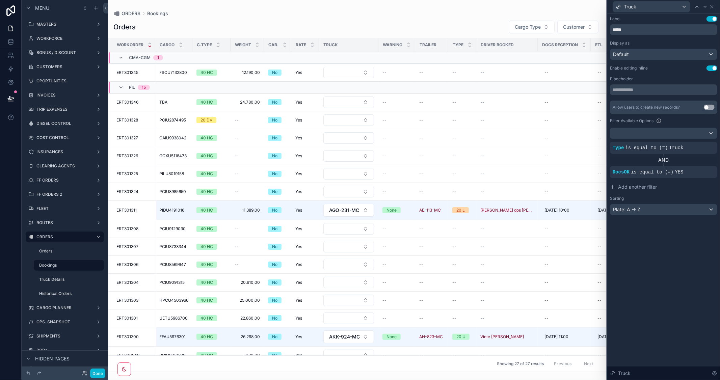
scroll to position [0, 195]
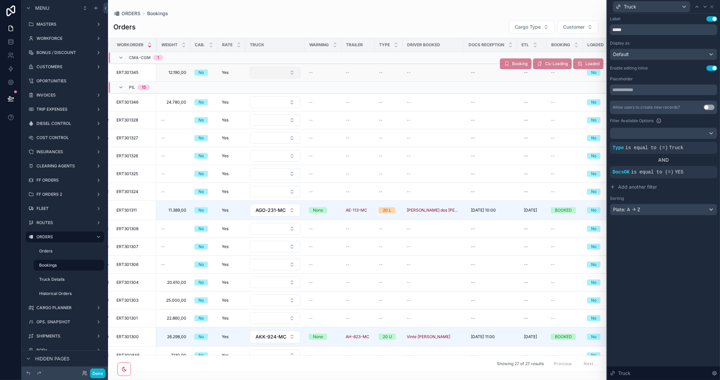
click at [292, 75] on button "Select Button" at bounding box center [275, 72] width 51 height 11
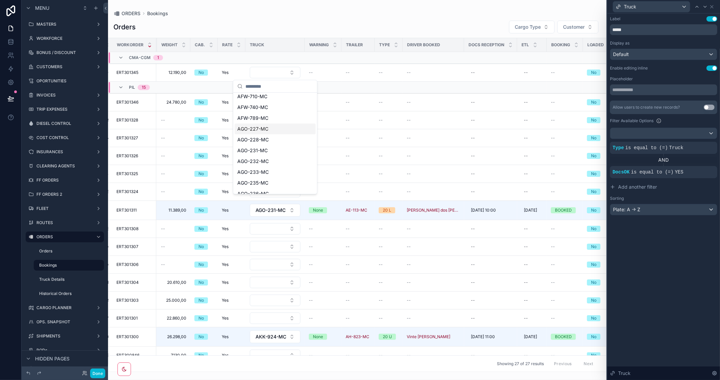
scroll to position [37, 0]
click at [262, 94] on span "AFW-740-MC" at bounding box center [252, 94] width 31 height 7
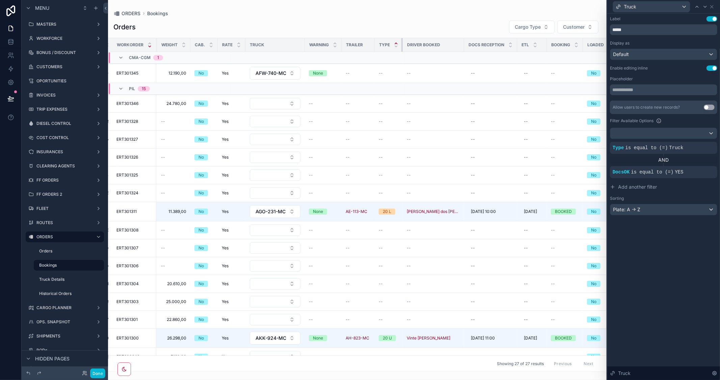
drag, startPoint x: 402, startPoint y: 43, endPoint x: 398, endPoint y: 43, distance: 4.0
click at [398, 43] on th "Type" at bounding box center [389, 45] width 28 height 14
click at [407, 24] on div "Orders Cargo Type Customer" at bounding box center [357, 26] width 488 height 13
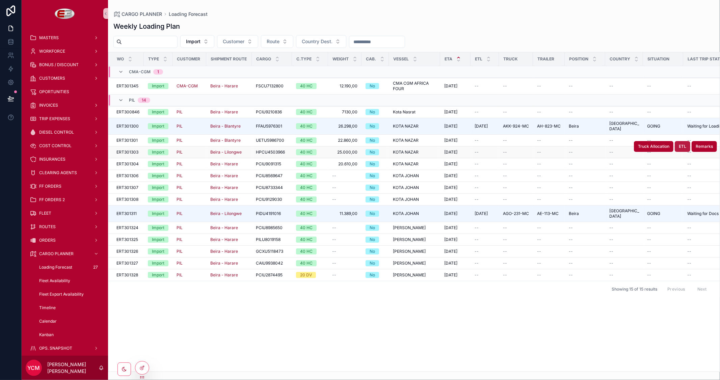
click at [687, 143] on button "ETL" at bounding box center [682, 146] width 16 height 11
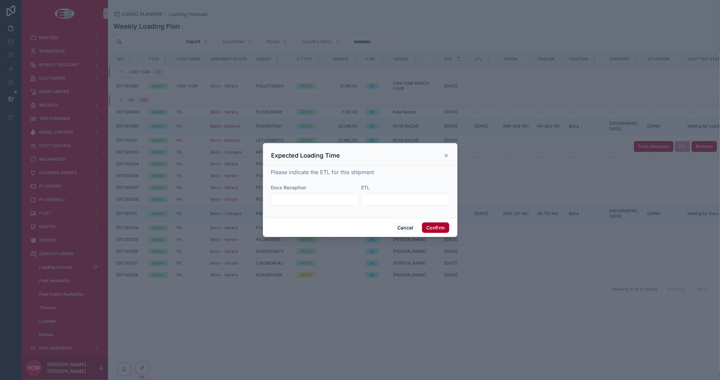
click at [447, 155] on icon at bounding box center [445, 155] width 5 height 5
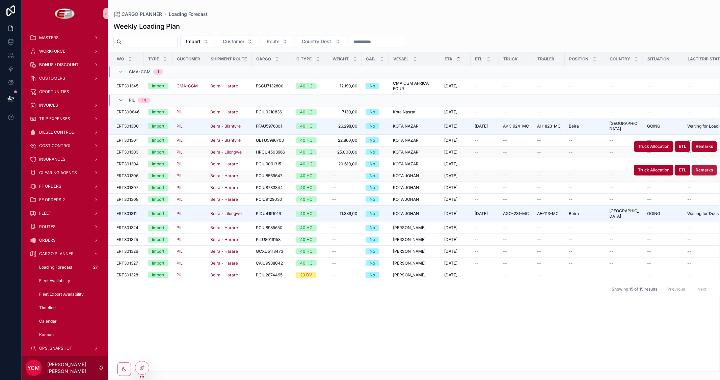
click at [707, 167] on span "Remarks" at bounding box center [703, 169] width 17 height 5
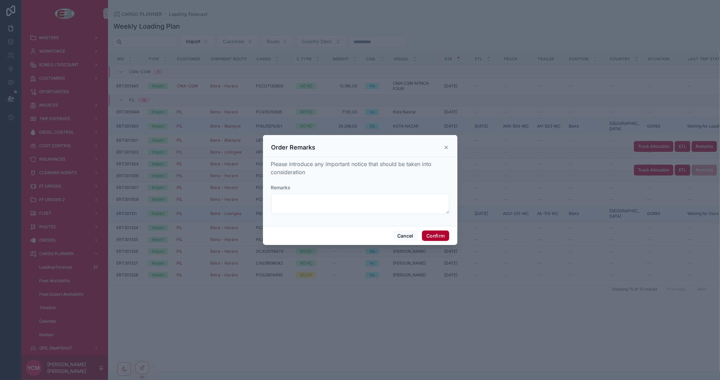
click at [445, 147] on icon at bounding box center [445, 147] width 5 height 5
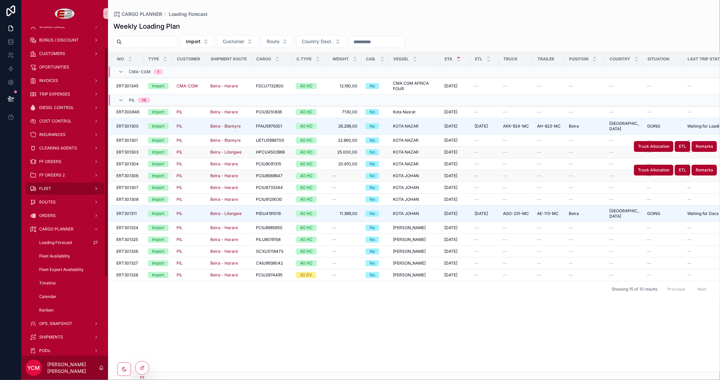
scroll to position [37, 0]
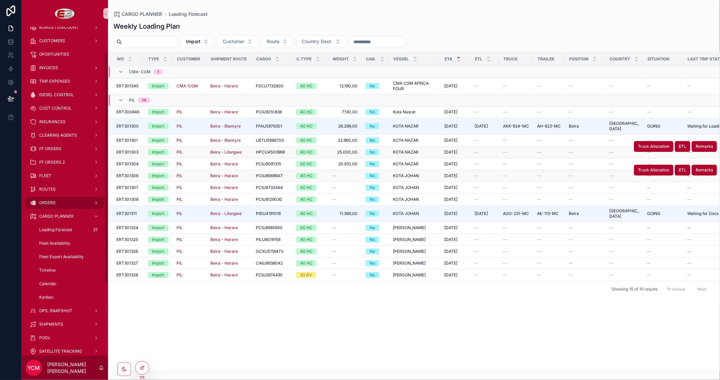
click at [55, 201] on div "ORDERS" at bounding box center [65, 202] width 70 height 11
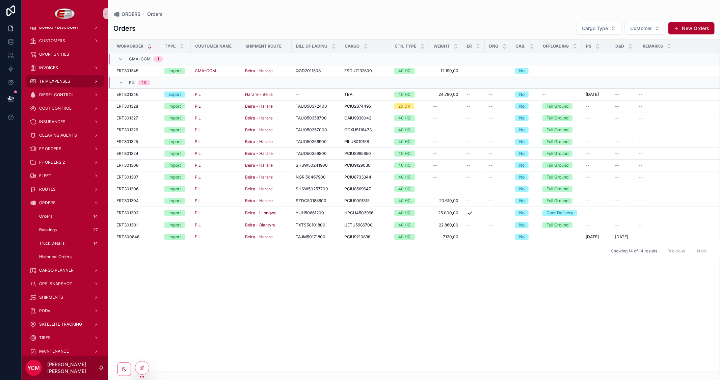
click at [62, 82] on span "TRIP EXPENSES" at bounding box center [54, 81] width 31 height 5
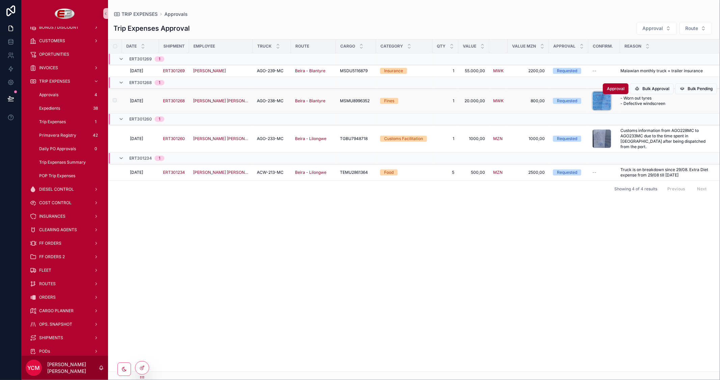
click at [596, 100] on div "scrollable content" at bounding box center [601, 100] width 19 height 19
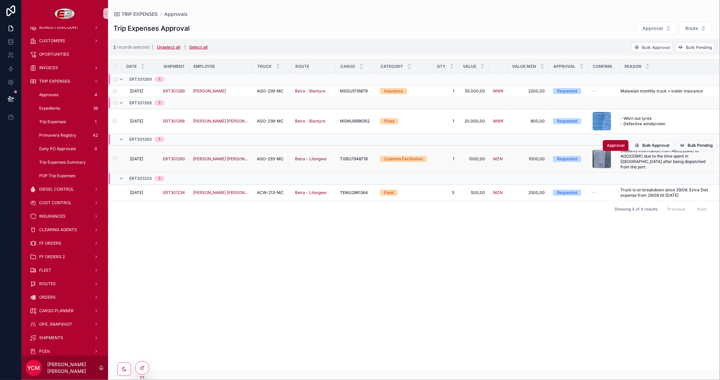
click at [112, 156] on label "scrollable content" at bounding box center [111, 158] width 4 height 5
click at [112, 190] on label "scrollable content" at bounding box center [111, 192] width 4 height 5
click at [653, 49] on span "Bulk Approval" at bounding box center [656, 47] width 28 height 5
click at [686, 35] on icon "scrollable content" at bounding box center [684, 33] width 5 height 5
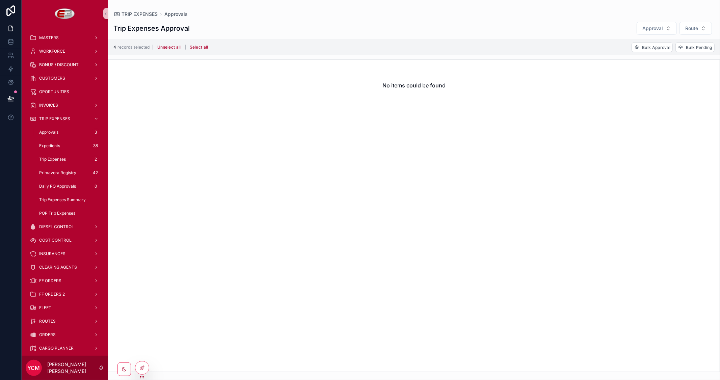
click at [492, 134] on div "No items could be found" at bounding box center [414, 215] width 612 height 312
click at [166, 48] on button "Unselect all" at bounding box center [169, 47] width 28 height 11
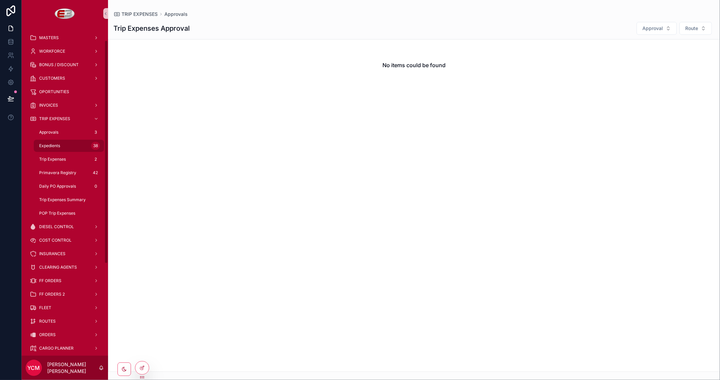
scroll to position [37, 0]
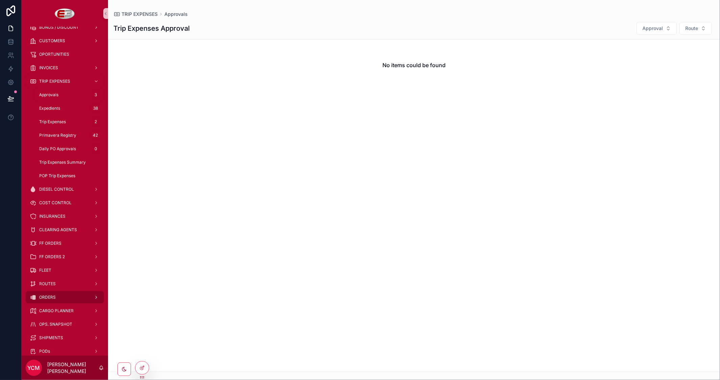
click at [51, 297] on span "ORDERS" at bounding box center [47, 297] width 17 height 5
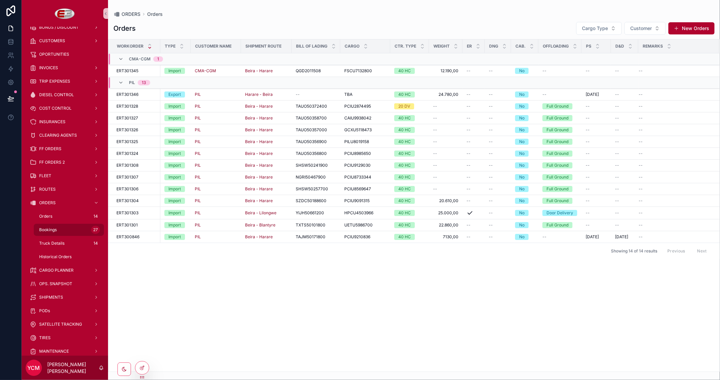
click at [50, 228] on span "Bookings" at bounding box center [48, 229] width 18 height 5
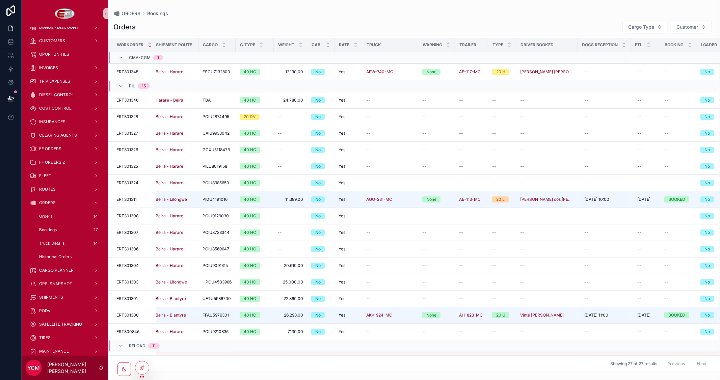
scroll to position [0, 158]
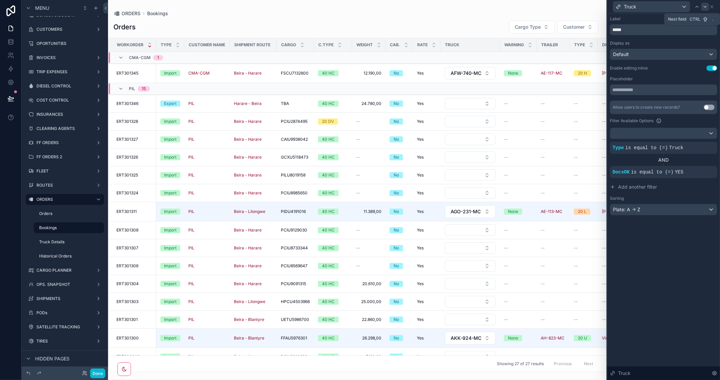
click at [707, 7] on icon at bounding box center [704, 6] width 5 height 5
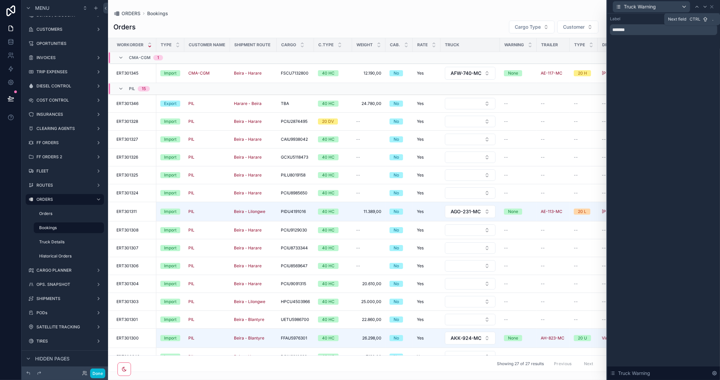
click at [707, 7] on icon at bounding box center [704, 6] width 5 height 5
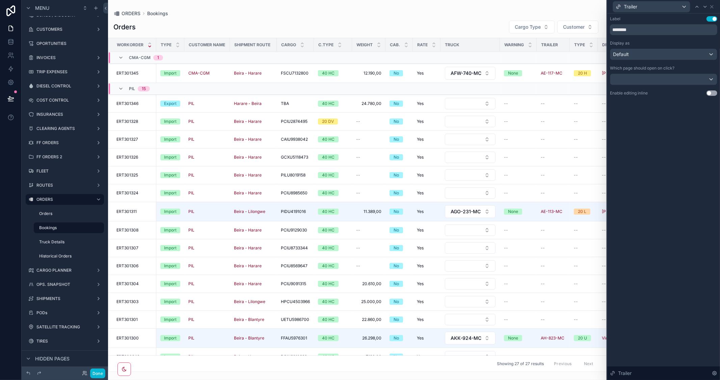
click at [714, 91] on button "Use setting" at bounding box center [711, 92] width 11 height 5
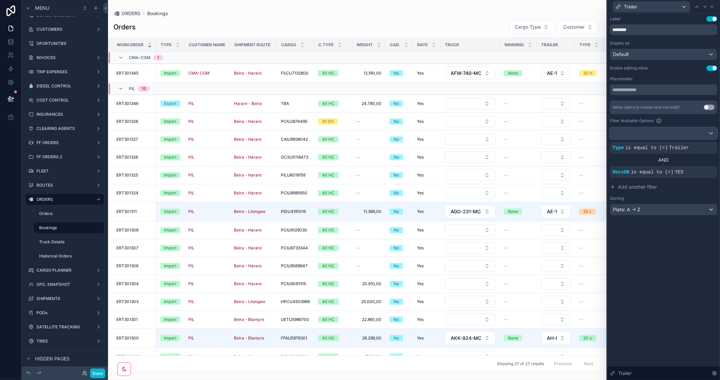
click at [712, 133] on div at bounding box center [663, 133] width 107 height 11
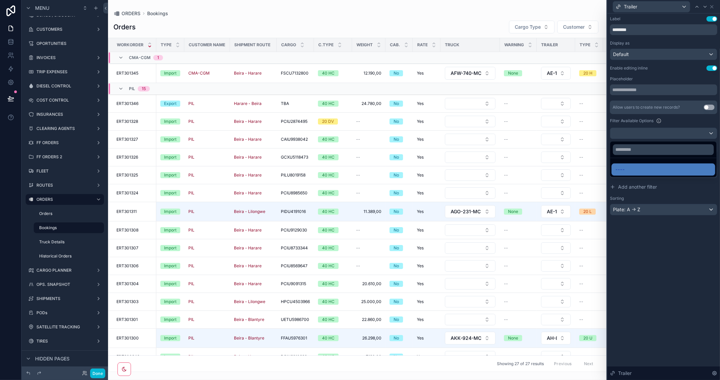
click at [694, 296] on div at bounding box center [663, 190] width 113 height 380
click at [708, 66] on button "Use setting" at bounding box center [711, 67] width 11 height 5
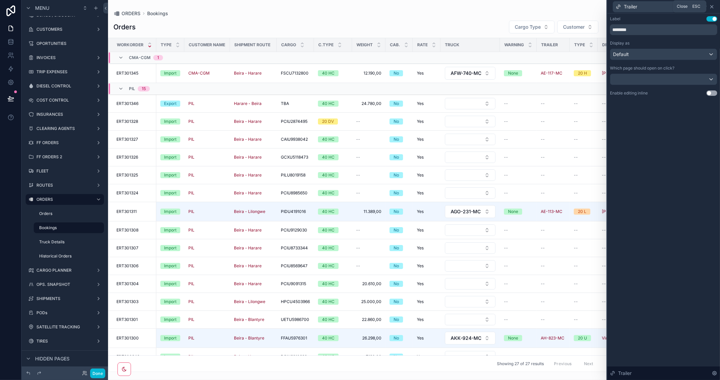
click at [711, 5] on icon at bounding box center [711, 6] width 3 height 3
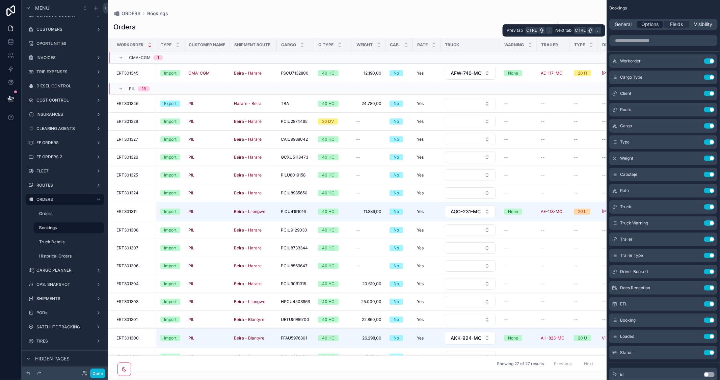
click at [656, 25] on span "Options" at bounding box center [649, 24] width 17 height 7
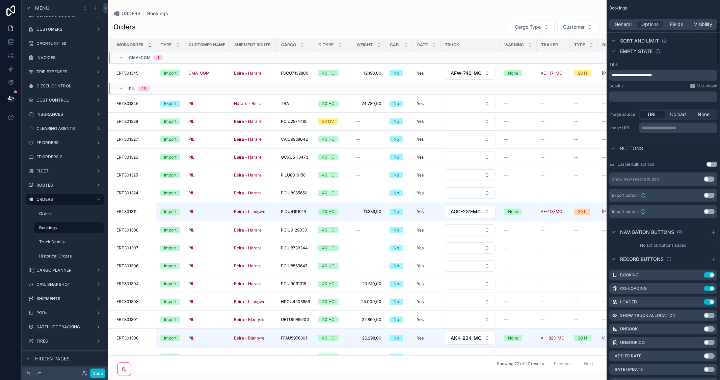
scroll to position [225, 0]
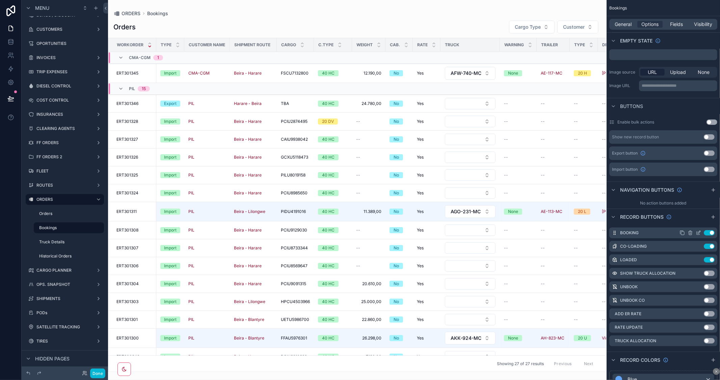
click at [697, 231] on icon "scrollable content" at bounding box center [697, 232] width 5 height 5
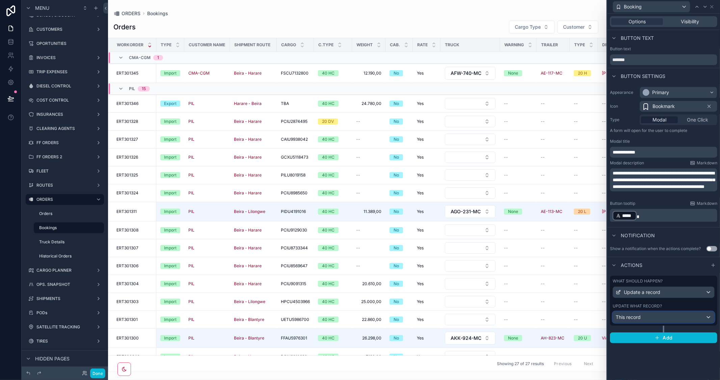
click at [690, 316] on div "This record" at bounding box center [663, 317] width 101 height 11
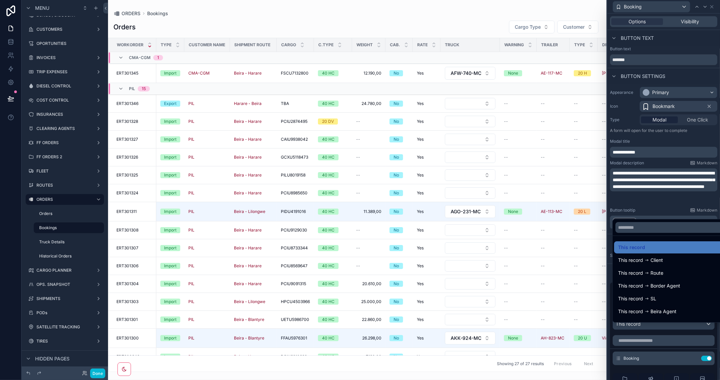
click at [697, 131] on div at bounding box center [663, 190] width 113 height 380
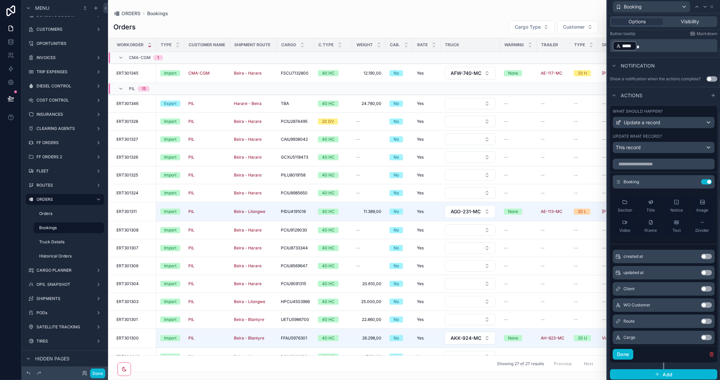
scroll to position [184, 0]
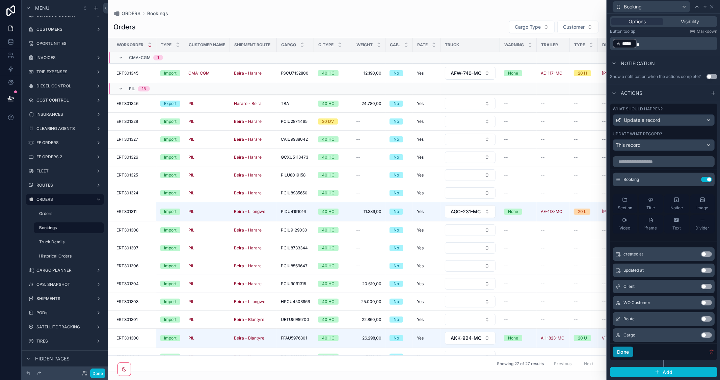
click at [629, 352] on button "Done" at bounding box center [622, 352] width 21 height 11
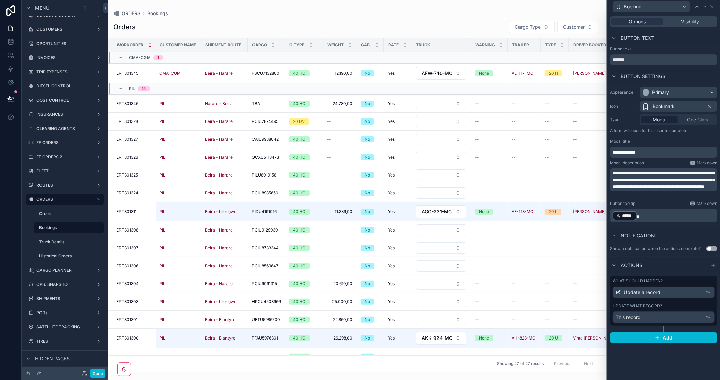
scroll to position [0, 147]
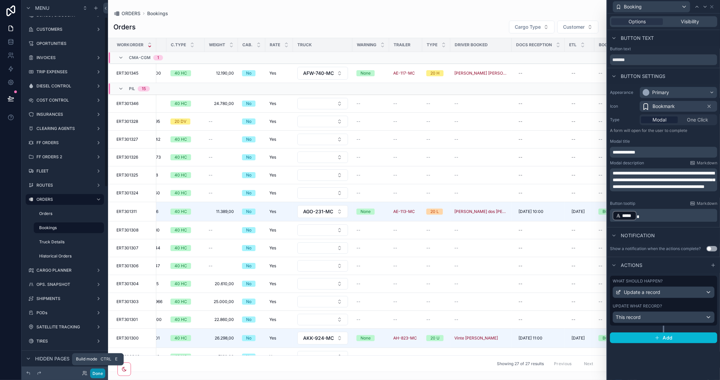
click at [100, 372] on button "Done" at bounding box center [97, 373] width 15 height 10
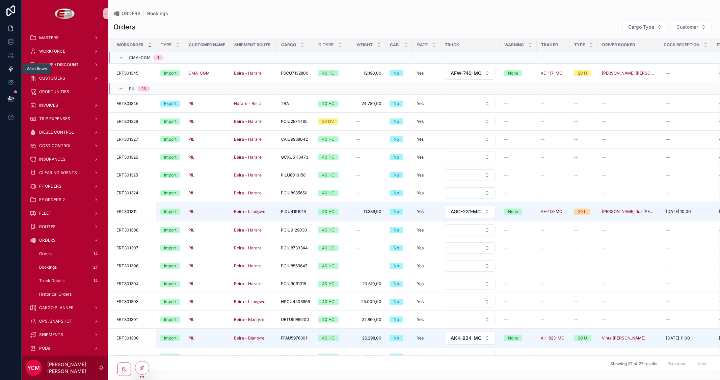
click at [14, 71] on link at bounding box center [10, 68] width 21 height 13
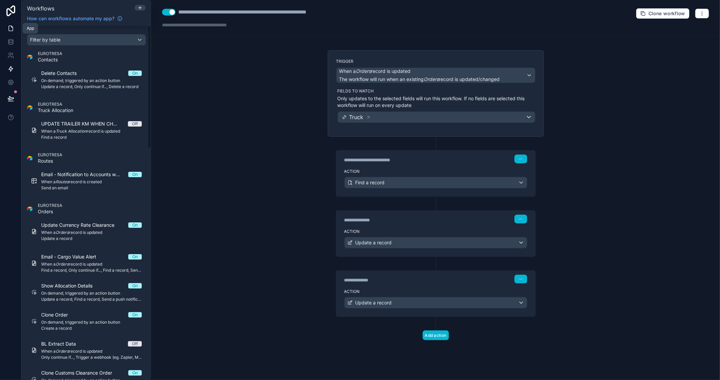
click at [11, 29] on icon at bounding box center [10, 28] width 7 height 7
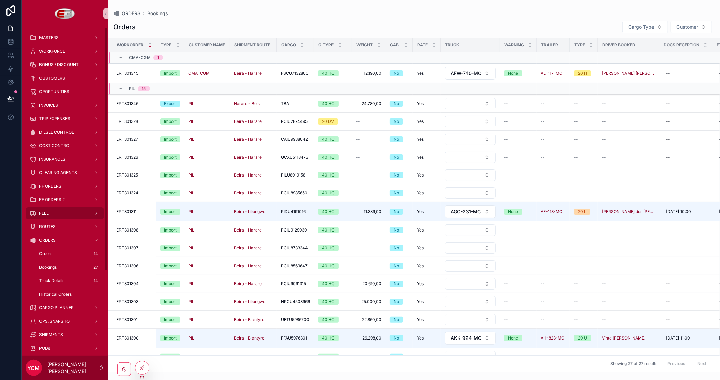
click at [48, 210] on div "FLEET" at bounding box center [65, 213] width 70 height 11
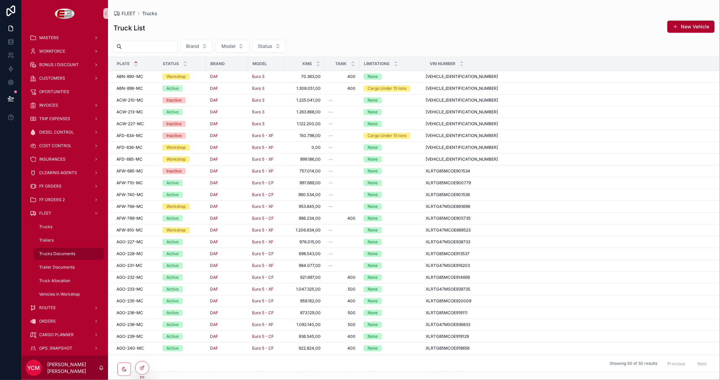
click at [57, 252] on span "Trucks Documents" at bounding box center [57, 253] width 36 height 5
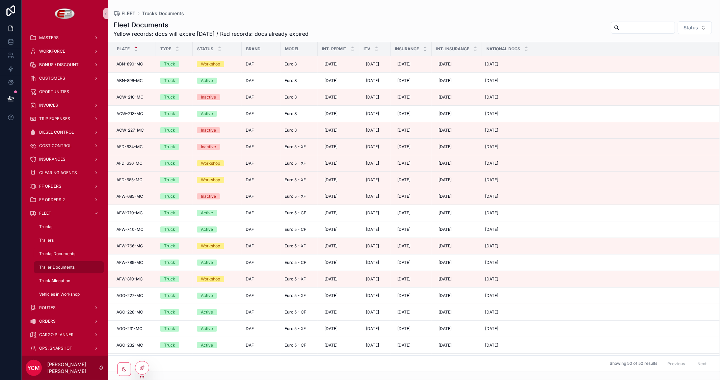
click at [57, 267] on span "Trailer Documents" at bounding box center [56, 267] width 35 height 5
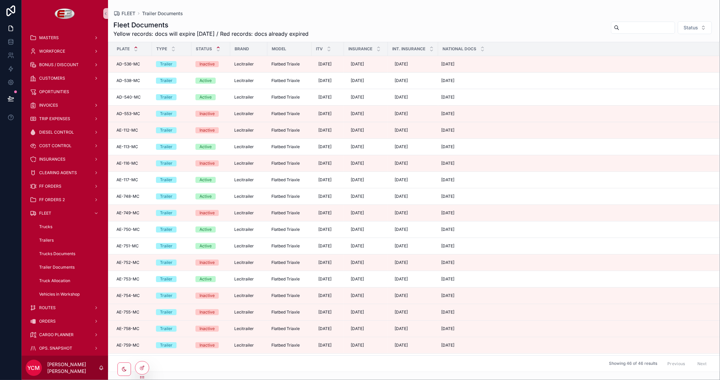
click at [216, 47] on icon "scrollable content" at bounding box center [218, 47] width 4 height 4
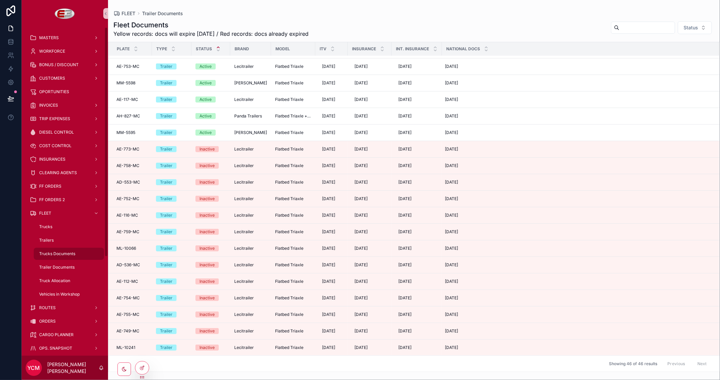
scroll to position [348, 0]
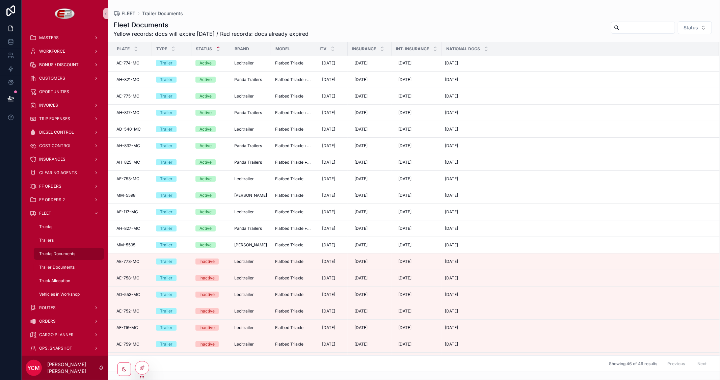
click at [58, 250] on div "Trucks Documents" at bounding box center [69, 253] width 62 height 11
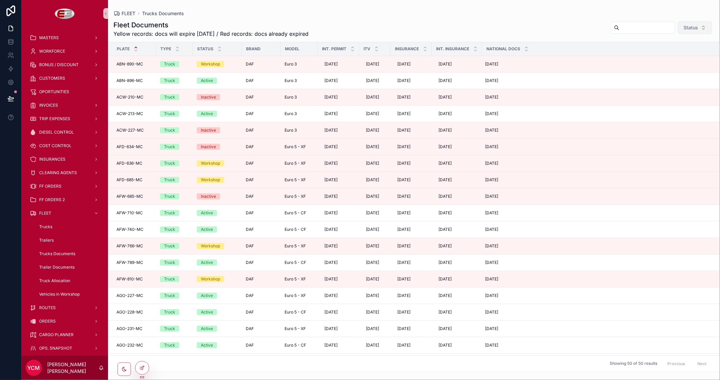
click at [701, 25] on button "Status" at bounding box center [694, 27] width 34 height 13
click at [652, 56] on div "Active" at bounding box center [677, 55] width 81 height 11
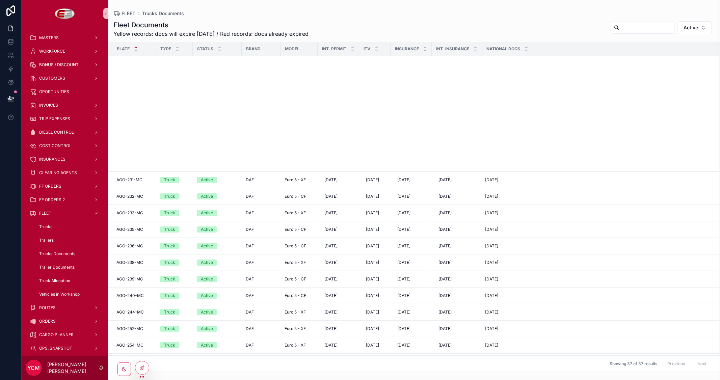
scroll to position [312, 0]
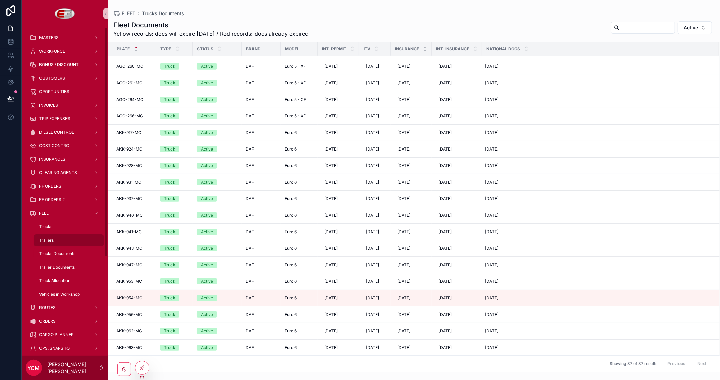
click at [48, 238] on span "Trailers" at bounding box center [46, 240] width 15 height 5
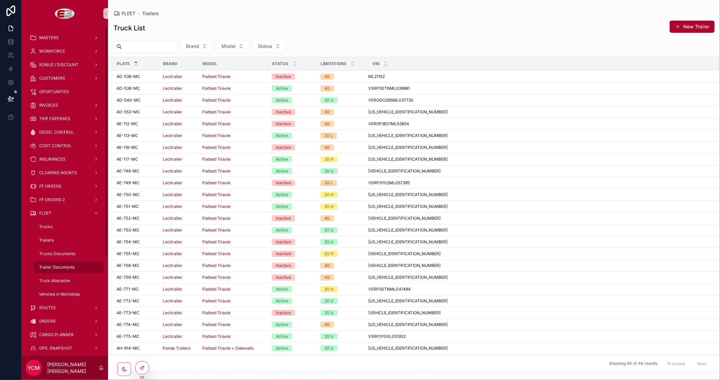
click at [62, 267] on span "Trailer Documents" at bounding box center [56, 267] width 35 height 5
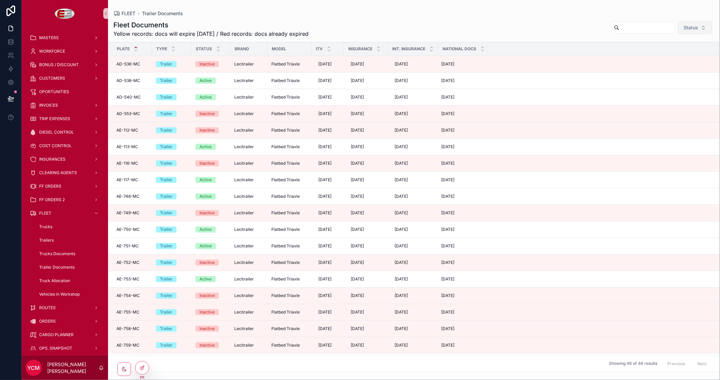
click at [696, 27] on span "Status" at bounding box center [690, 27] width 15 height 7
click at [643, 57] on div "Active" at bounding box center [677, 55] width 81 height 11
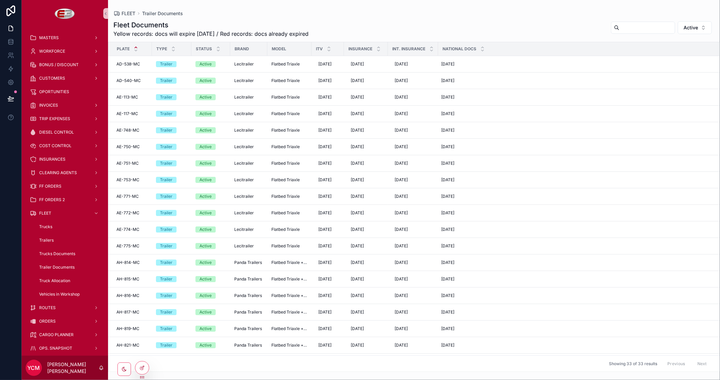
click at [409, 22] on div "Fleet Documents Yellow records: docs will expire within 15 days / Red records: …" at bounding box center [413, 29] width 601 height 18
click at [480, 9] on div "FLEET Trailer Documents Fleet Documents Yellow records: docs will expire within…" at bounding box center [414, 186] width 612 height 372
click at [141, 367] on icon at bounding box center [141, 367] width 5 height 5
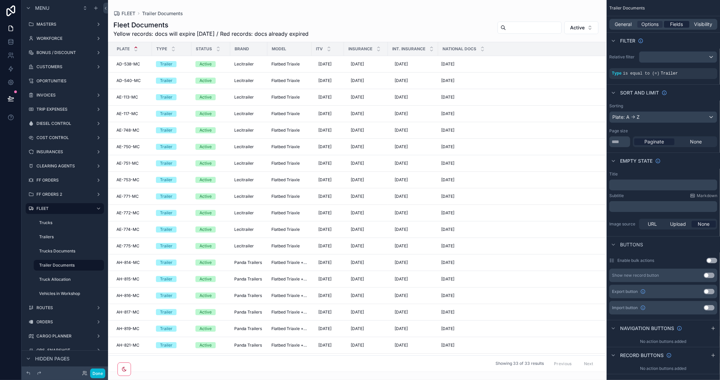
click at [676, 23] on span "Fields" at bounding box center [676, 24] width 13 height 7
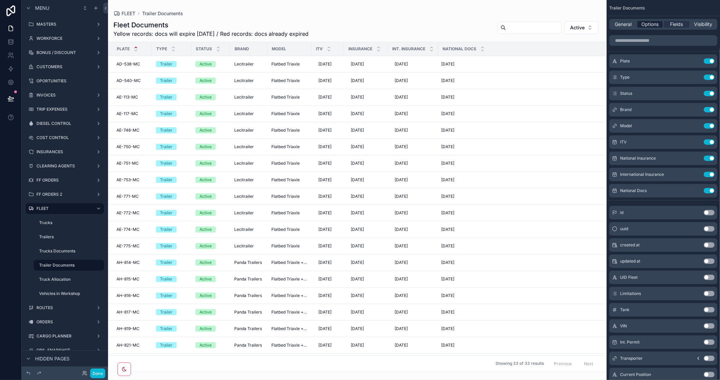
click at [643, 27] on span "Options" at bounding box center [649, 24] width 17 height 7
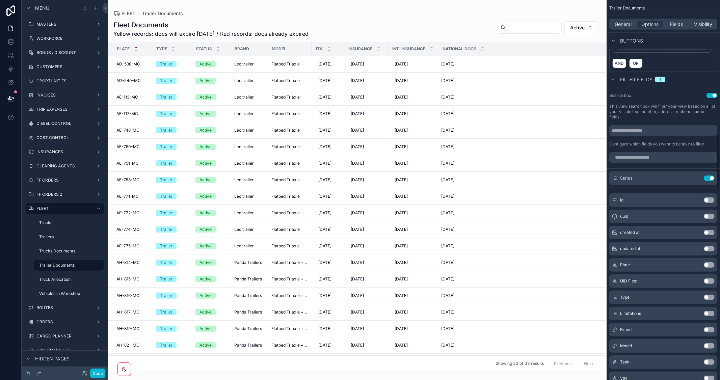
scroll to position [937, 0]
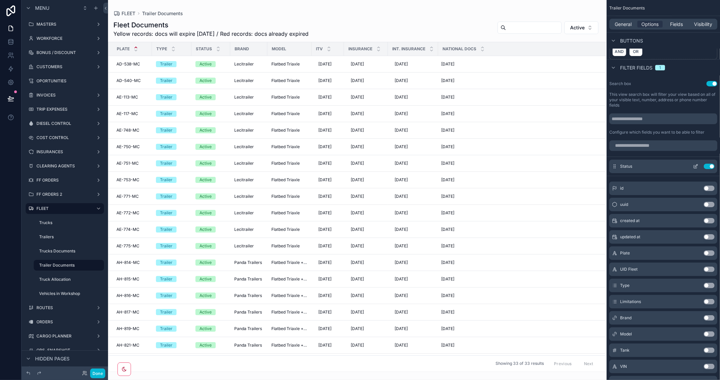
click at [695, 169] on icon "scrollable content" at bounding box center [695, 166] width 5 height 5
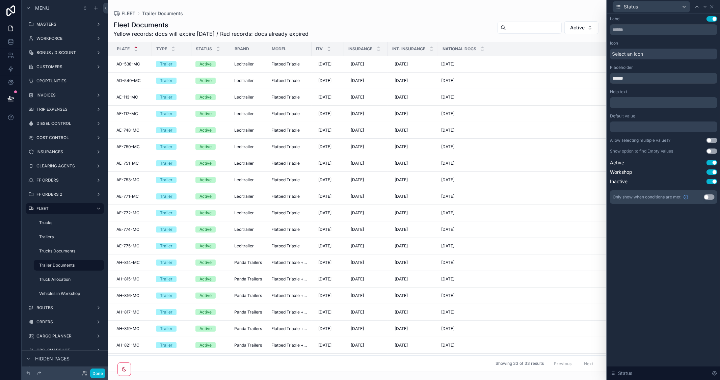
click at [668, 129] on div at bounding box center [663, 126] width 107 height 11
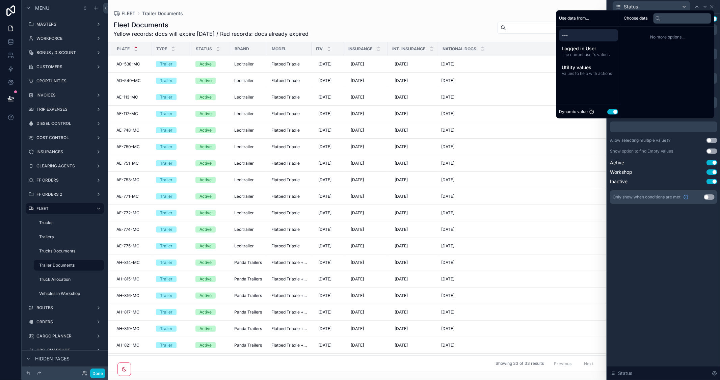
click at [608, 110] on button "Use setting" at bounding box center [612, 111] width 11 height 5
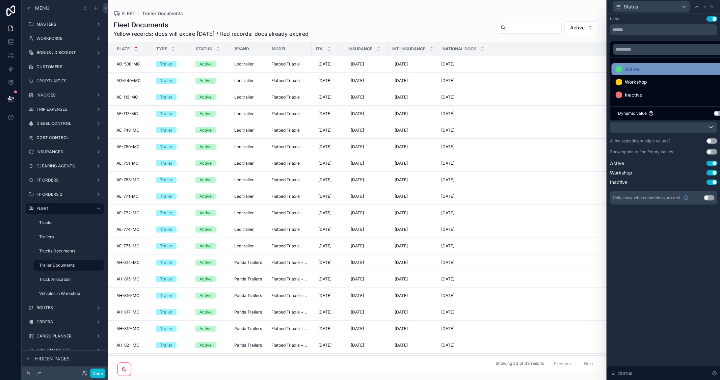
click at [625, 70] on span "Active" at bounding box center [632, 69] width 14 height 8
click at [701, 267] on div "Label Use setting Icon Select an icon Placeholder ****** Help text ﻿ Default va…" at bounding box center [663, 196] width 113 height 366
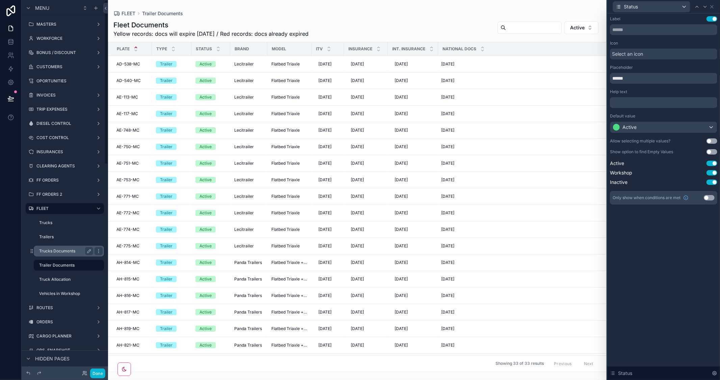
click at [53, 251] on label "Trucks Documents" at bounding box center [64, 250] width 51 height 5
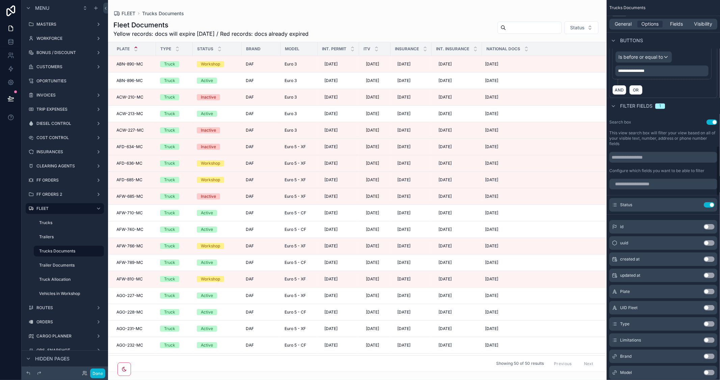
scroll to position [1087, 0]
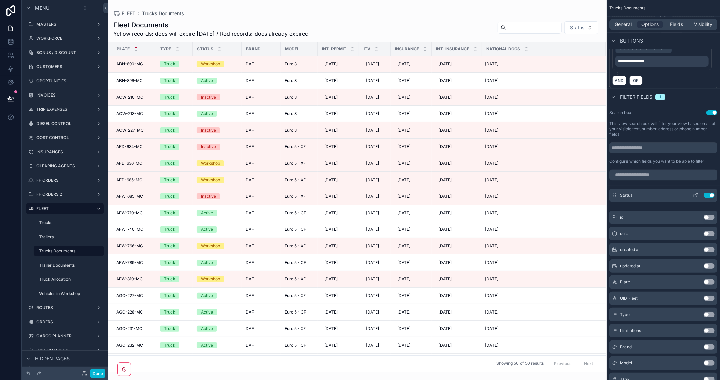
click at [694, 197] on icon "scrollable content" at bounding box center [695, 195] width 5 height 5
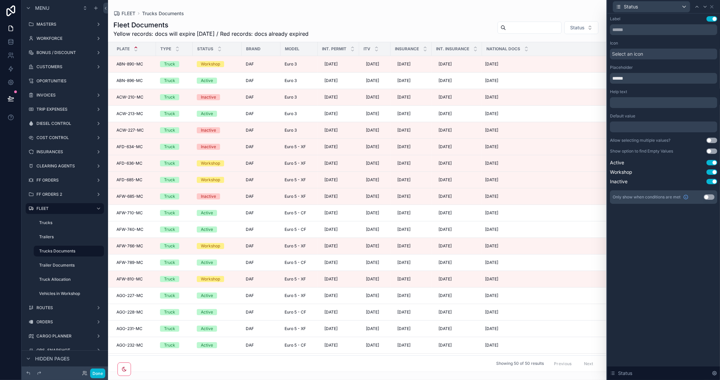
click at [660, 124] on div at bounding box center [663, 126] width 107 height 11
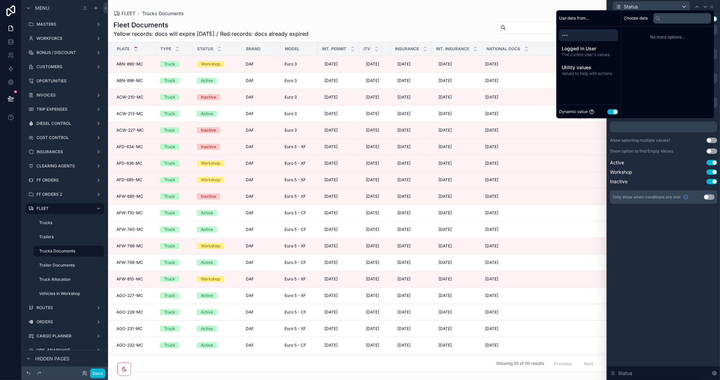
click at [607, 115] on div "Dynamic value Use setting" at bounding box center [588, 112] width 59 height 8
click at [607, 110] on button "Use setting" at bounding box center [612, 111] width 11 height 5
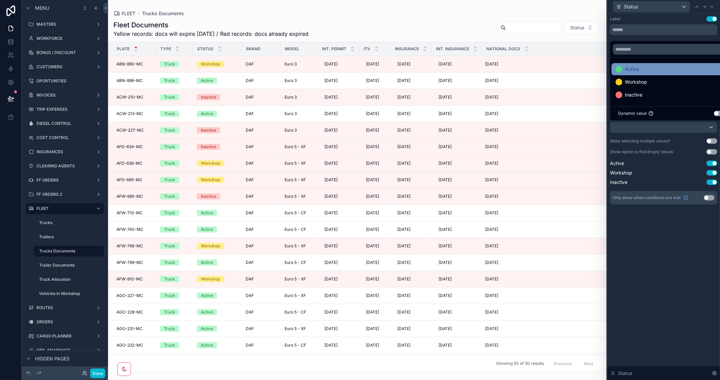
click at [633, 67] on span "Active" at bounding box center [632, 69] width 14 height 8
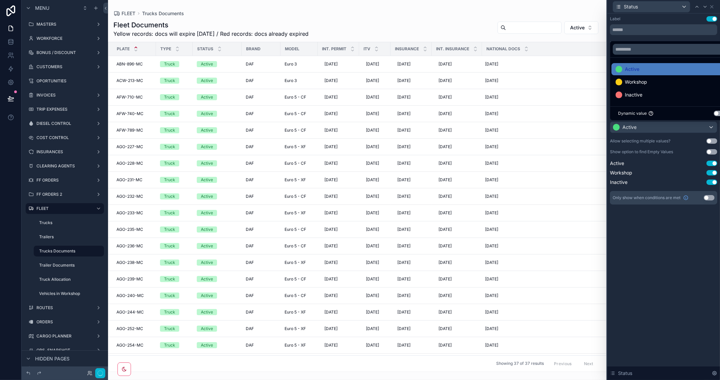
click at [675, 246] on div "Label Use setting Icon Select an icon Placeholder ****** Help text ﻿ Default va…" at bounding box center [663, 196] width 113 height 366
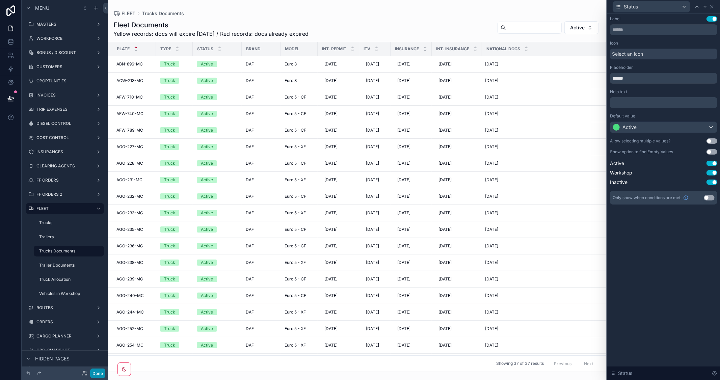
click at [91, 372] on button "Done" at bounding box center [97, 373] width 15 height 10
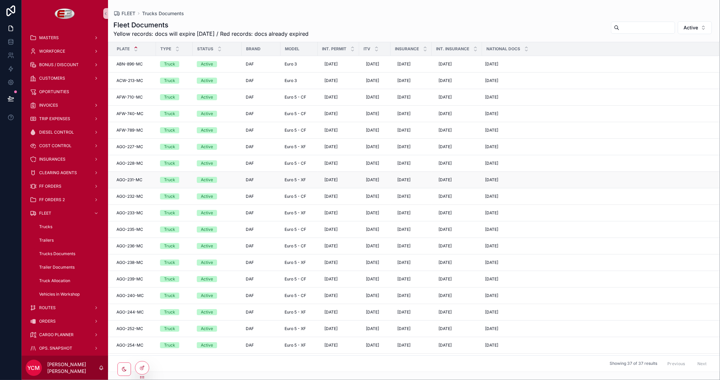
scroll to position [0, 0]
click at [59, 227] on div "Trucks" at bounding box center [69, 226] width 62 height 11
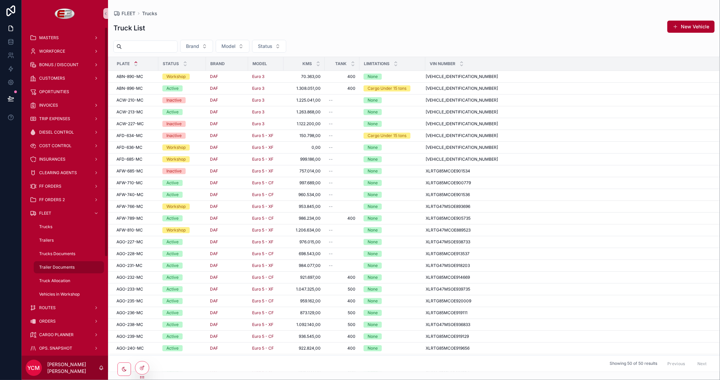
click at [66, 265] on span "Trailer Documents" at bounding box center [56, 267] width 35 height 5
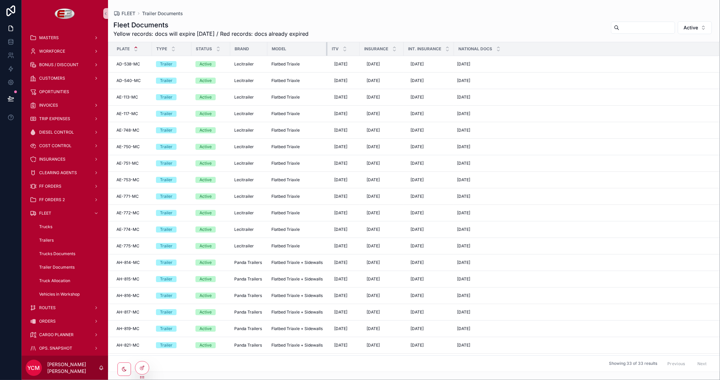
drag, startPoint x: 310, startPoint y: 48, endPoint x: 331, endPoint y: 55, distance: 21.9
click at [331, 55] on tr "Plate Type Status Brand Model ITV Insurance Int. Insurance National Docs" at bounding box center [413, 49] width 611 height 14
click at [358, 22] on div "Fleet Documents Yellow records: docs will expire within 15 days / Red records: …" at bounding box center [413, 29] width 601 height 18
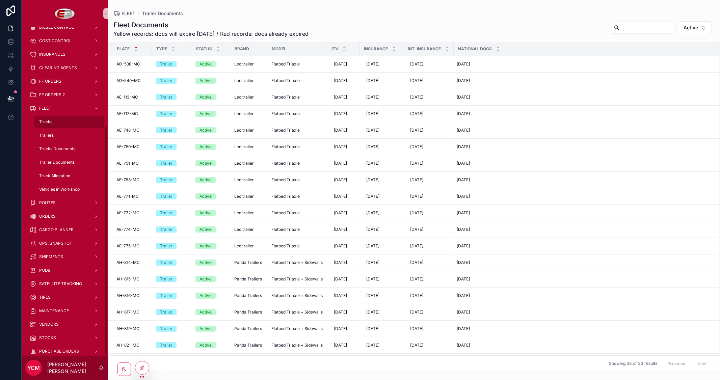
scroll to position [142, 0]
